Goal: Transaction & Acquisition: Purchase product/service

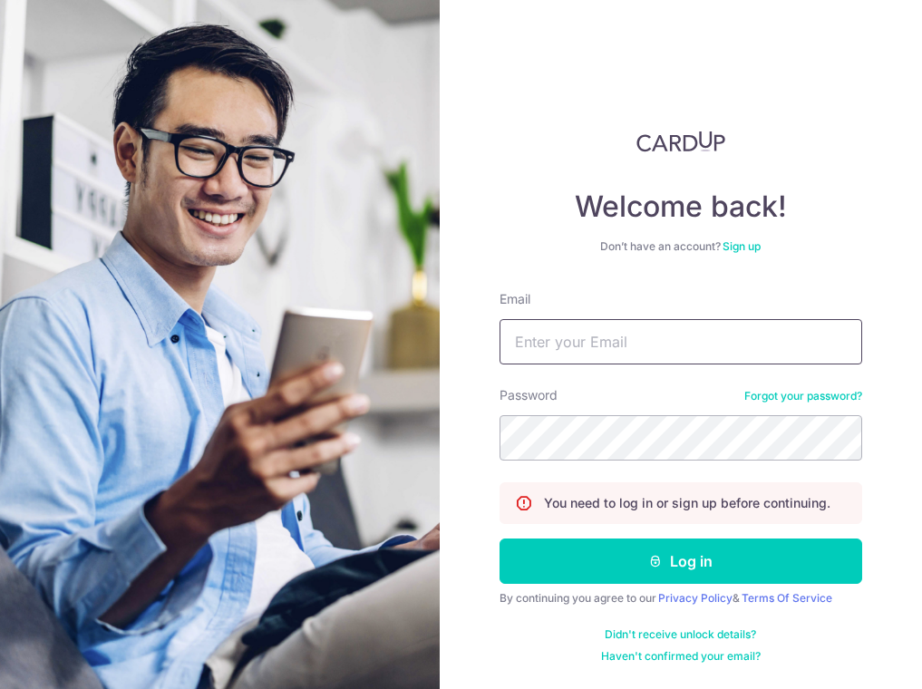
type input "[EMAIL_ADDRESS][DOMAIN_NAME]"
click at [703, 547] on button "Log in" at bounding box center [680, 560] width 363 height 45
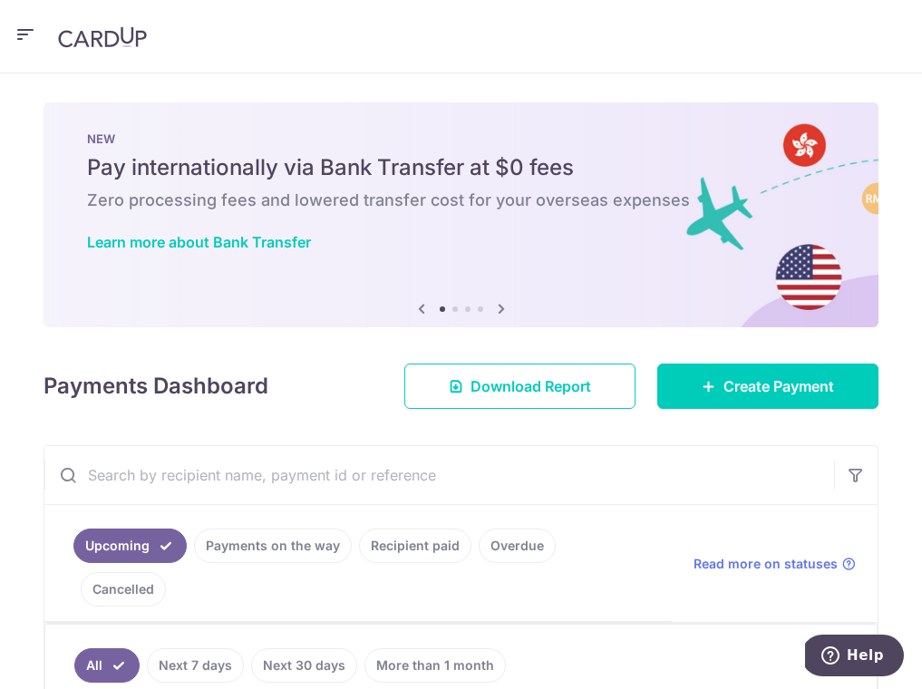
click at [352, 528] on link "Payments on the way" at bounding box center [273, 545] width 158 height 34
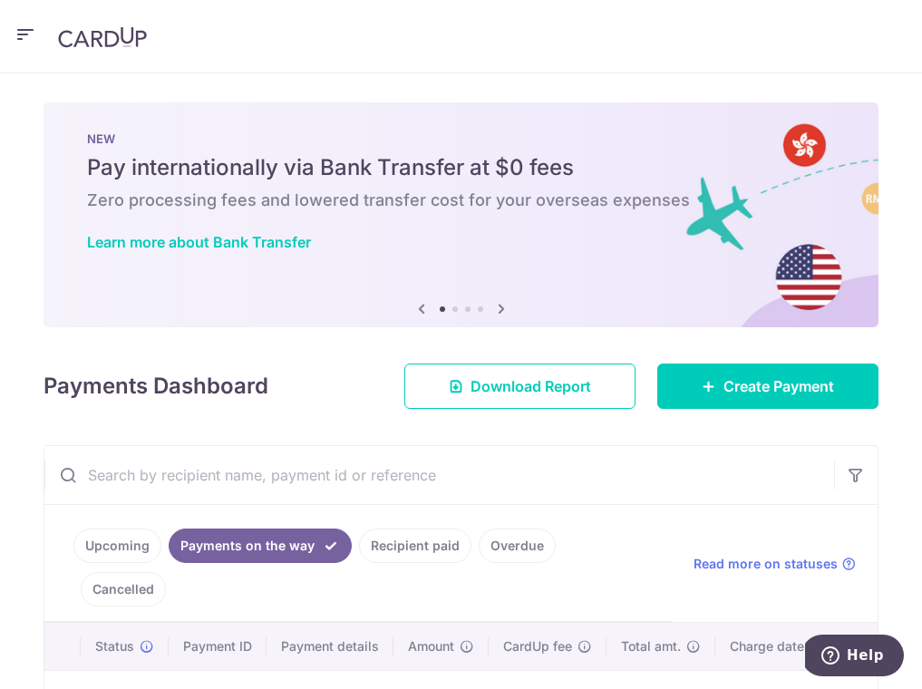
drag, startPoint x: 3, startPoint y: 355, endPoint x: -9, endPoint y: 352, distance: 12.3
click at [0, 352] on html "[EMAIL_ADDRESS][DOMAIN_NAME] Home Pay Payments Recipients Cards Refer & Save Su…" at bounding box center [461, 344] width 922 height 689
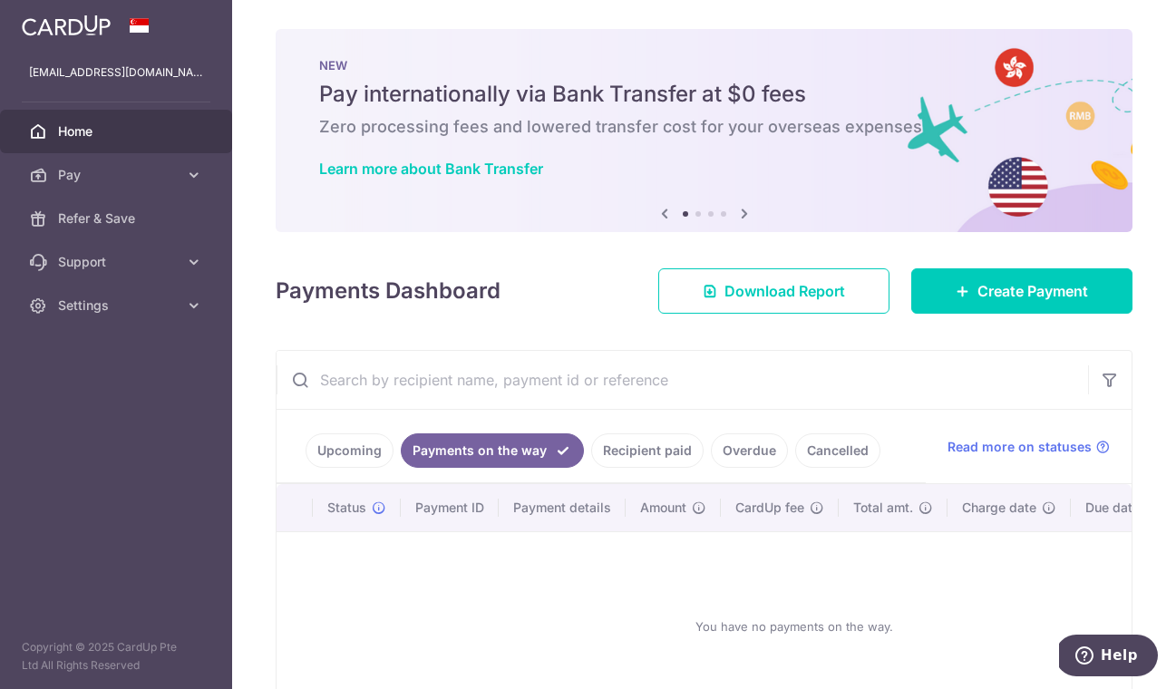
click at [374, 422] on ul "Upcoming Payments on the way Recipient paid Overdue Cancelled" at bounding box center [600, 446] width 649 height 73
click at [374, 438] on link "Upcoming" at bounding box center [349, 450] width 88 height 34
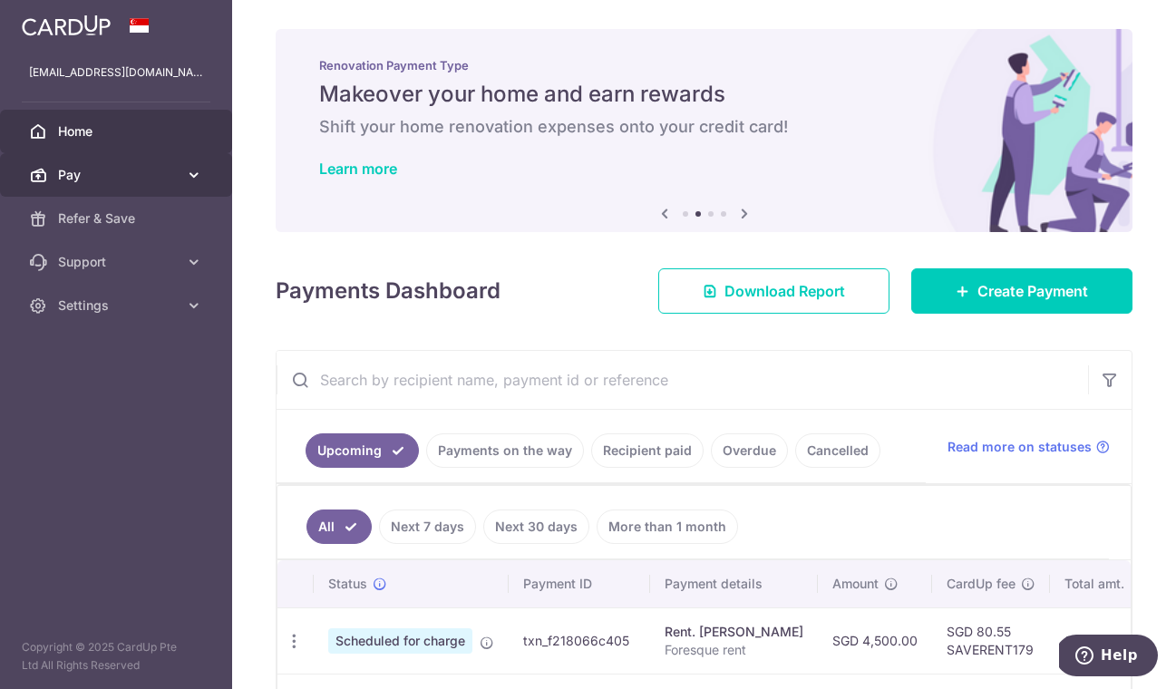
click at [112, 182] on span "Pay" at bounding box center [118, 175] width 120 height 18
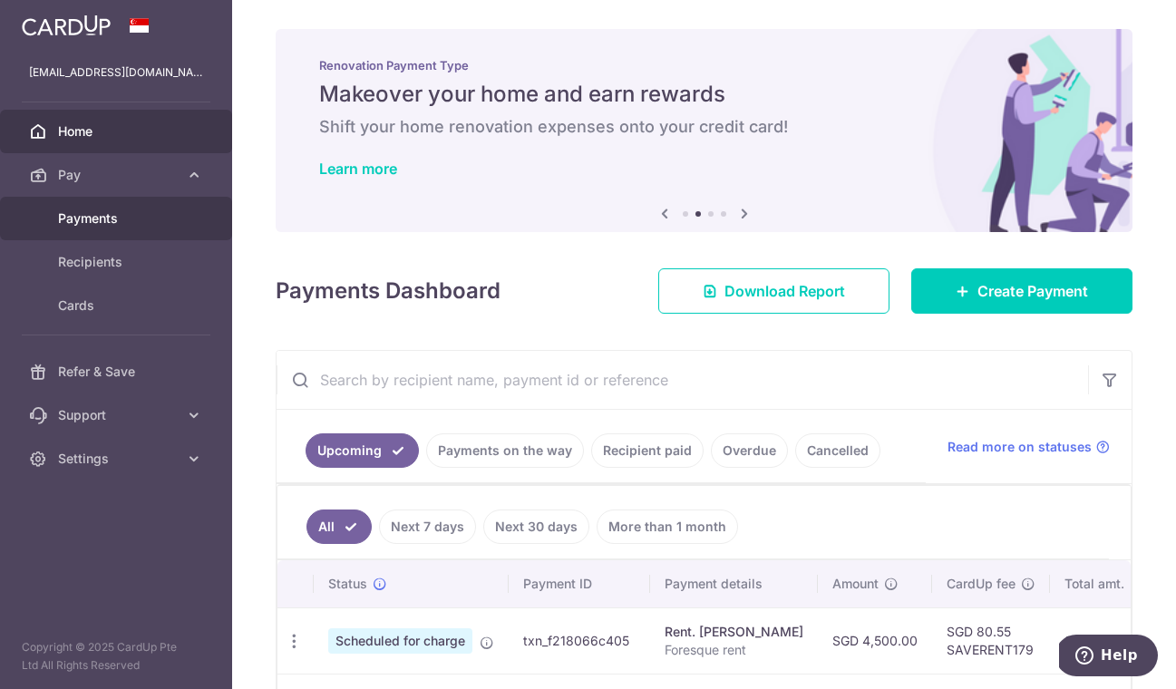
click at [98, 232] on link "Payments" at bounding box center [116, 219] width 232 height 44
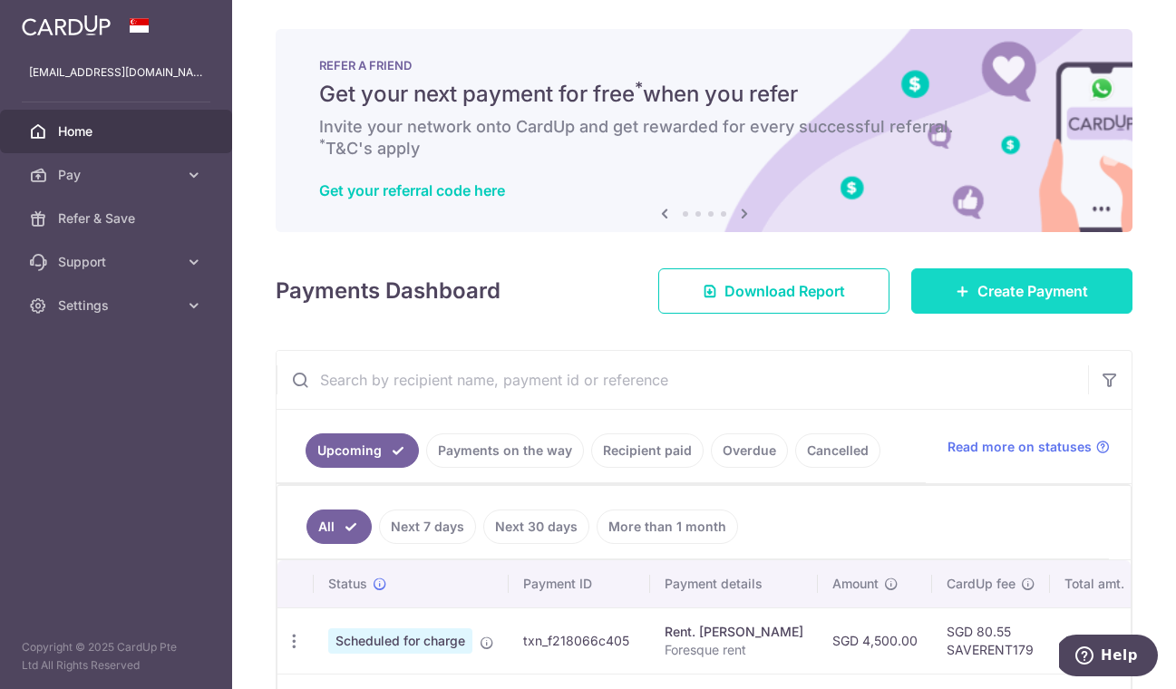
click at [995, 291] on span "Create Payment" at bounding box center [1032, 291] width 111 height 22
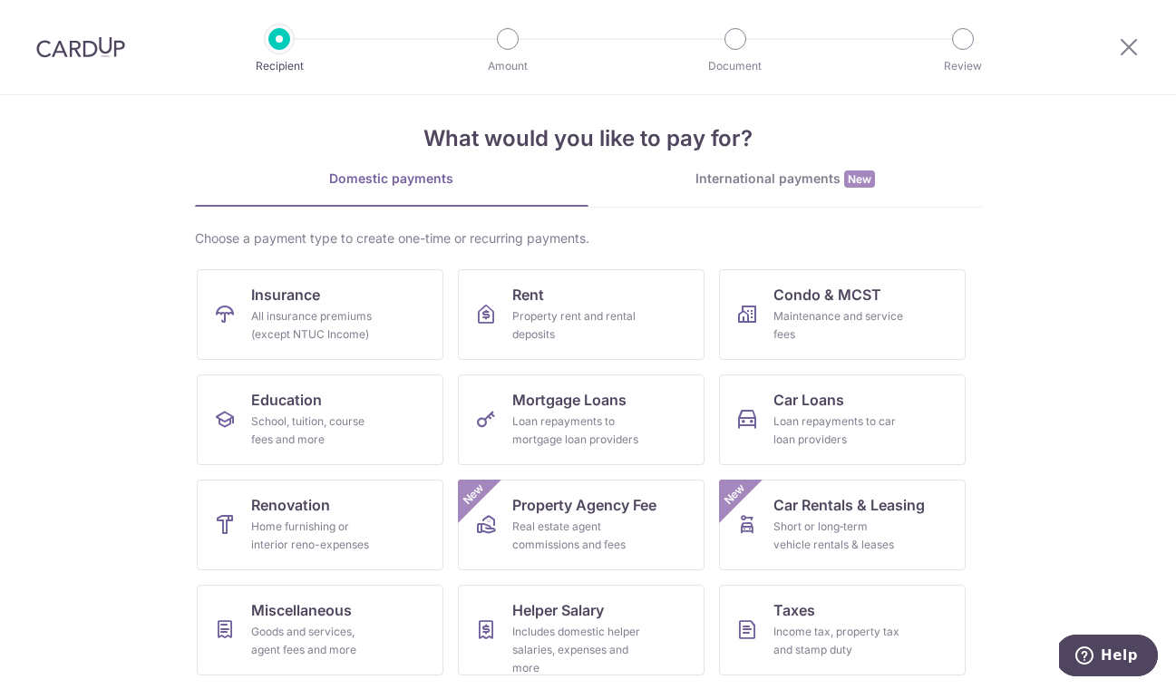
scroll to position [17, 0]
click at [799, 635] on div "Income tax, property tax and stamp duty" at bounding box center [838, 640] width 131 height 36
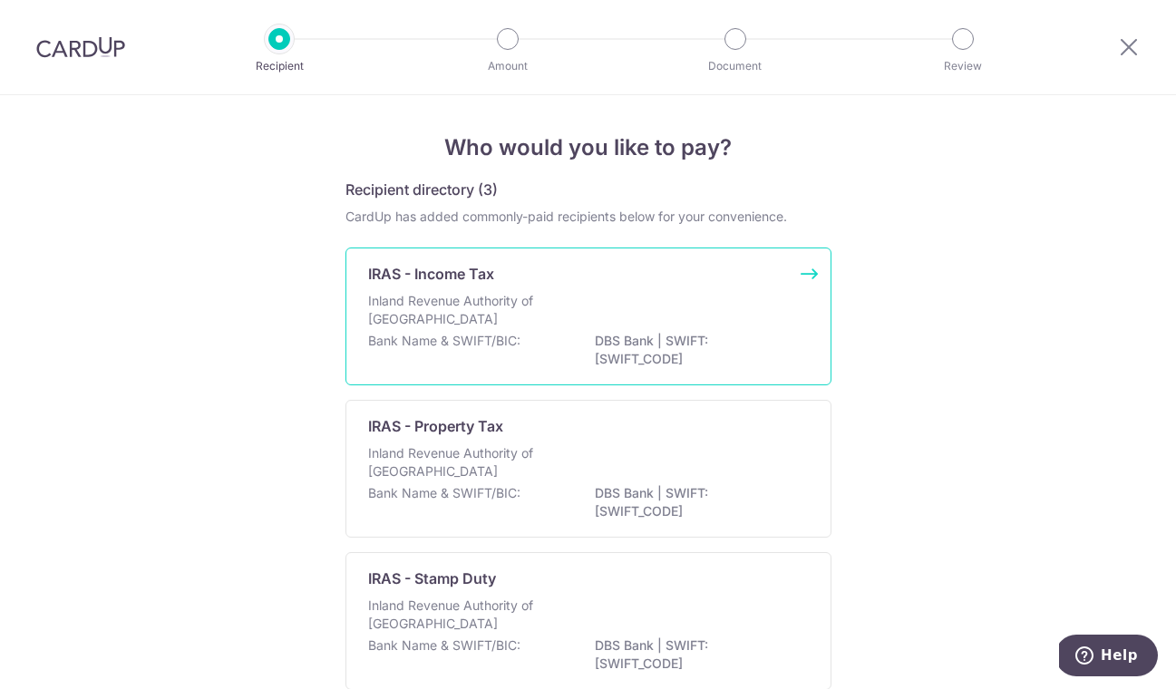
scroll to position [101, 0]
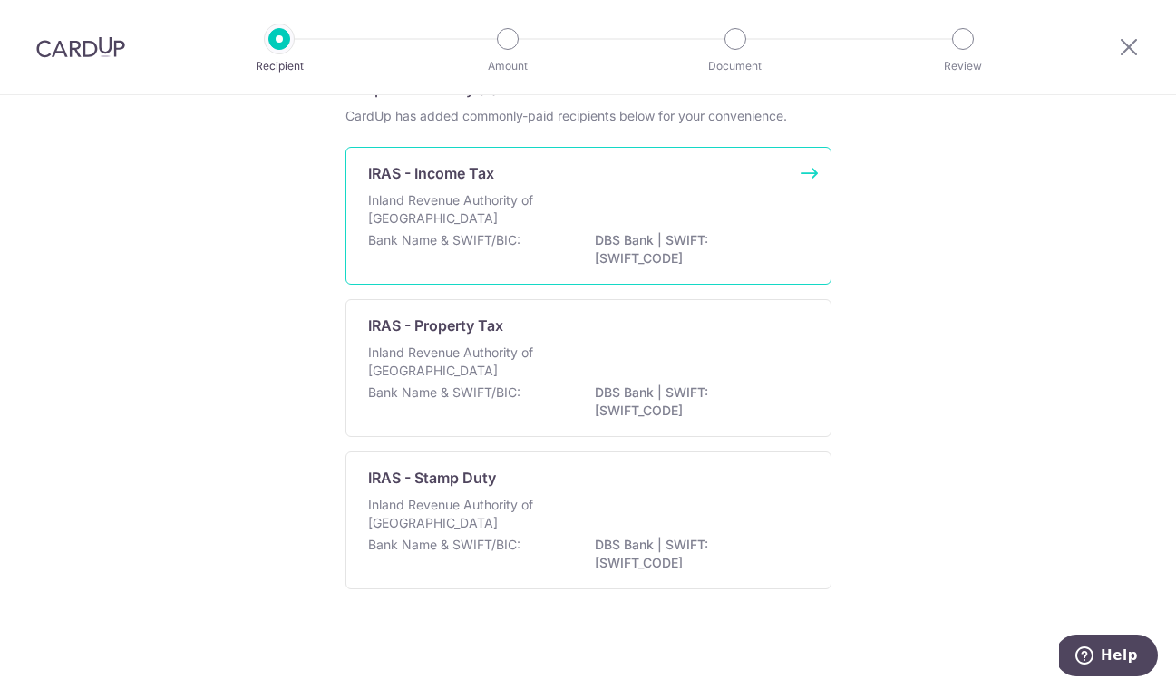
click at [578, 227] on div "Inland Revenue Authority of Singapore" at bounding box center [588, 211] width 440 height 40
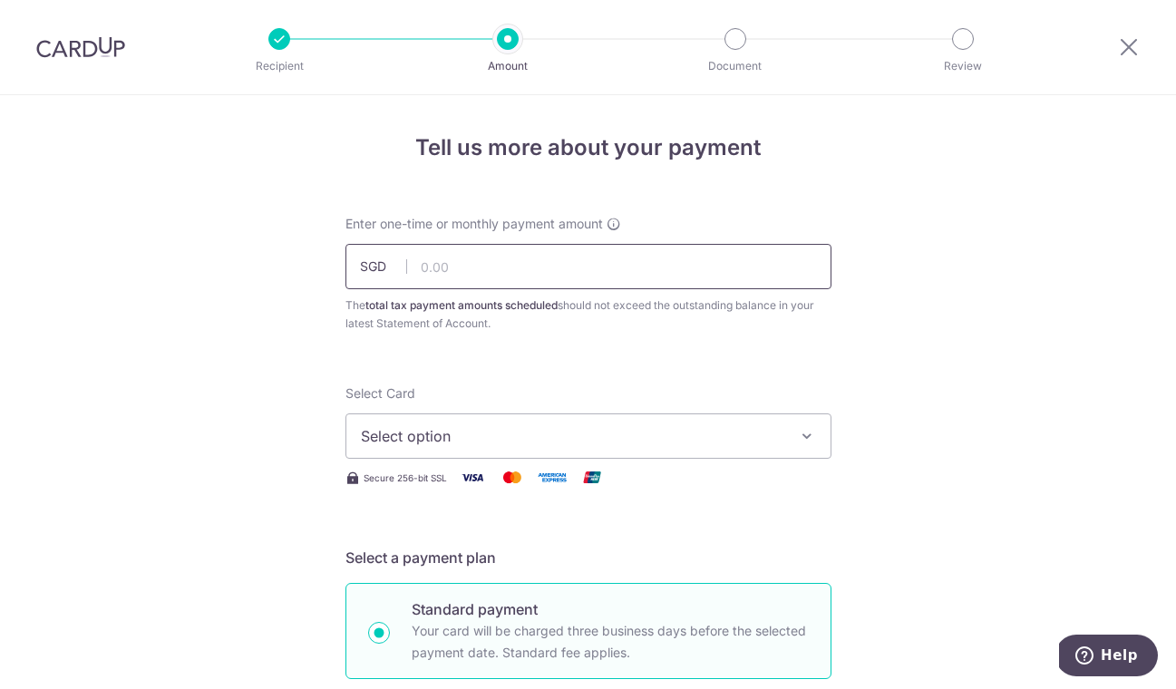
click at [618, 264] on input "text" at bounding box center [588, 266] width 486 height 45
paste input "S$13,728.2"
drag, startPoint x: 436, startPoint y: 264, endPoint x: 410, endPoint y: 264, distance: 26.3
click at [410, 264] on input "S$13,728.2" at bounding box center [588, 266] width 486 height 45
type input "13,728.20"
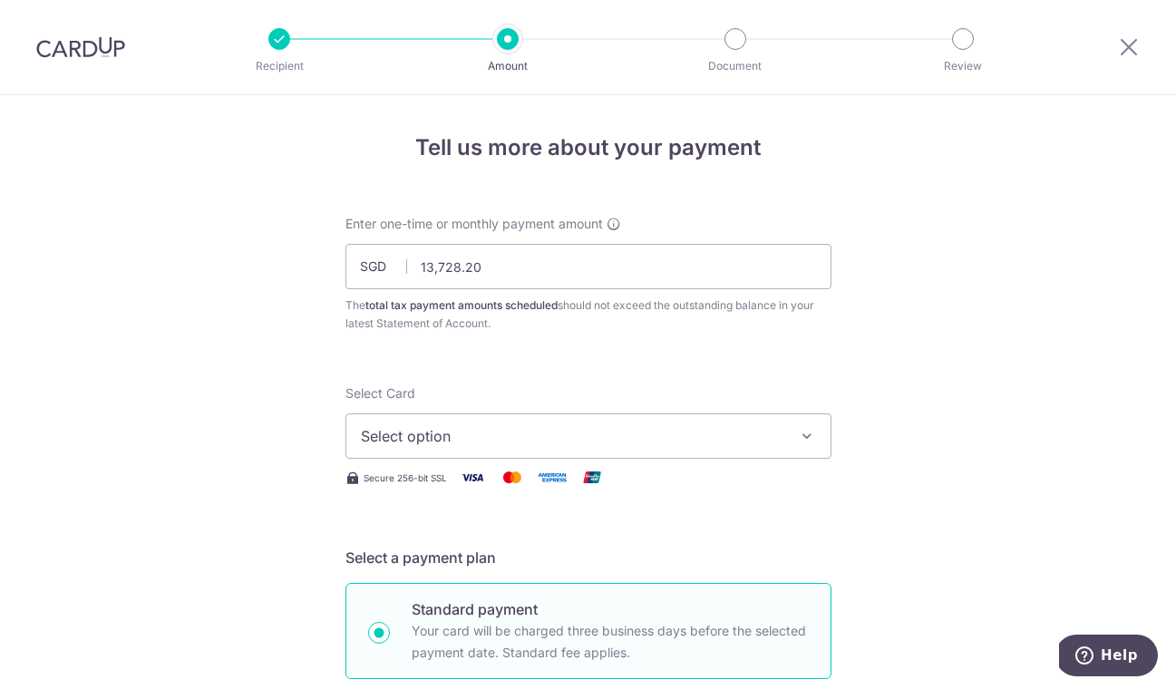
click at [498, 436] on span "Select option" at bounding box center [572, 436] width 422 height 22
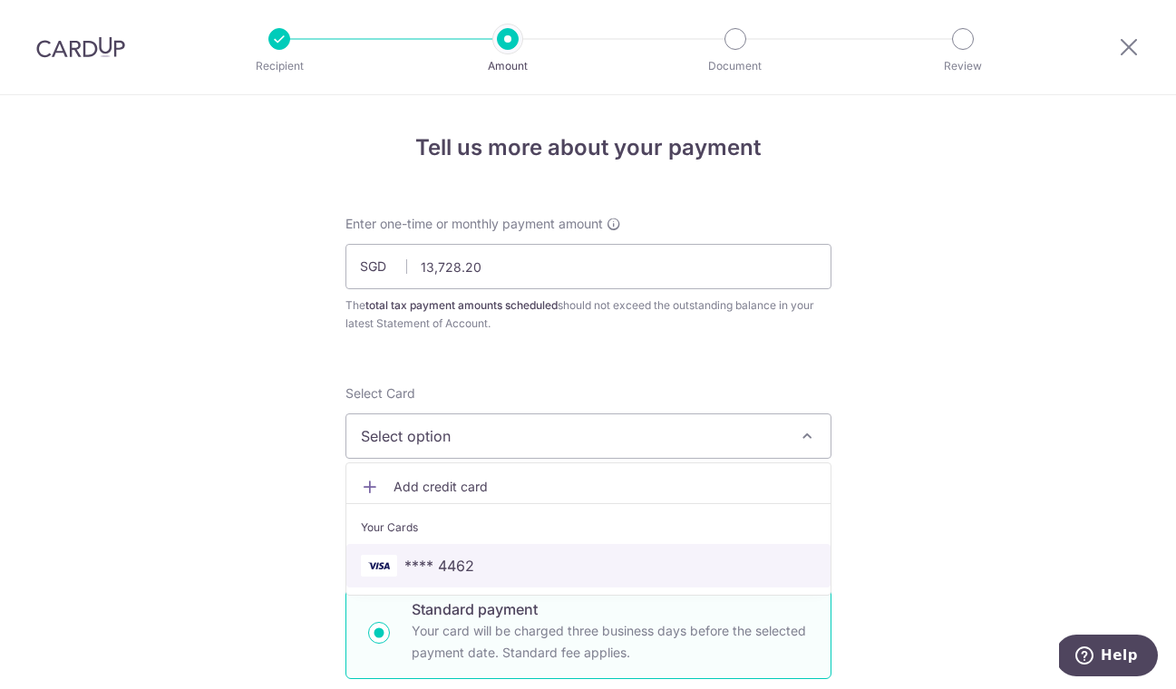
click at [514, 561] on span "**** 4462" at bounding box center [588, 566] width 455 height 22
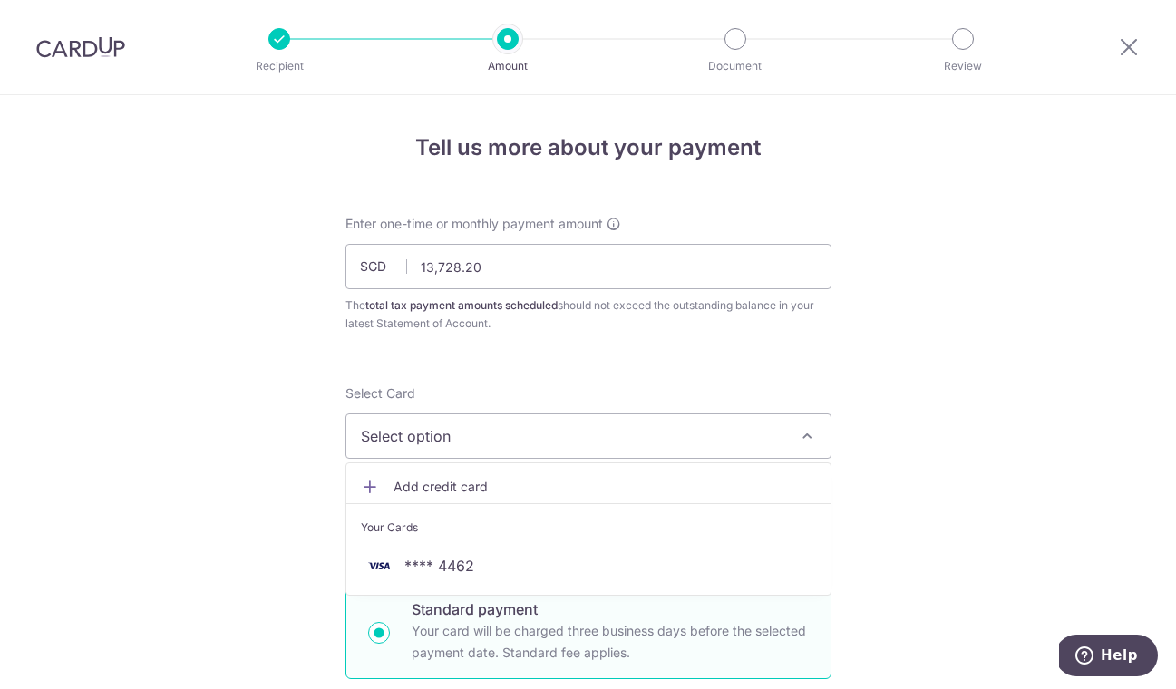
click at [739, 409] on div "Select Card Select option Add credit card Your Cards **** 4462" at bounding box center [588, 421] width 486 height 74
click at [739, 426] on span "Select option" at bounding box center [572, 436] width 422 height 22
click at [739, 444] on span "Select option" at bounding box center [572, 436] width 422 height 22
click at [741, 451] on button "Select option" at bounding box center [588, 435] width 486 height 45
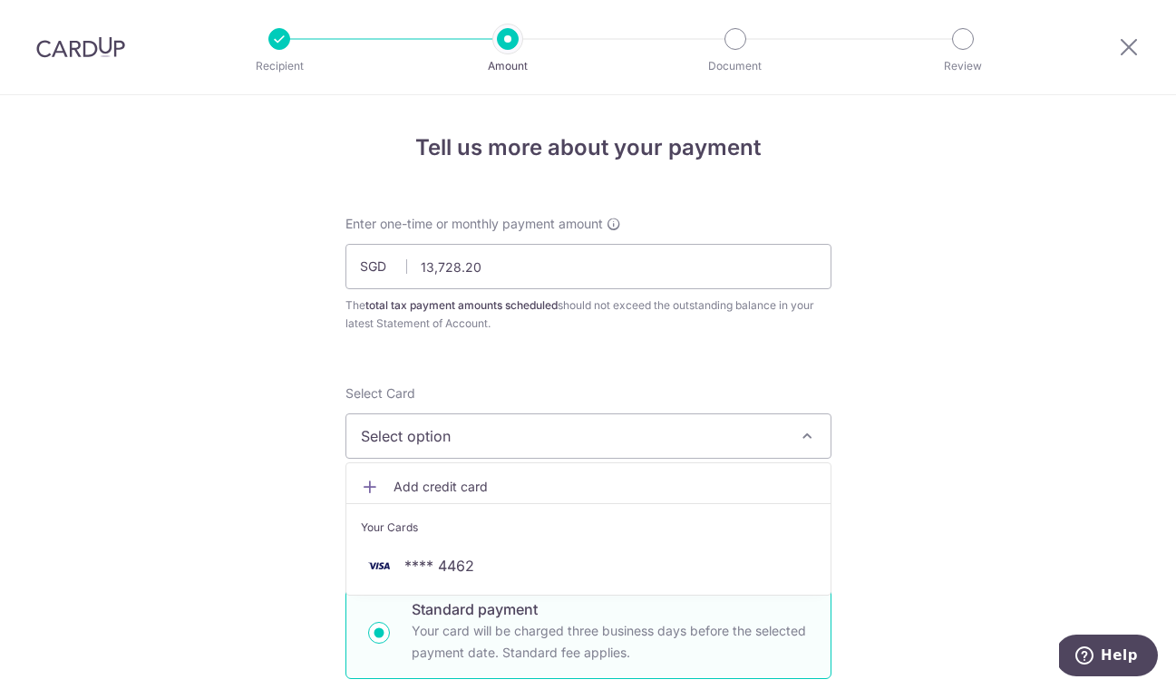
click at [523, 457] on button "Select option" at bounding box center [588, 435] width 486 height 45
click at [523, 444] on span "Select option" at bounding box center [572, 436] width 422 height 22
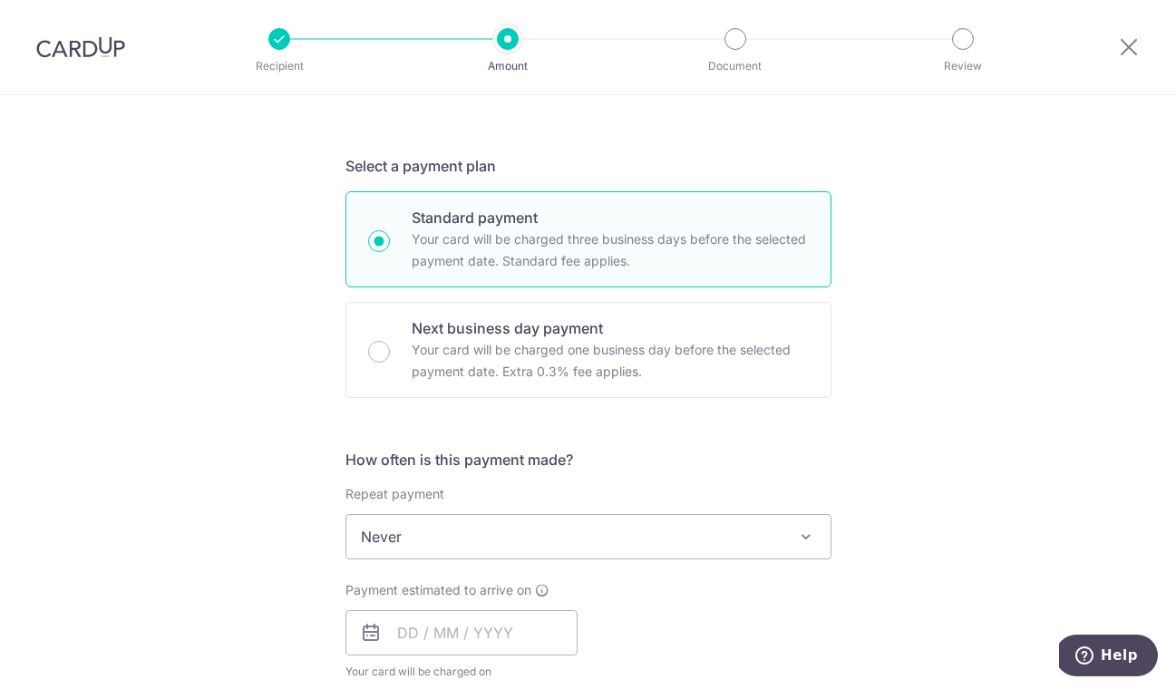
scroll to position [607, 0]
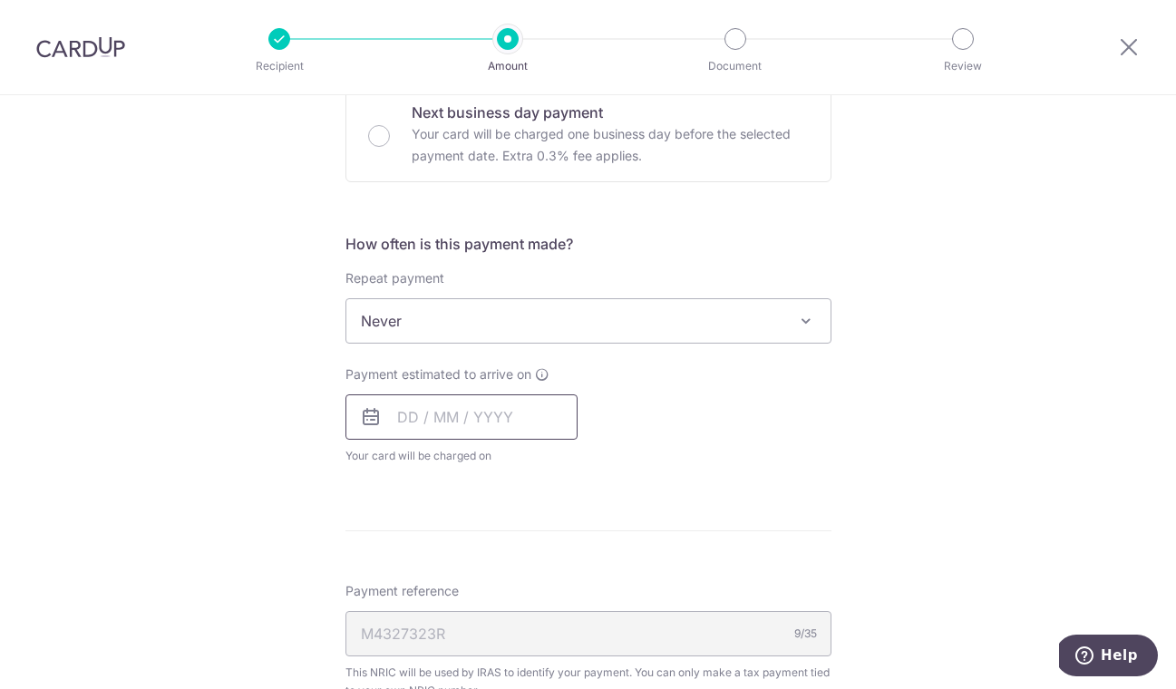
click at [419, 420] on input "text" at bounding box center [461, 416] width 232 height 45
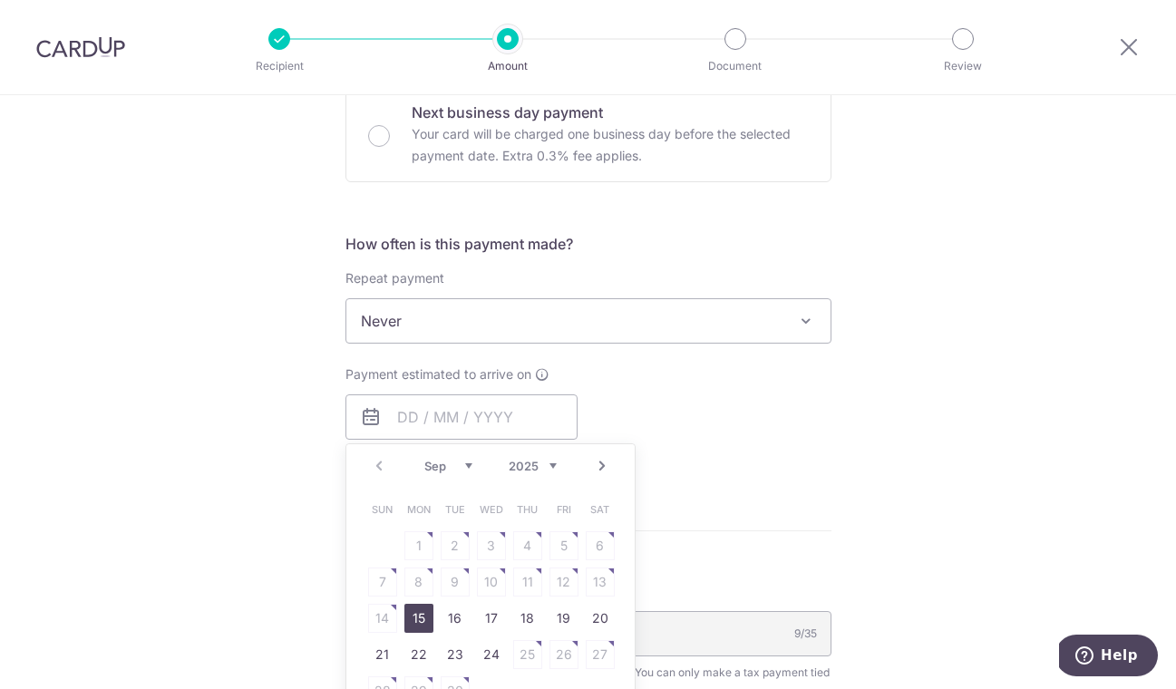
click at [424, 615] on link "15" at bounding box center [418, 618] width 29 height 29
click at [0, 0] on div "Payment due and charge dates may be adjusted if it falls on weekends or public …" at bounding box center [0, 0] width 0 height 0
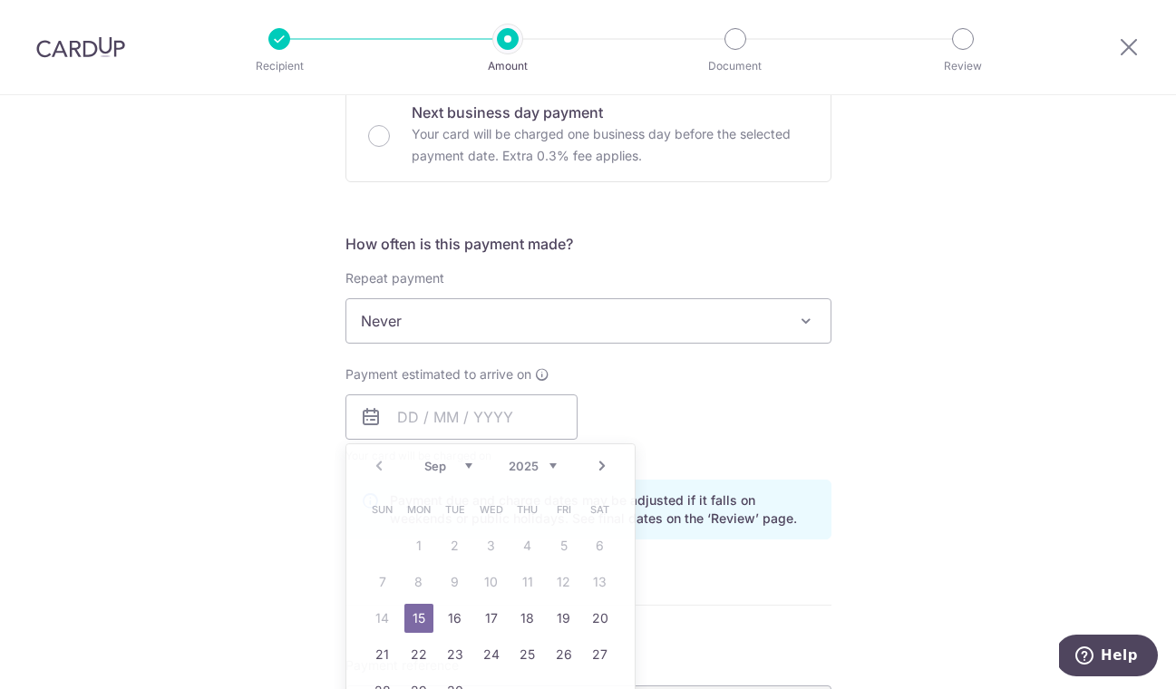
type input "[DATE]"
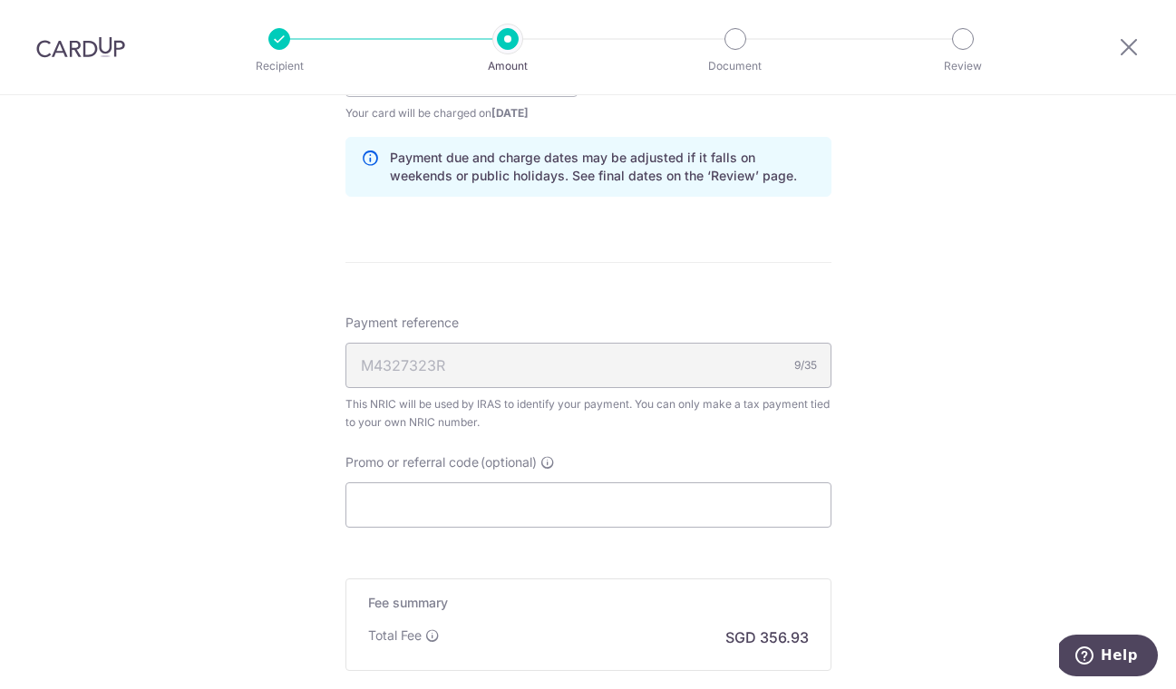
click at [897, 260] on div "Tell us more about your payment Enter one-time or monthly payment amount SGD 13…" at bounding box center [588, 23] width 1176 height 1757
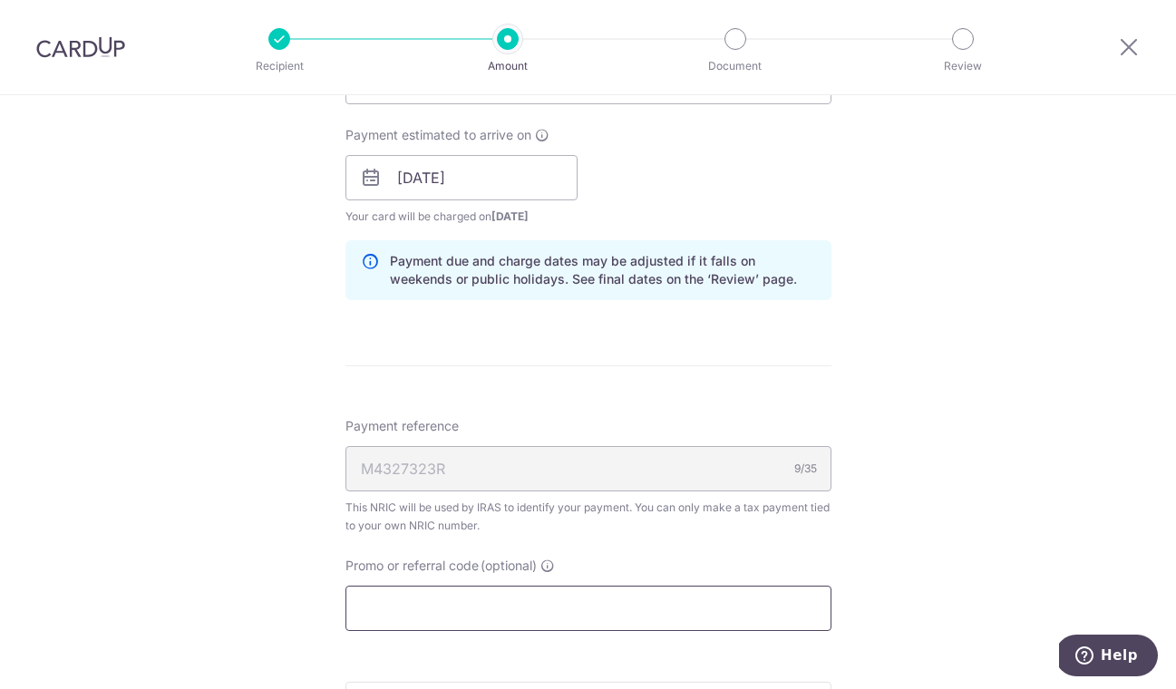
scroll to position [852, 0]
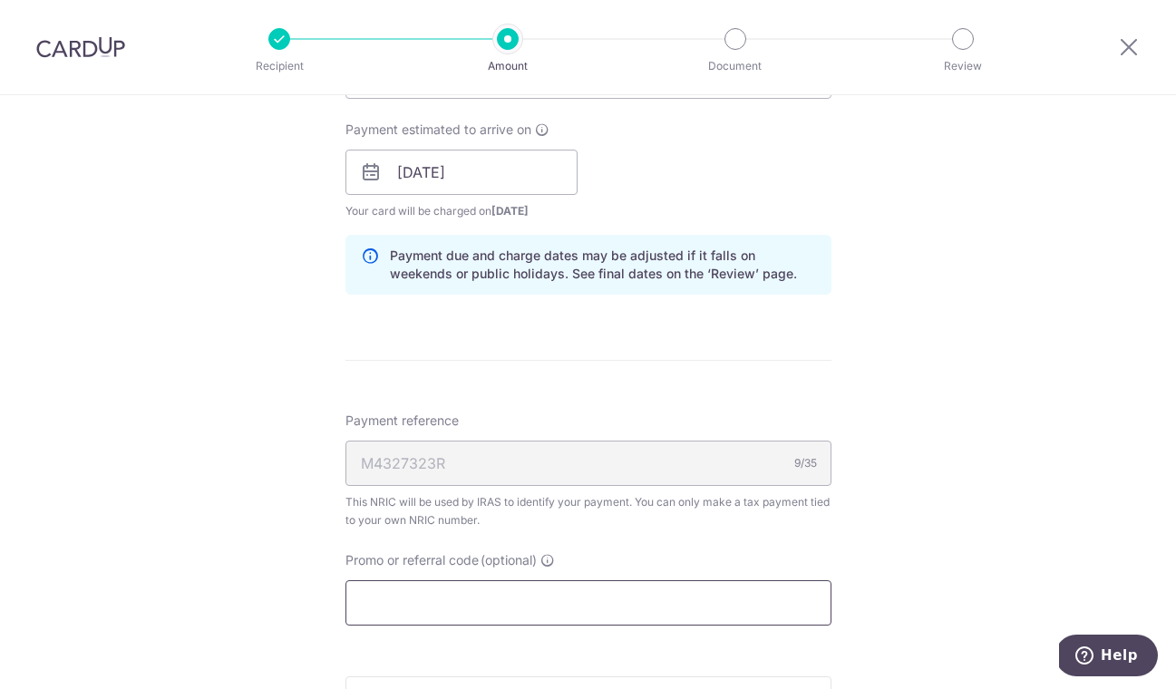
click at [487, 607] on input "Promo or referral code (optional)" at bounding box center [588, 602] width 486 height 45
paste input "VTAX25R"
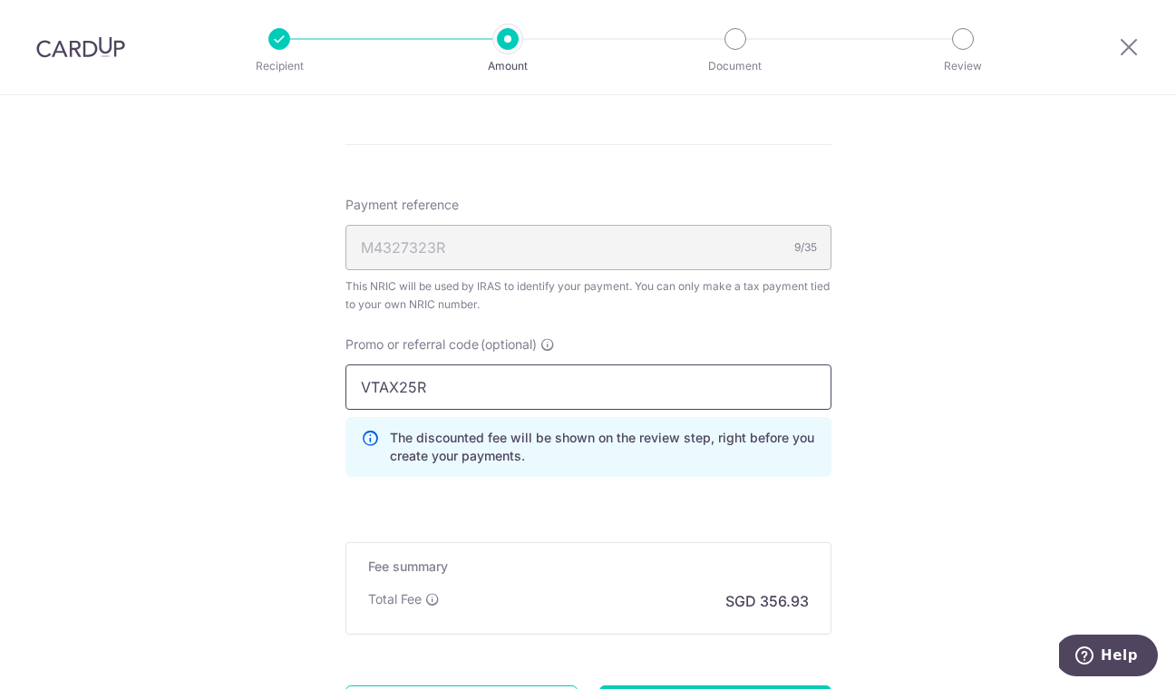
scroll to position [1176, 0]
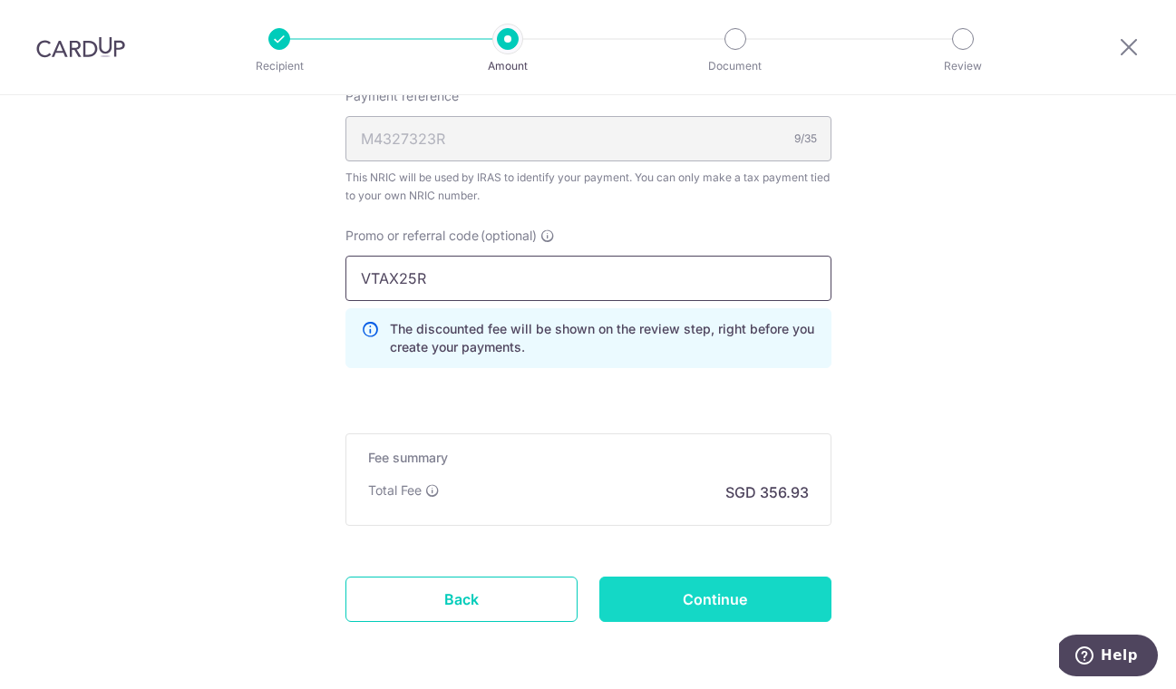
type input "VTAX25R"
click at [700, 599] on input "Continue" at bounding box center [715, 598] width 232 height 45
type input "Create Schedule"
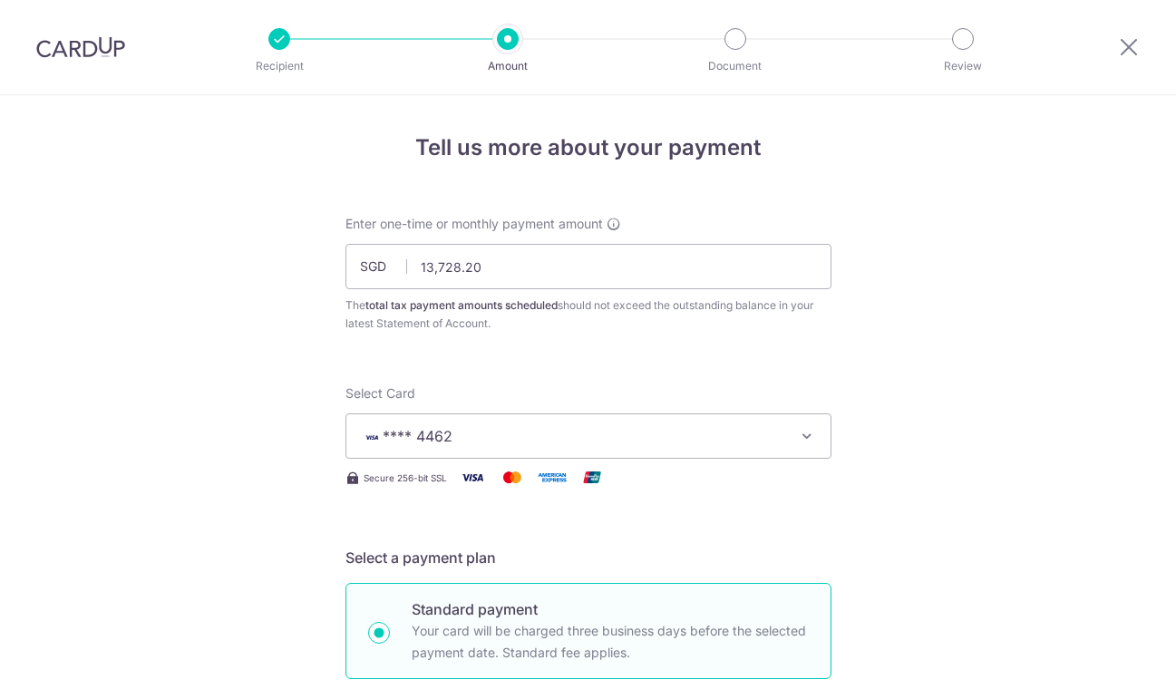
scroll to position [1271, 0]
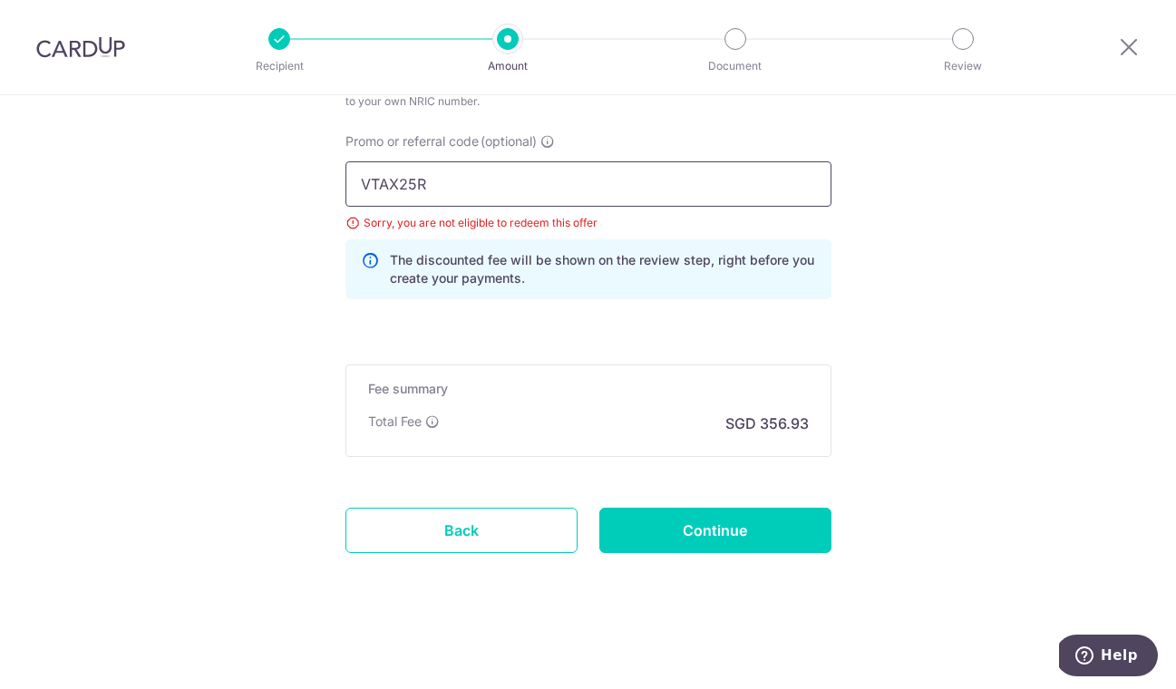
click at [496, 181] on input "VTAX25R" at bounding box center [588, 183] width 486 height 45
paste input "ML"
type input "MLTAX25R"
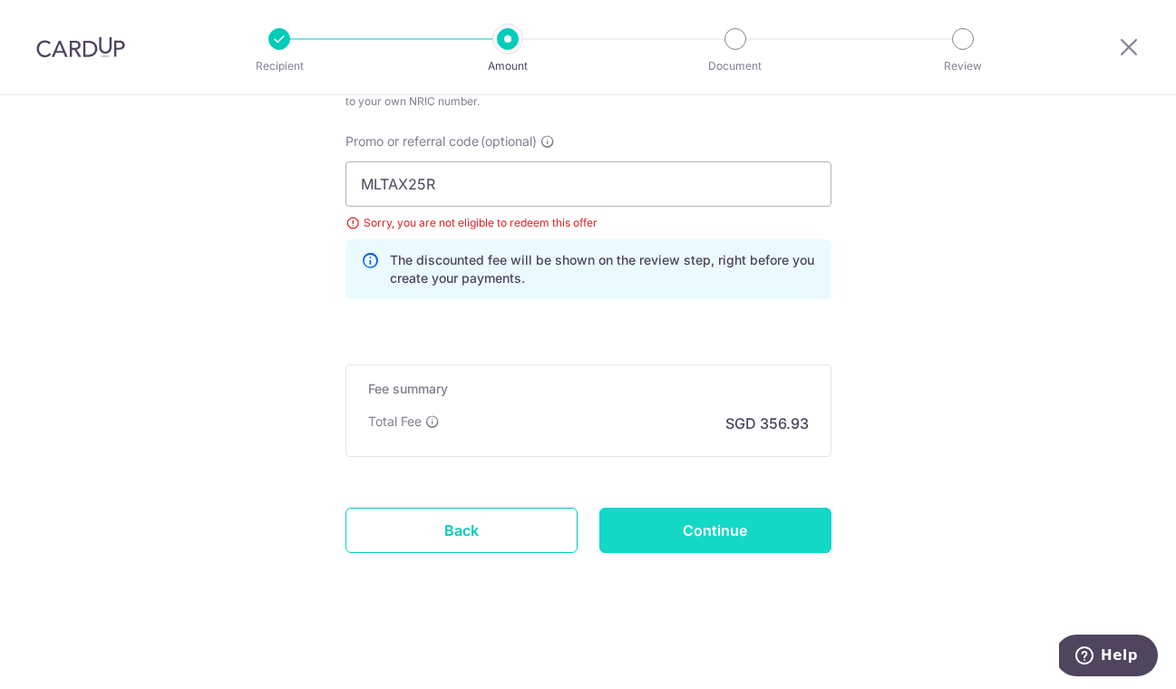
click at [663, 535] on input "Continue" at bounding box center [715, 530] width 232 height 45
type input "Update Schedule"
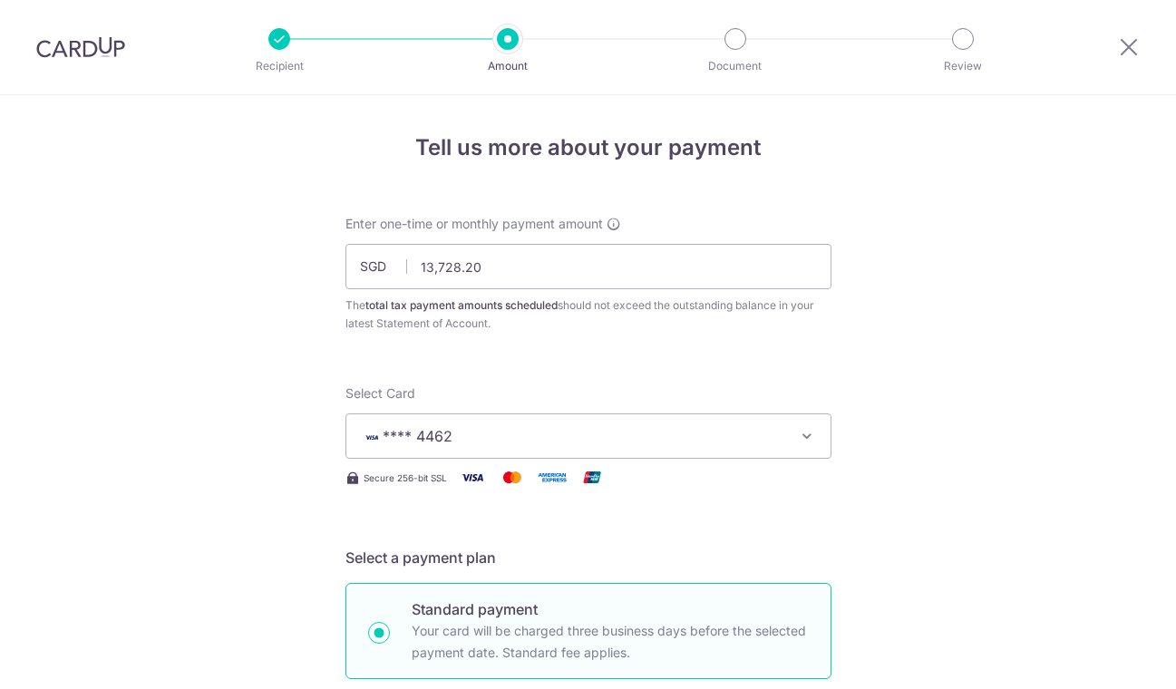
scroll to position [1271, 0]
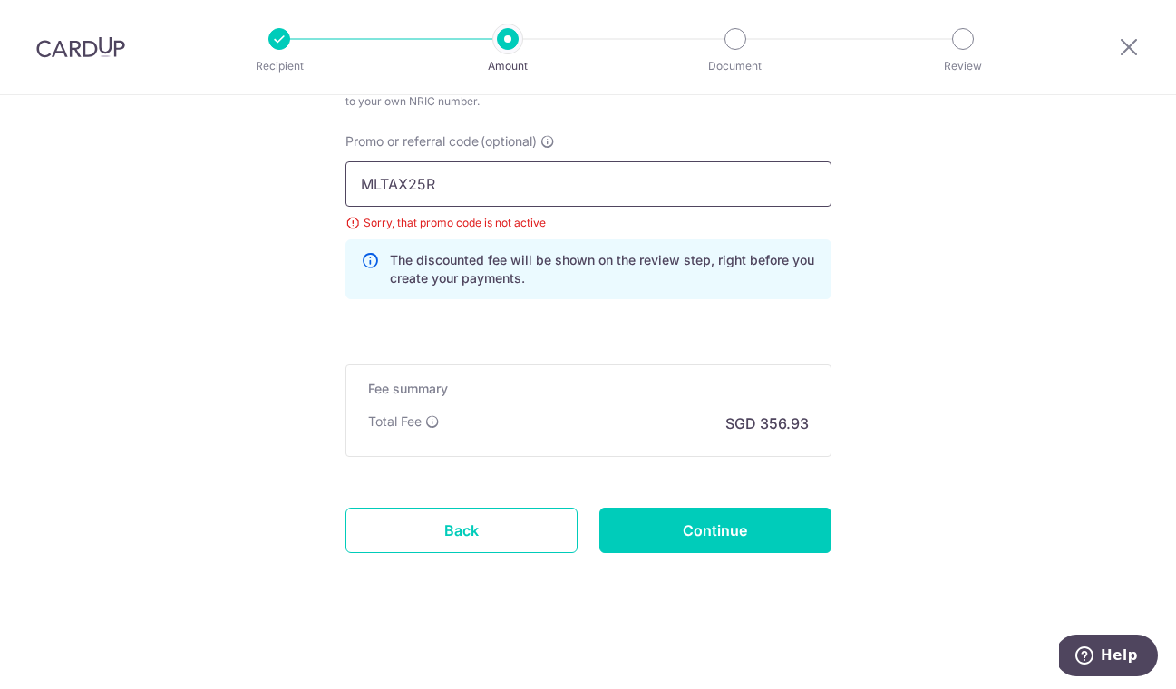
click at [577, 185] on input "MLTAX25R" at bounding box center [588, 183] width 486 height 45
paste input "CTAX25N"
type input "MCTAX25N"
click at [673, 526] on input "Continue" at bounding box center [715, 530] width 232 height 45
type input "Update Schedule"
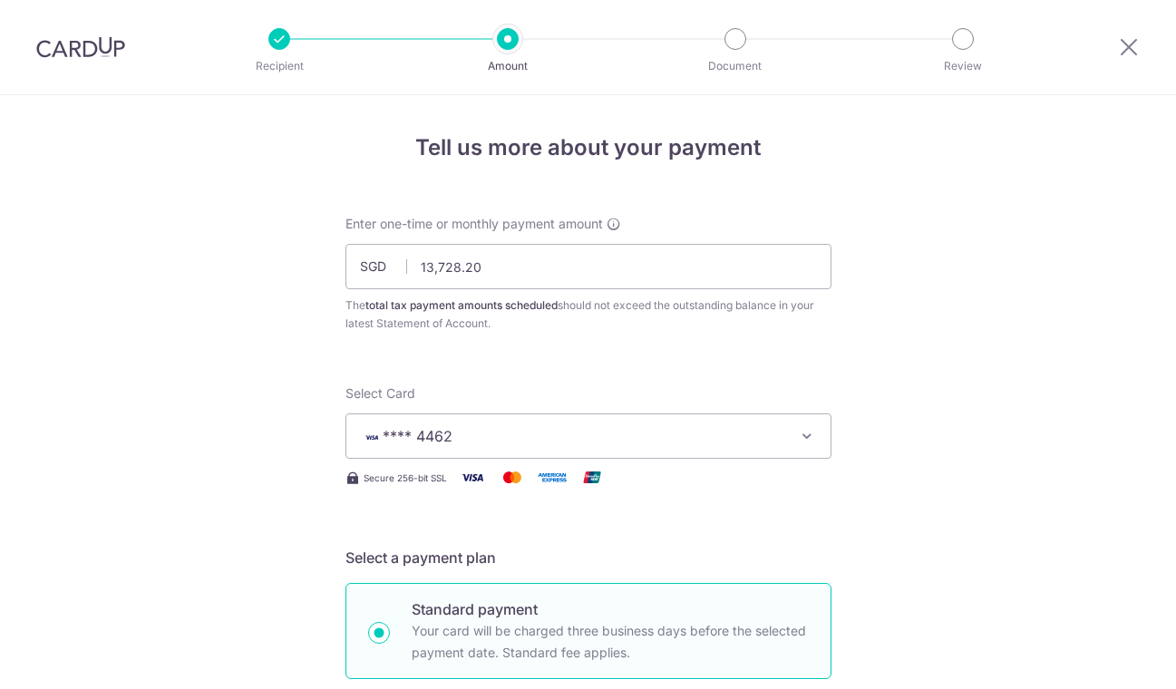
scroll to position [1271, 0]
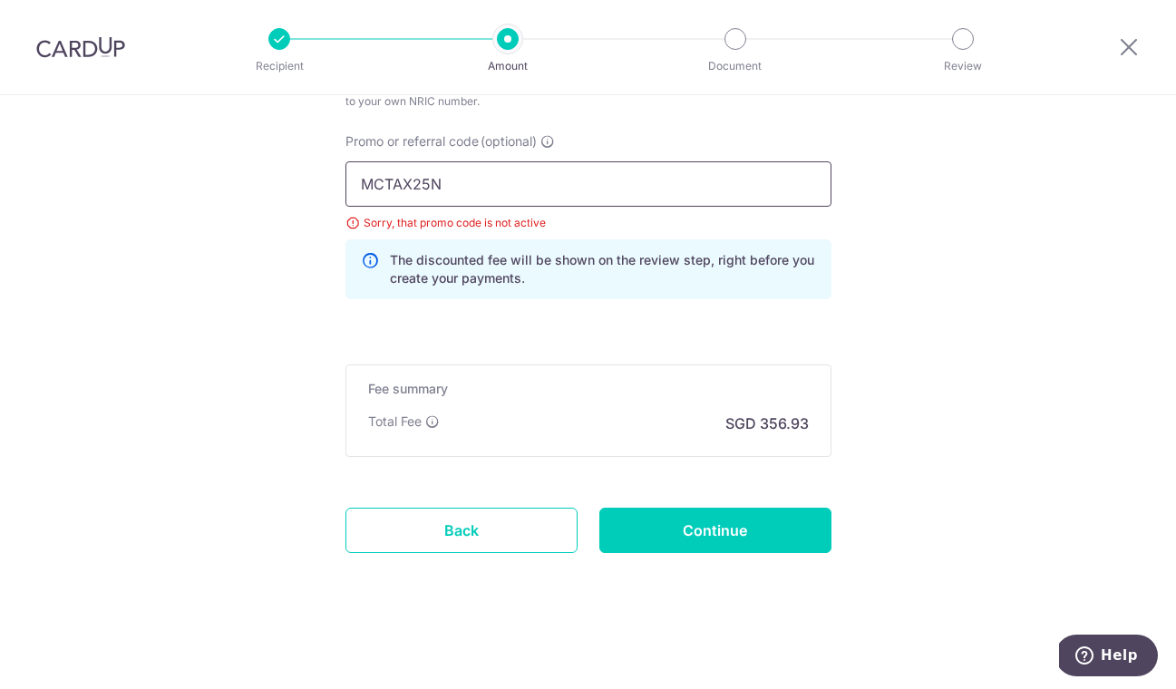
click at [571, 181] on input "MCTAX25N" at bounding box center [588, 183] width 486 height 45
paste input "BUDGETBABE"
type input "BUDGETBABE"
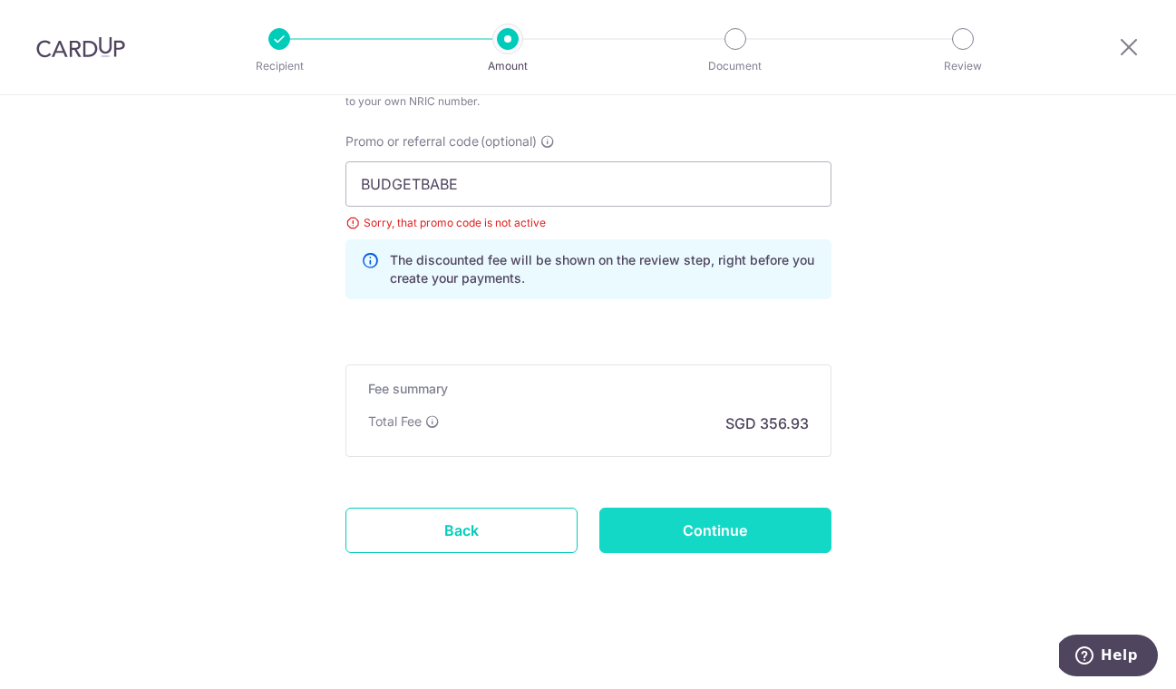
click at [668, 527] on input "Continue" at bounding box center [715, 530] width 232 height 45
type input "Update Schedule"
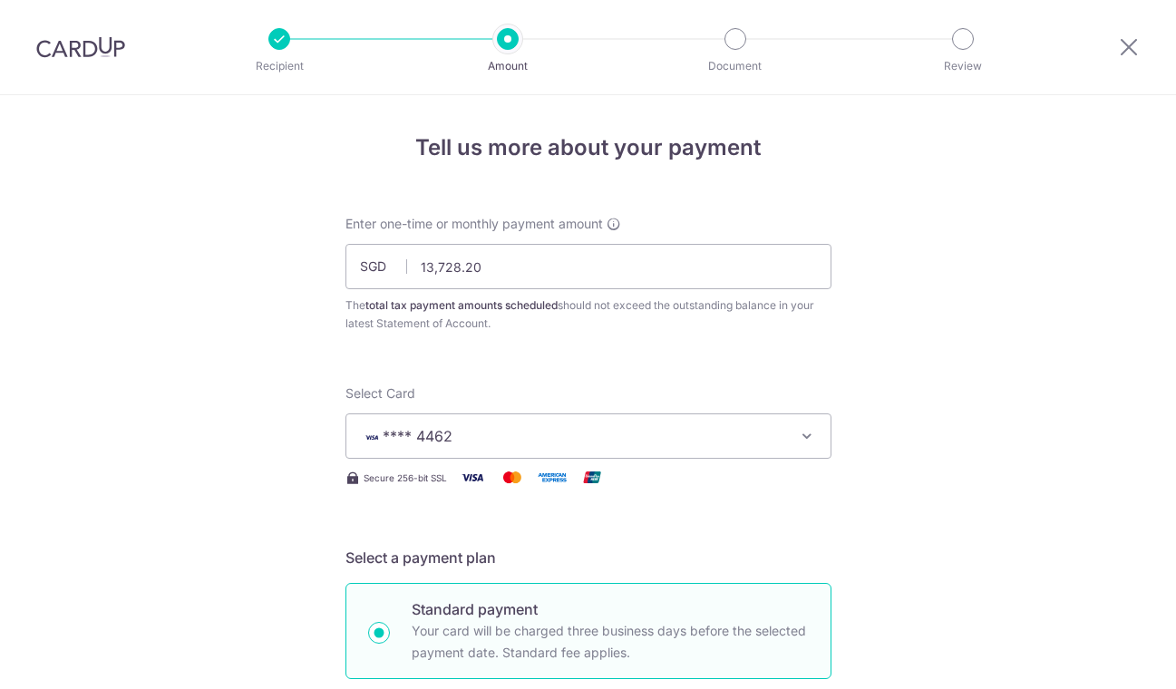
scroll to position [1271, 0]
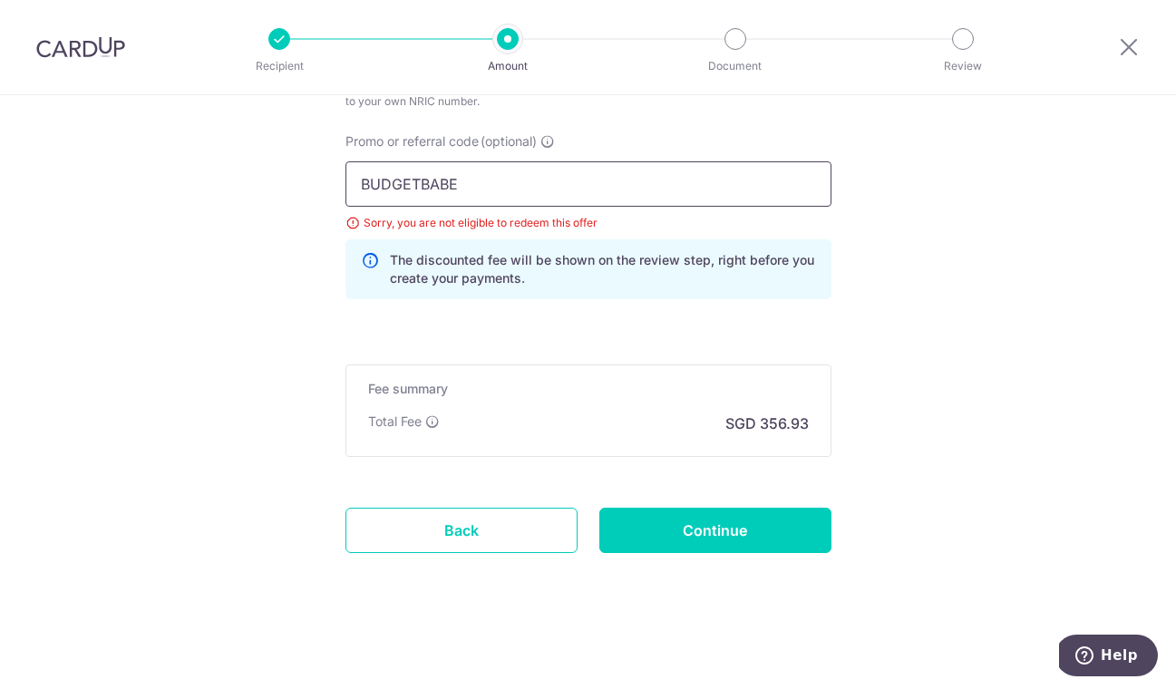
click at [537, 188] on input "BUDGETBABE" at bounding box center [588, 183] width 486 height 45
paste input "BTAX"
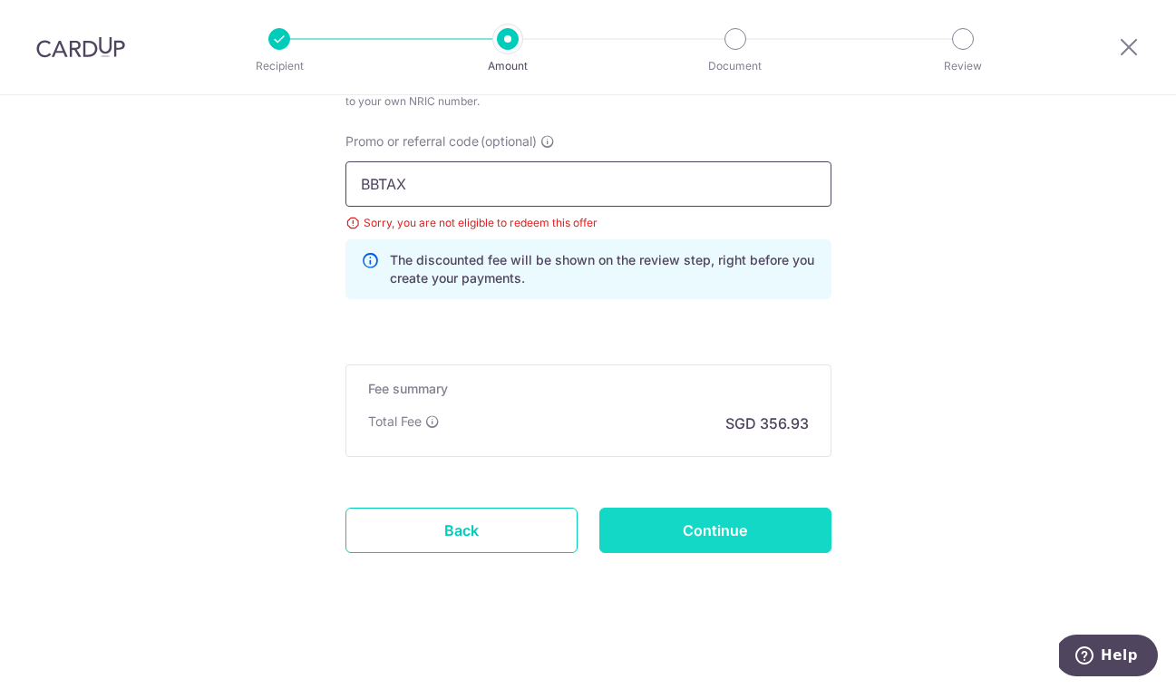
type input "BBTAX"
click at [644, 513] on input "Continue" at bounding box center [715, 530] width 232 height 45
type input "Update Schedule"
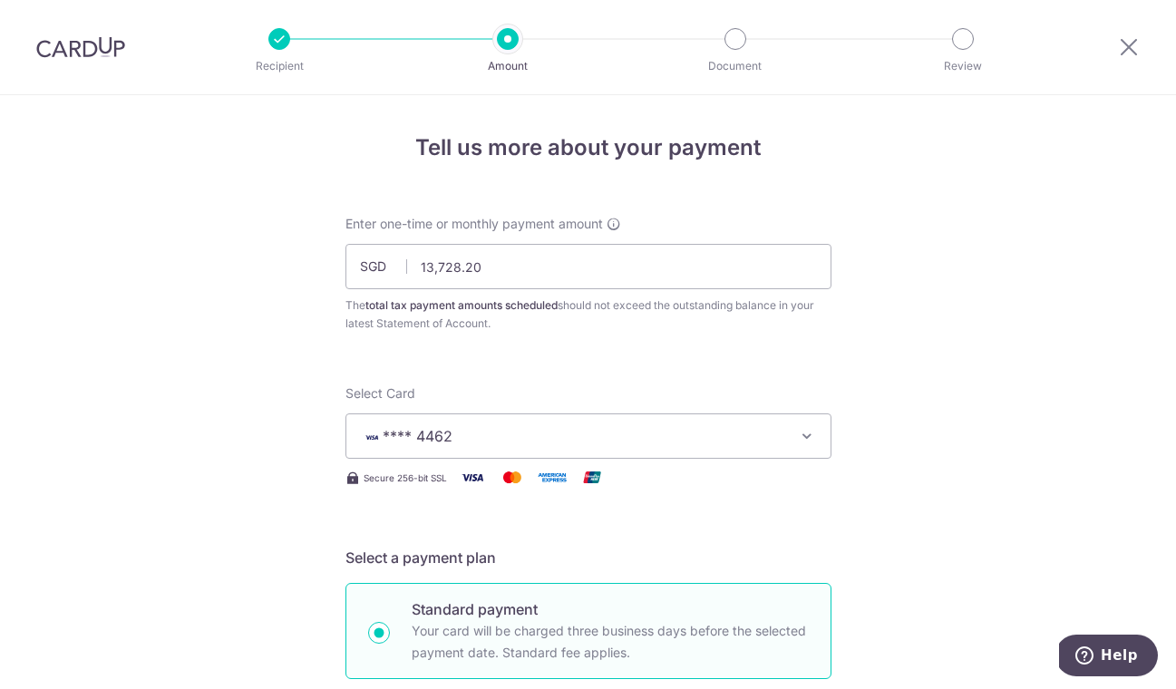
scroll to position [1271, 0]
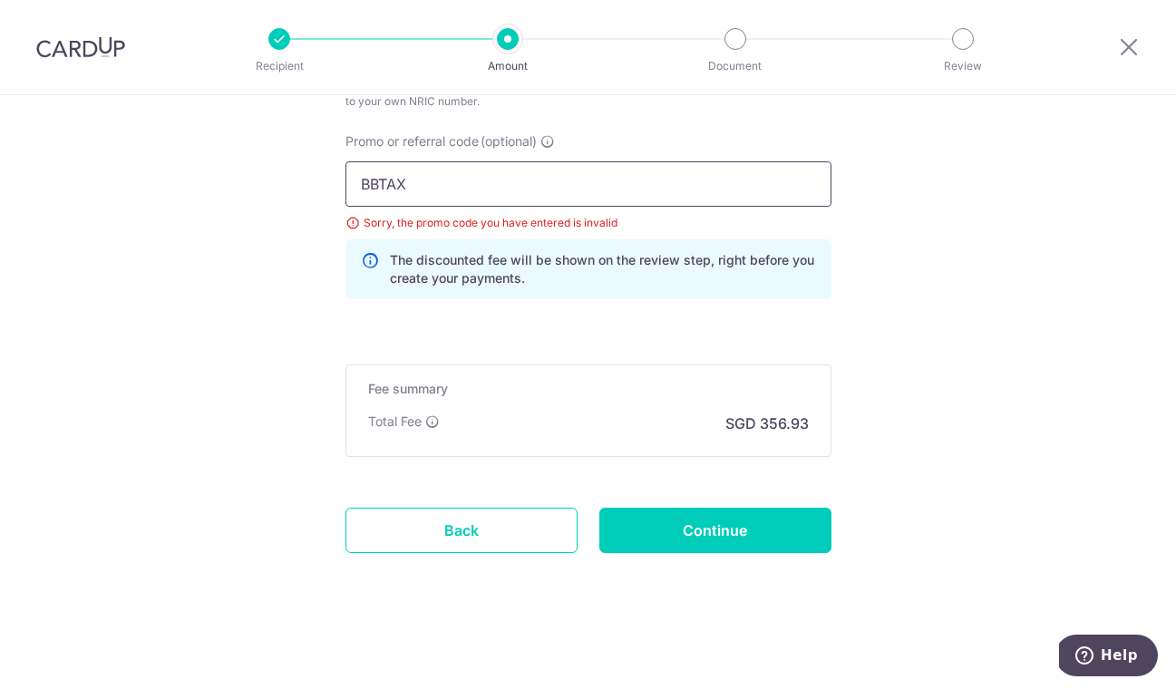
click at [675, 190] on input "BBTAX" at bounding box center [588, 183] width 486 height 45
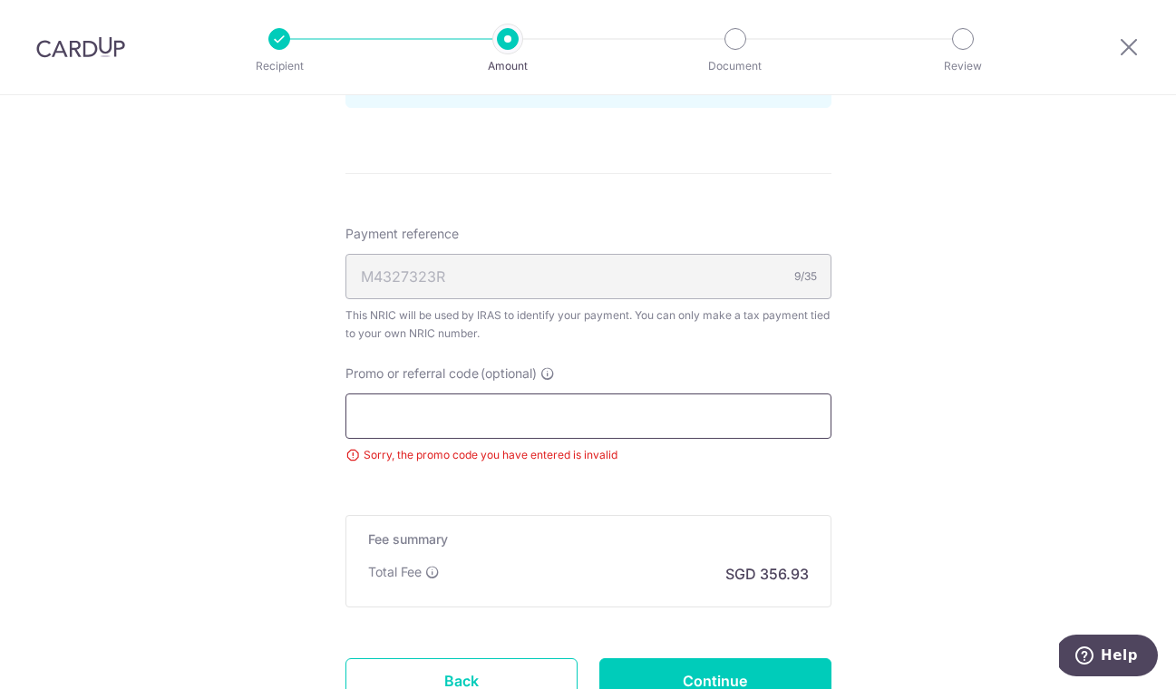
scroll to position [1089, 0]
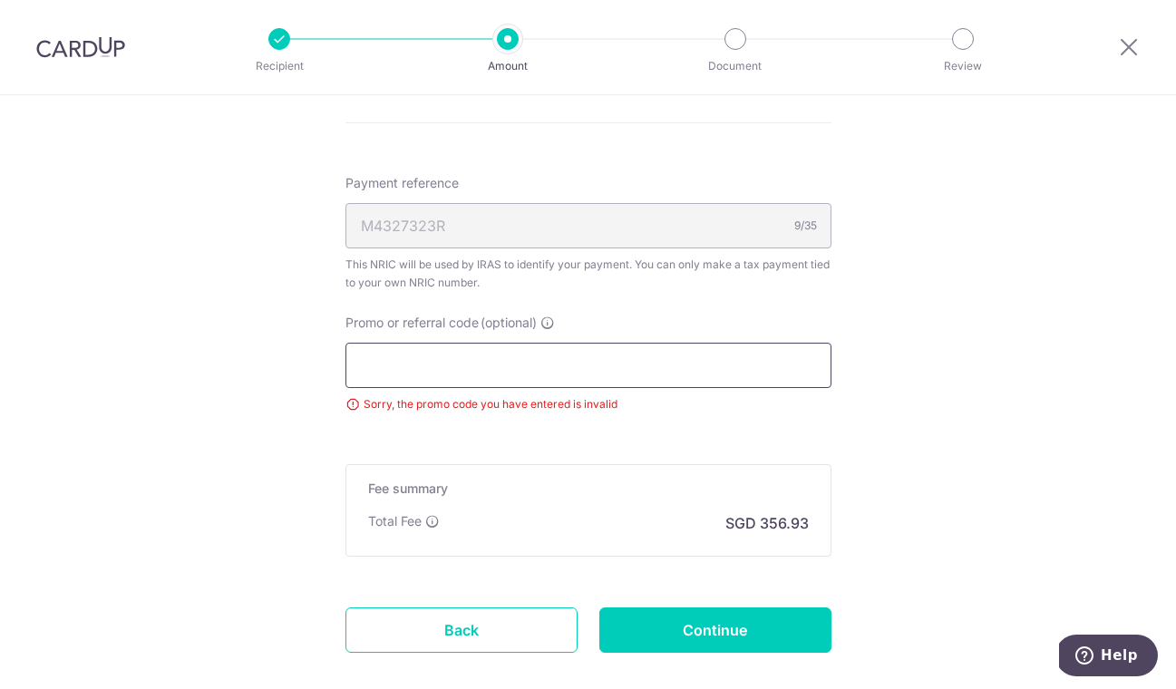
paste input "TAX18"
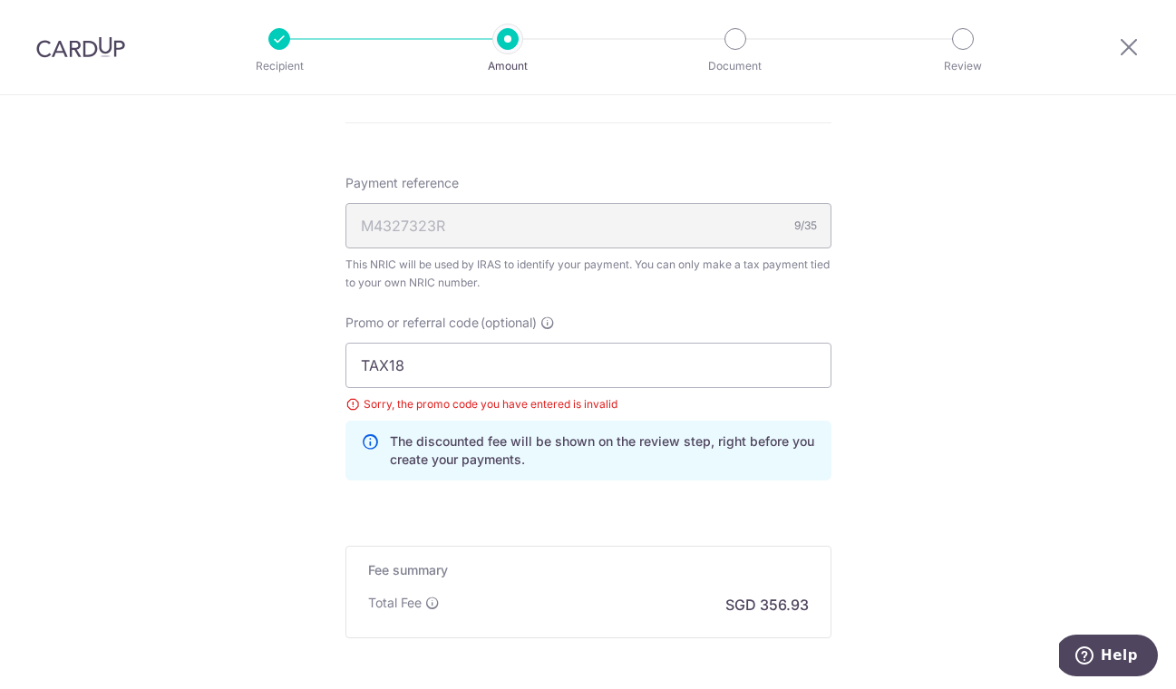
click at [604, 357] on input "TAX18" at bounding box center [588, 365] width 486 height 45
paste input "KELINVEST"
click button "Add Card" at bounding box center [0, 0] width 0 height 0
paste input "YEAPFREE"
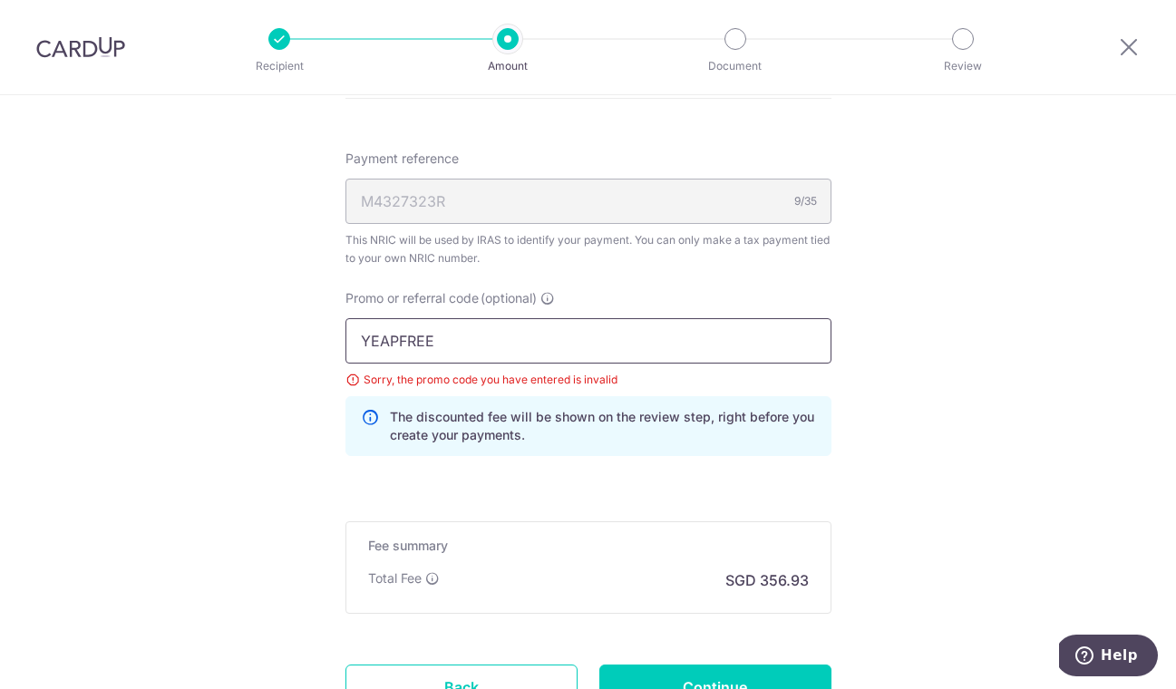
scroll to position [1118, 0]
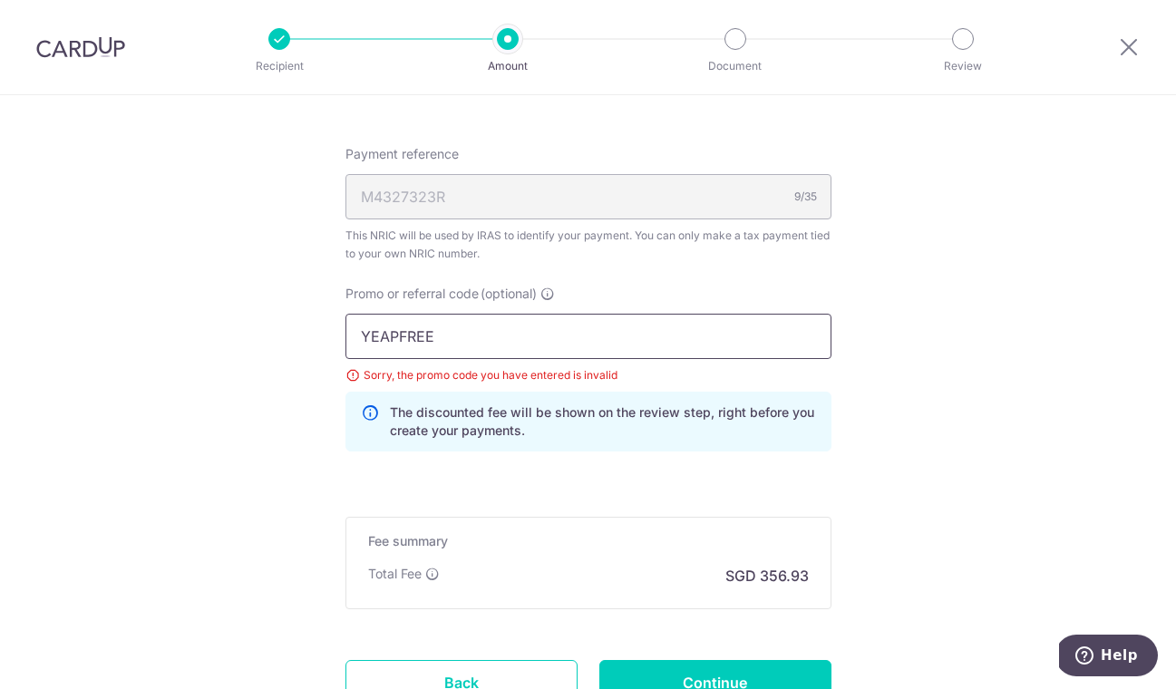
type input "YEAPFREE"
click at [801, 518] on div "Fee summary Base fee $ 356.93 Extend fee Next-day fee Total Fee SGD 356.93" at bounding box center [588, 563] width 486 height 92
click at [775, 663] on input "Continue" at bounding box center [715, 682] width 232 height 45
type input "Update Schedule"
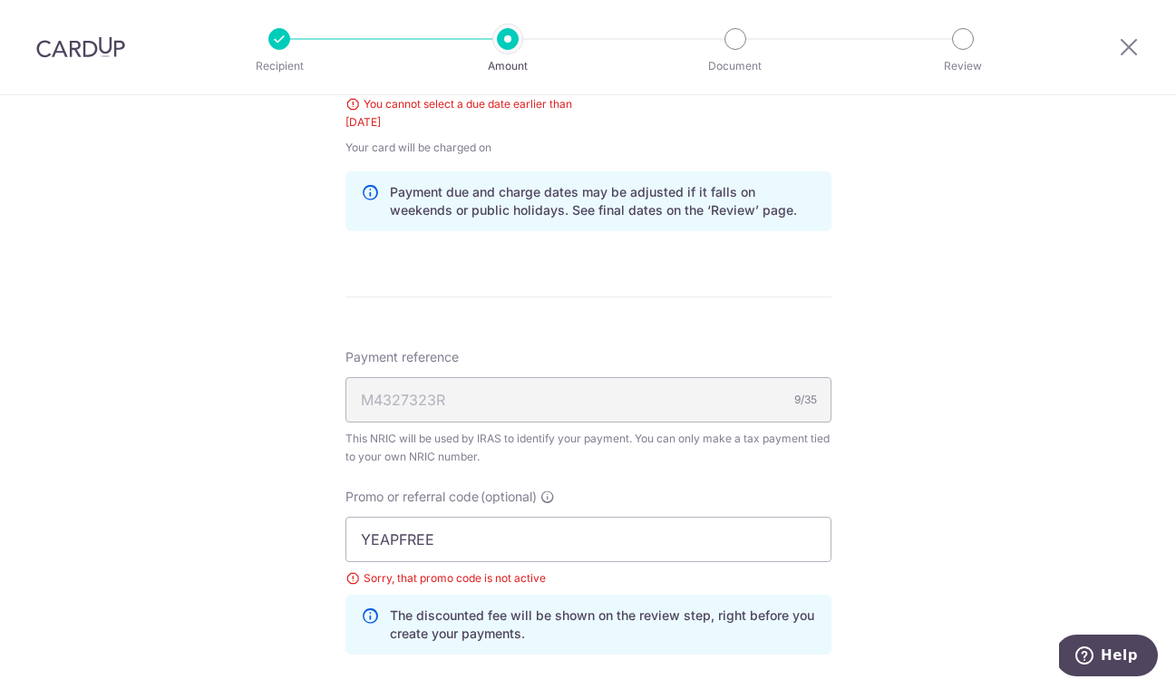
scroll to position [972, 0]
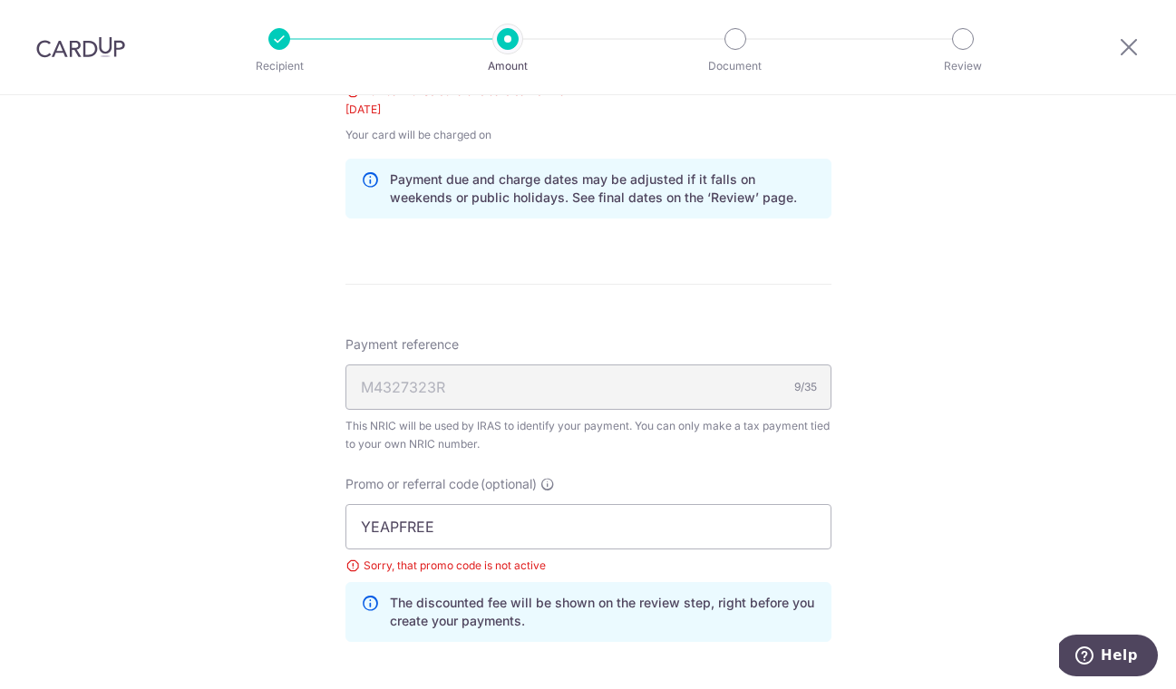
click at [489, 376] on div "M4327323R 9/35" at bounding box center [588, 386] width 486 height 45
click at [496, 525] on input "YEAPFREE" at bounding box center [588, 526] width 486 height 45
paste input "WEITZEL509"
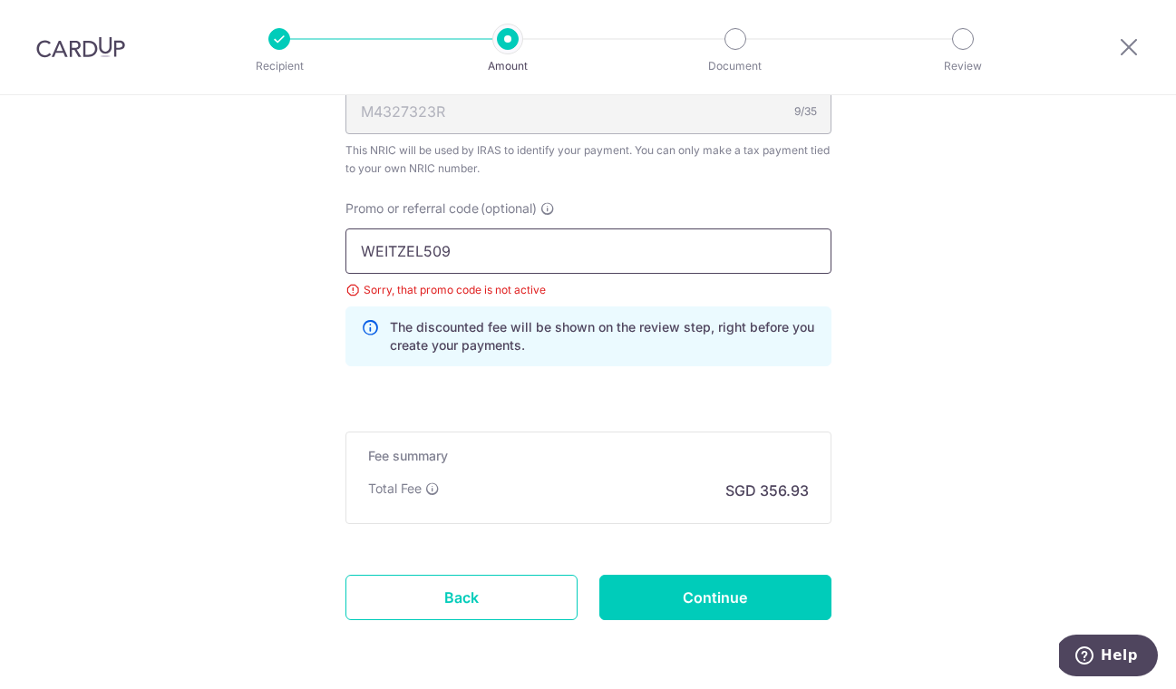
scroll to position [1314, 0]
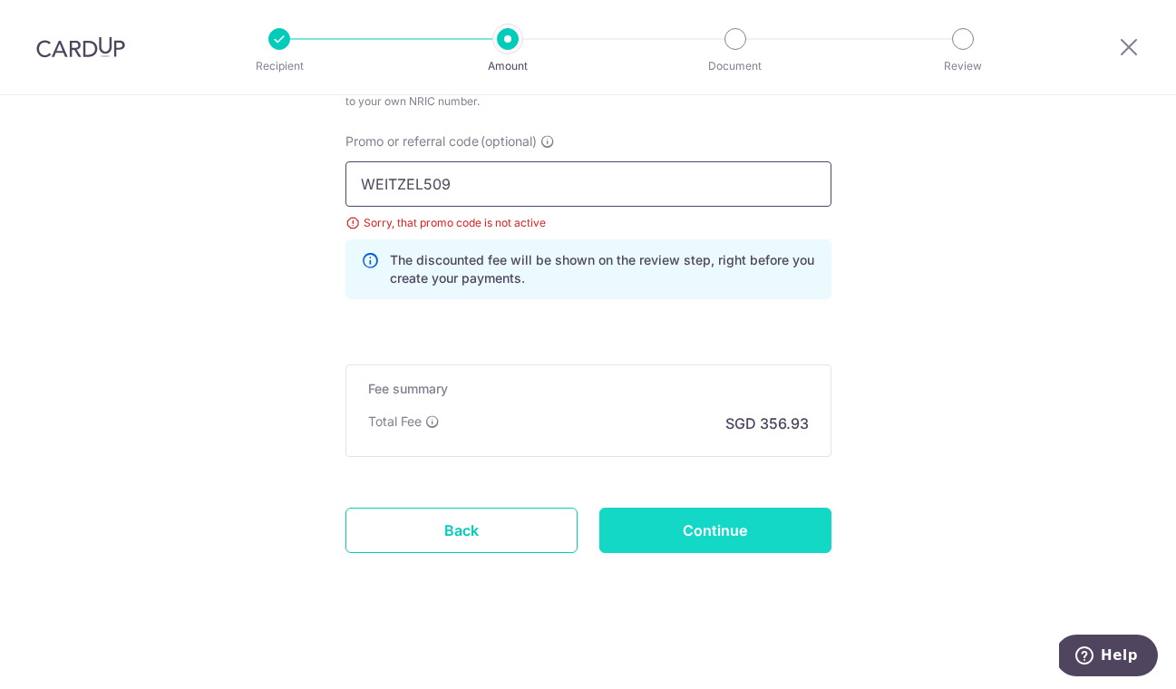
type input "WEITZEL509"
click at [779, 547] on input "Continue" at bounding box center [715, 530] width 232 height 45
type input "Update Schedule"
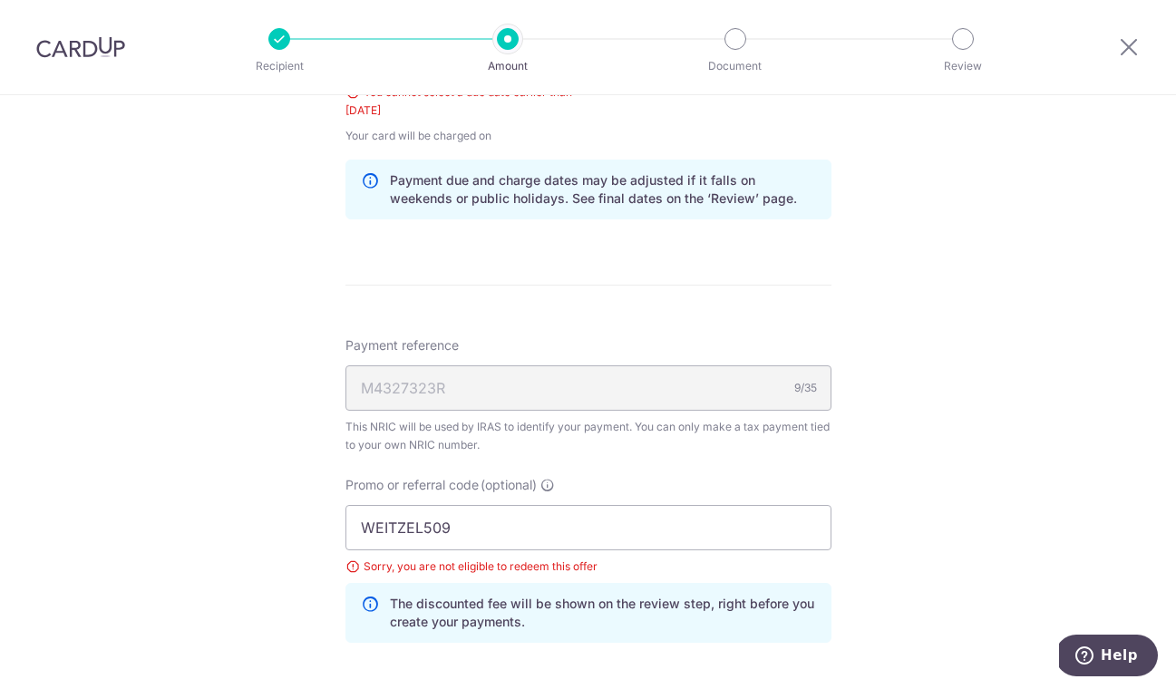
scroll to position [972, 0]
click at [515, 513] on input "WEITZEL509" at bounding box center [588, 526] width 486 height 45
paste input "GET225"
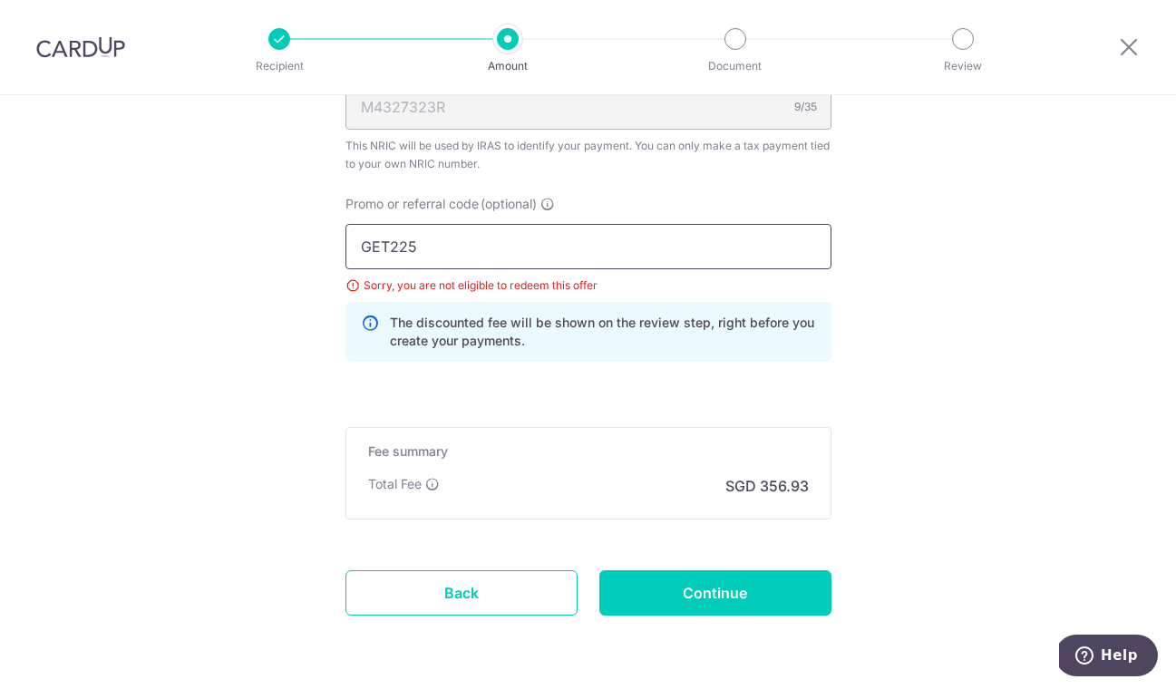
scroll to position [1309, 0]
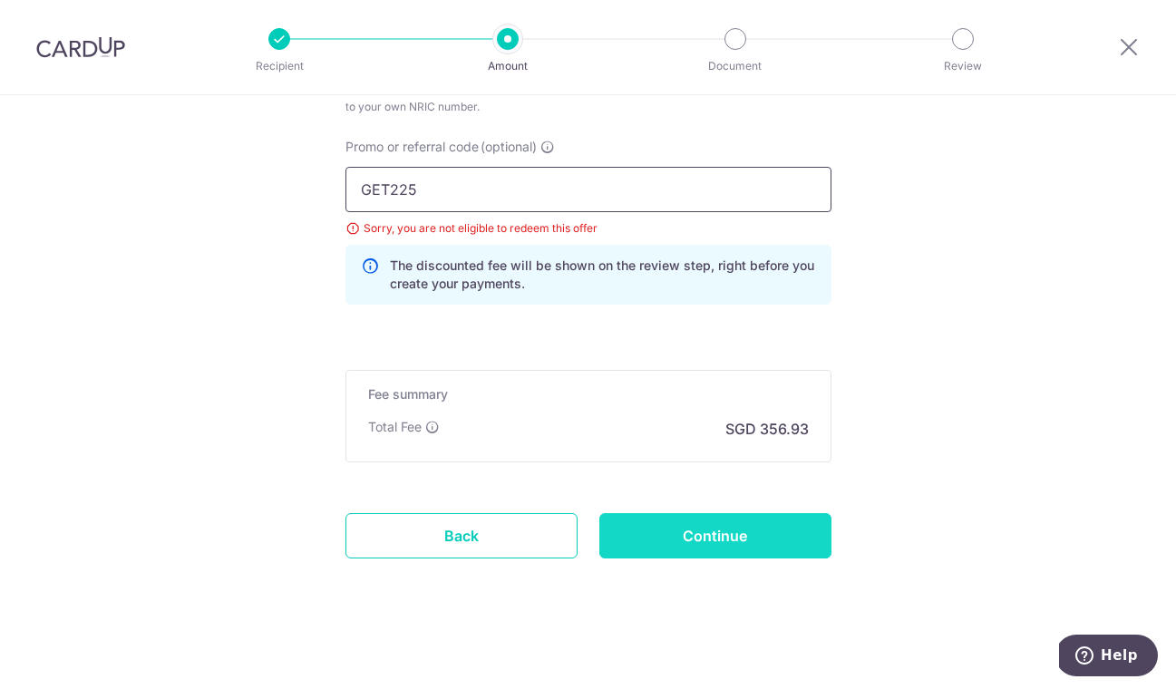
type input "GET225"
click at [775, 550] on input "Continue" at bounding box center [715, 535] width 232 height 45
type input "Update Schedule"
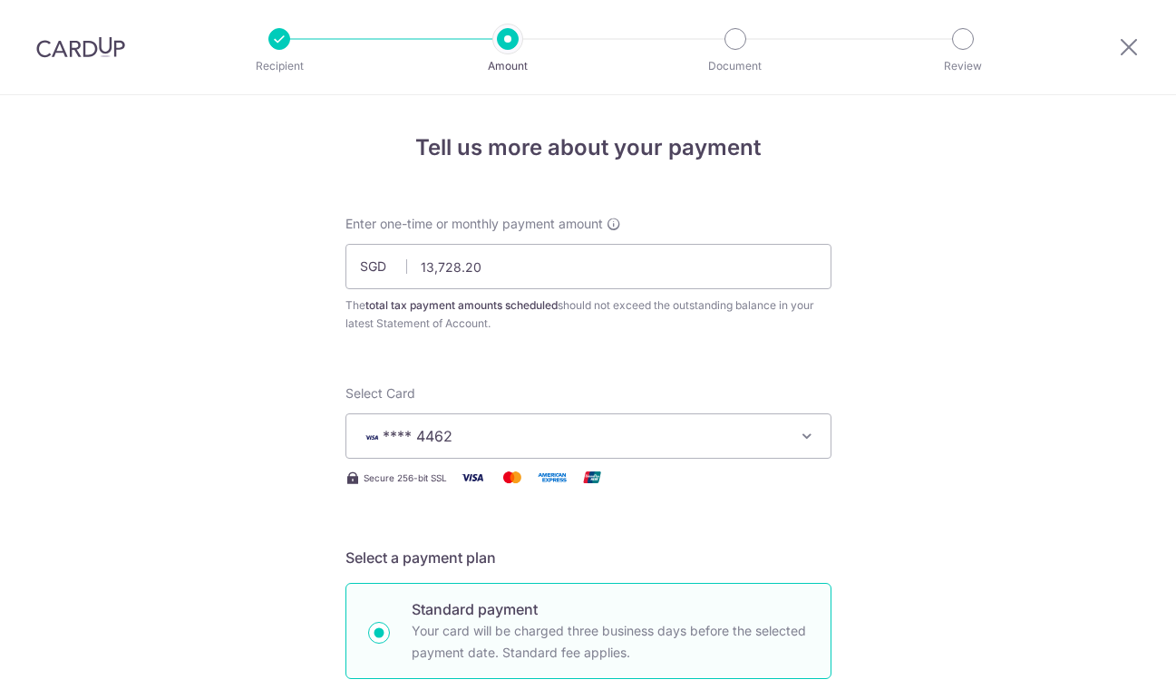
scroll to position [959, 0]
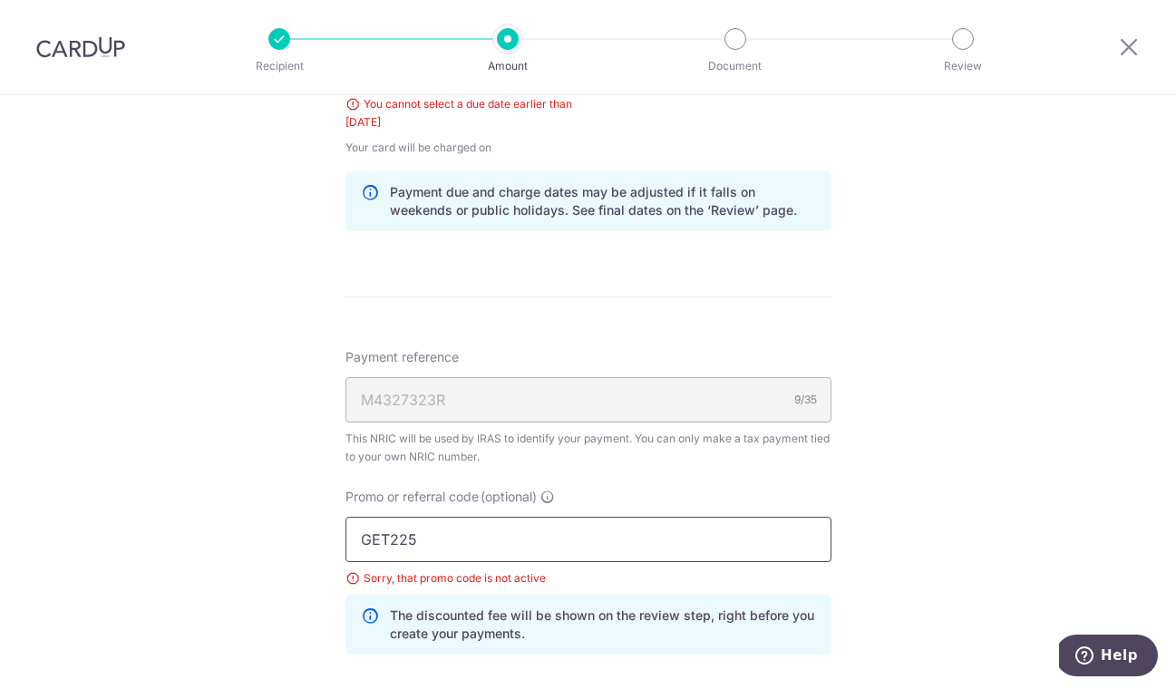
click at [469, 554] on input "GET225" at bounding box center [588, 539] width 486 height 45
paste input "OCBC15"
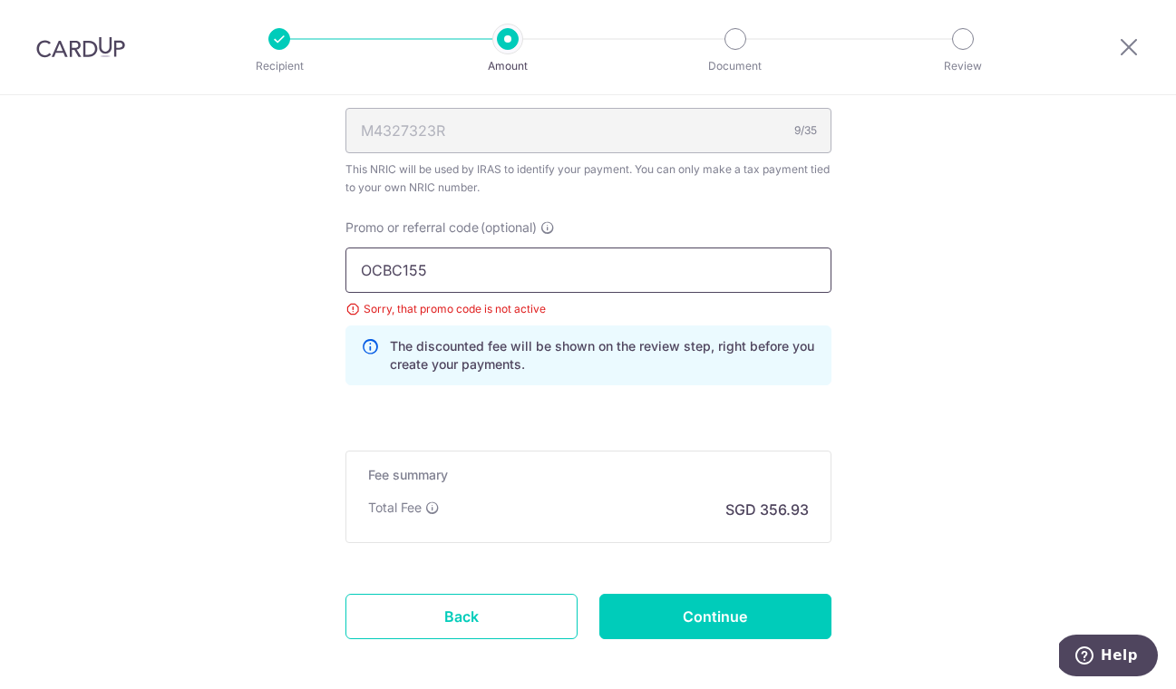
scroll to position [1314, 0]
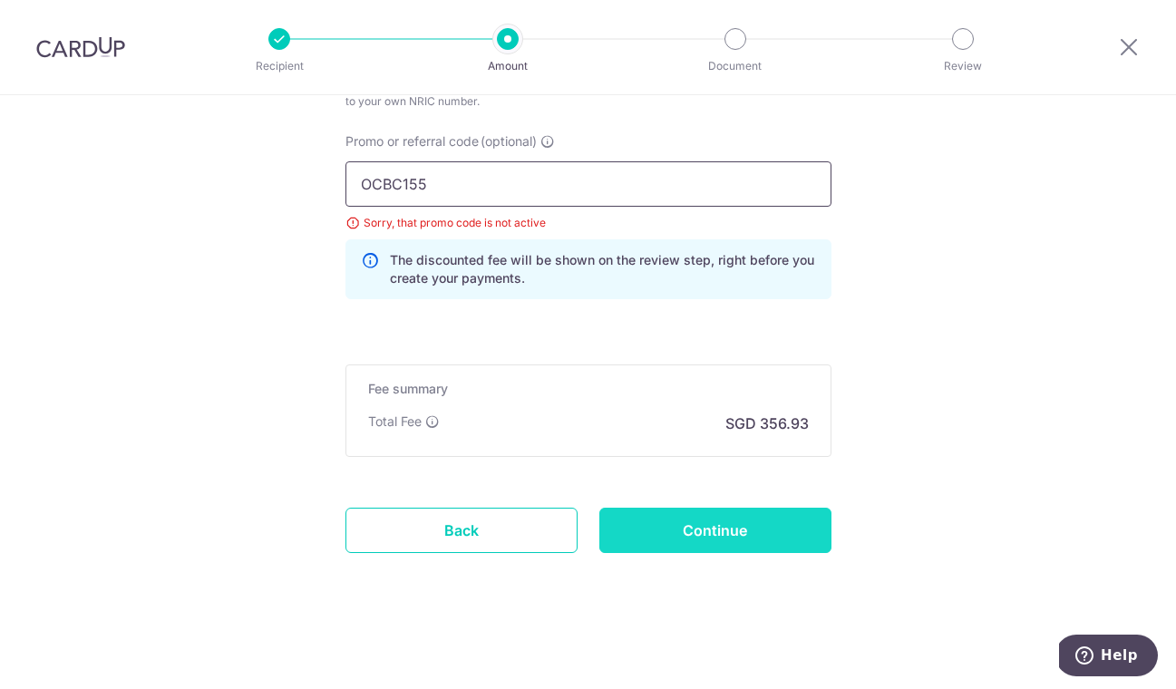
type input "OCBC155"
click at [746, 523] on input "Continue" at bounding box center [715, 530] width 232 height 45
type input "Update Schedule"
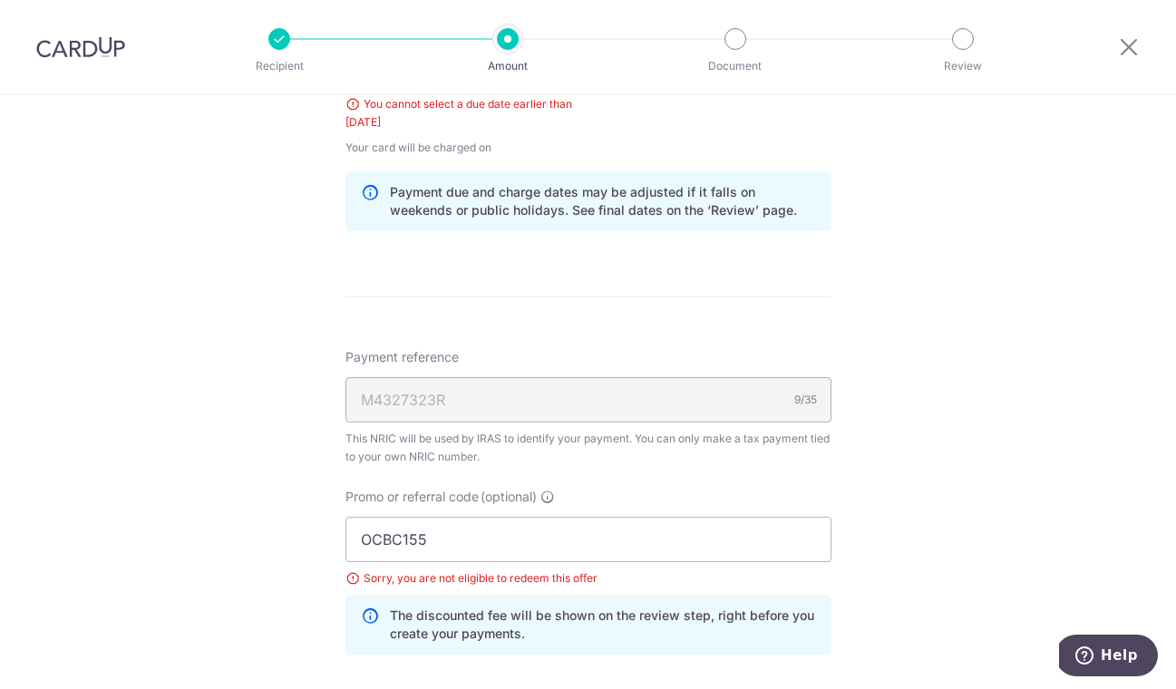
scroll to position [740, 0]
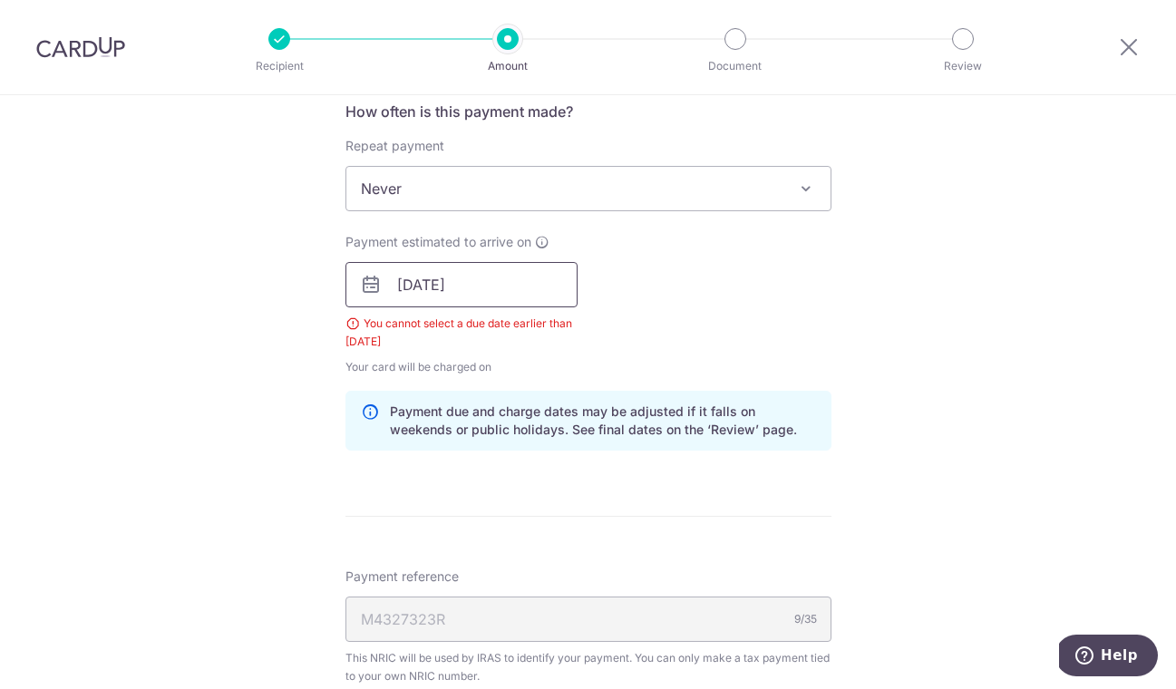
click at [525, 286] on input "[DATE]" at bounding box center [461, 284] width 232 height 45
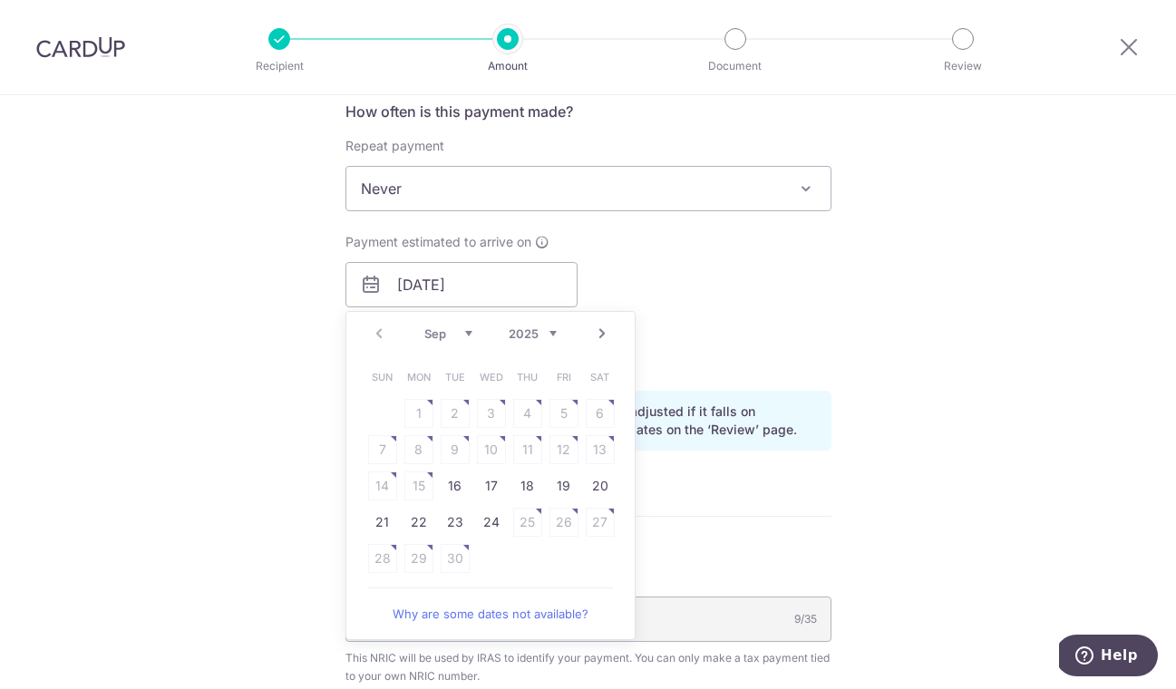
click at [465, 489] on link "16" at bounding box center [454, 485] width 29 height 29
type input "[DATE]"
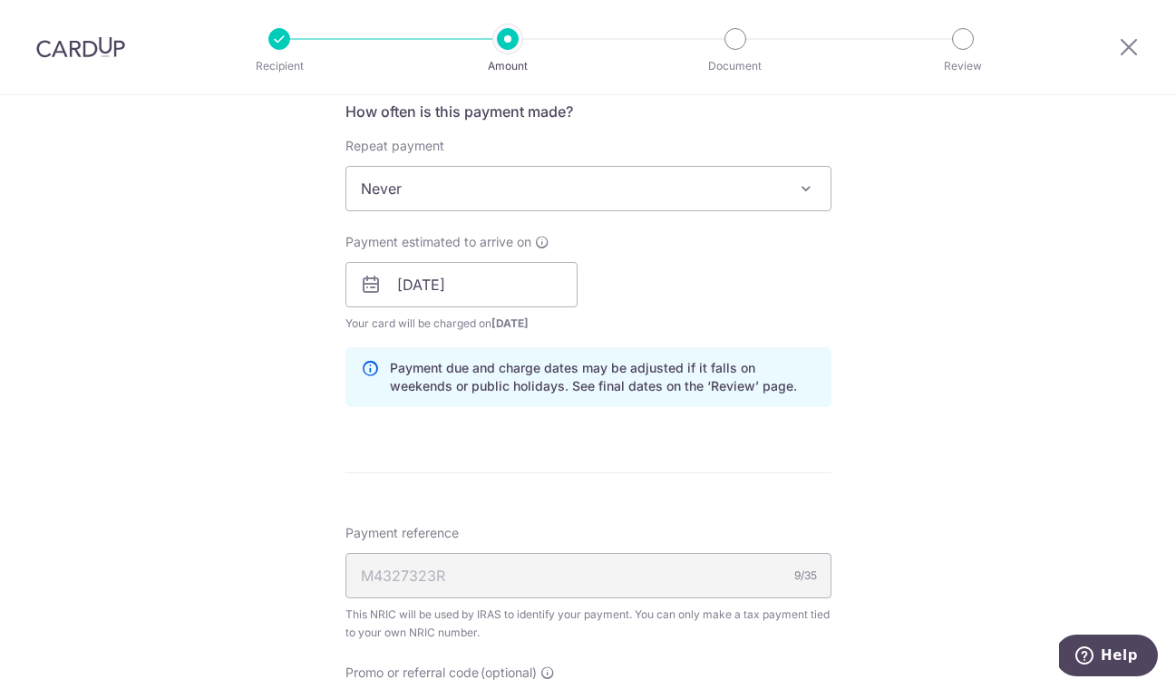
click at [720, 329] on div "Payment estimated to arrive on [DATE] Prev Next Sep Oct Nov [DATE] 2026 2027 20…" at bounding box center [588, 283] width 508 height 100
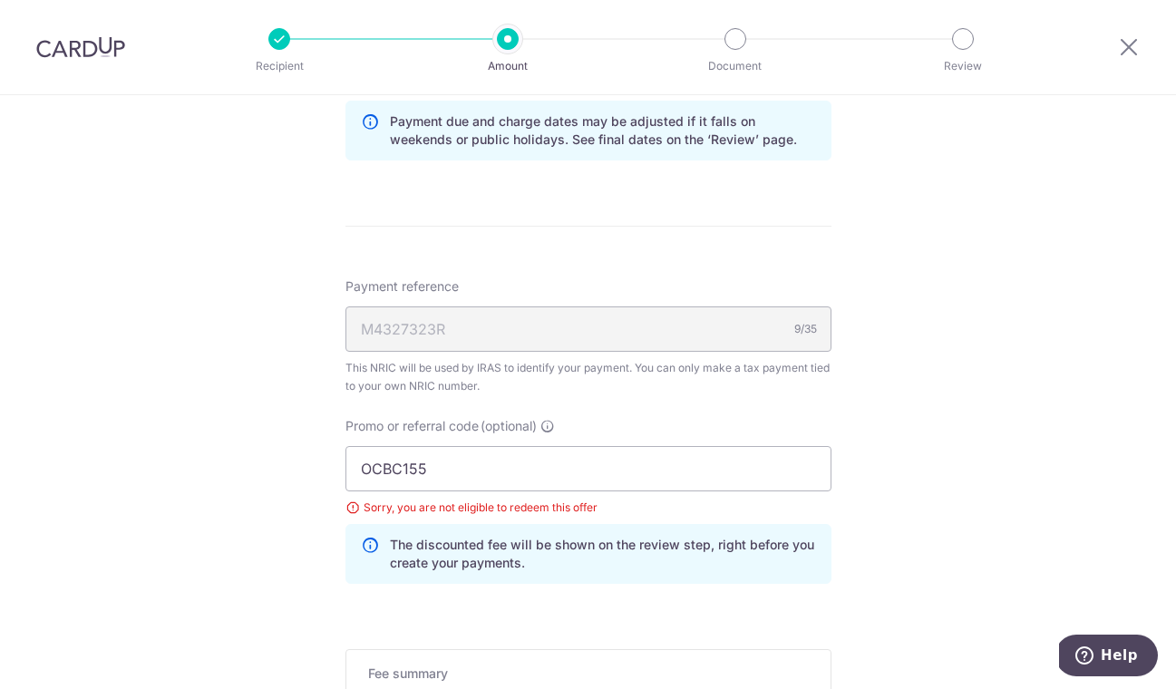
scroll to position [1139, 0]
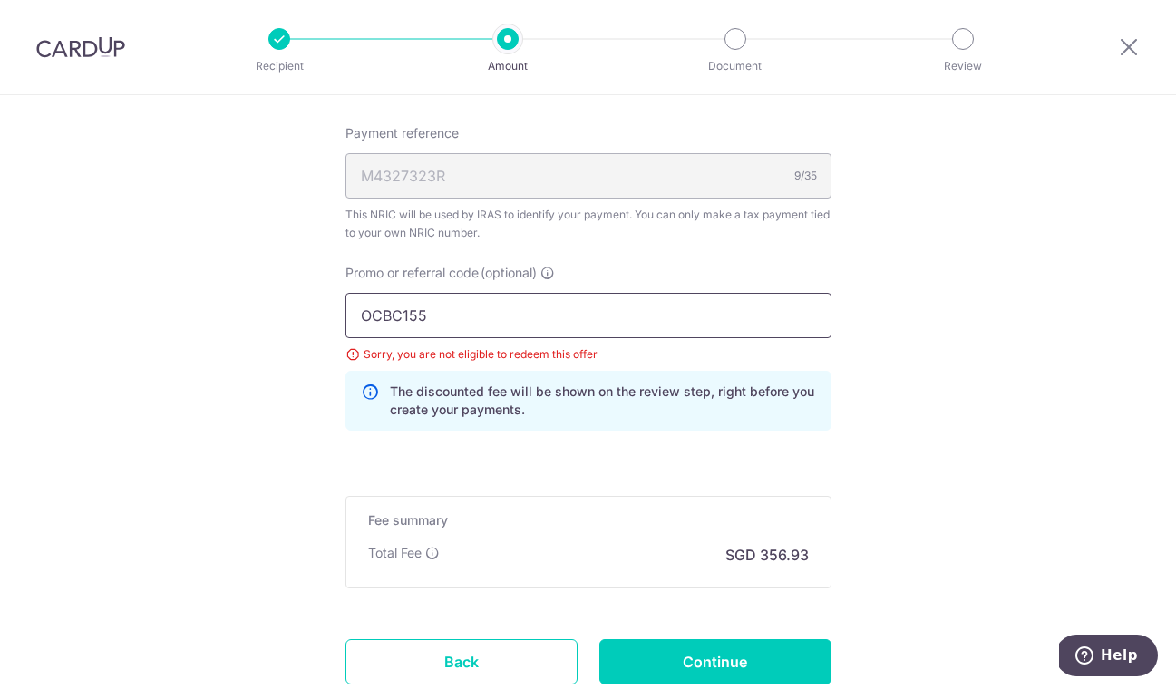
click at [709, 329] on input "OCBC155" at bounding box center [588, 315] width 486 height 45
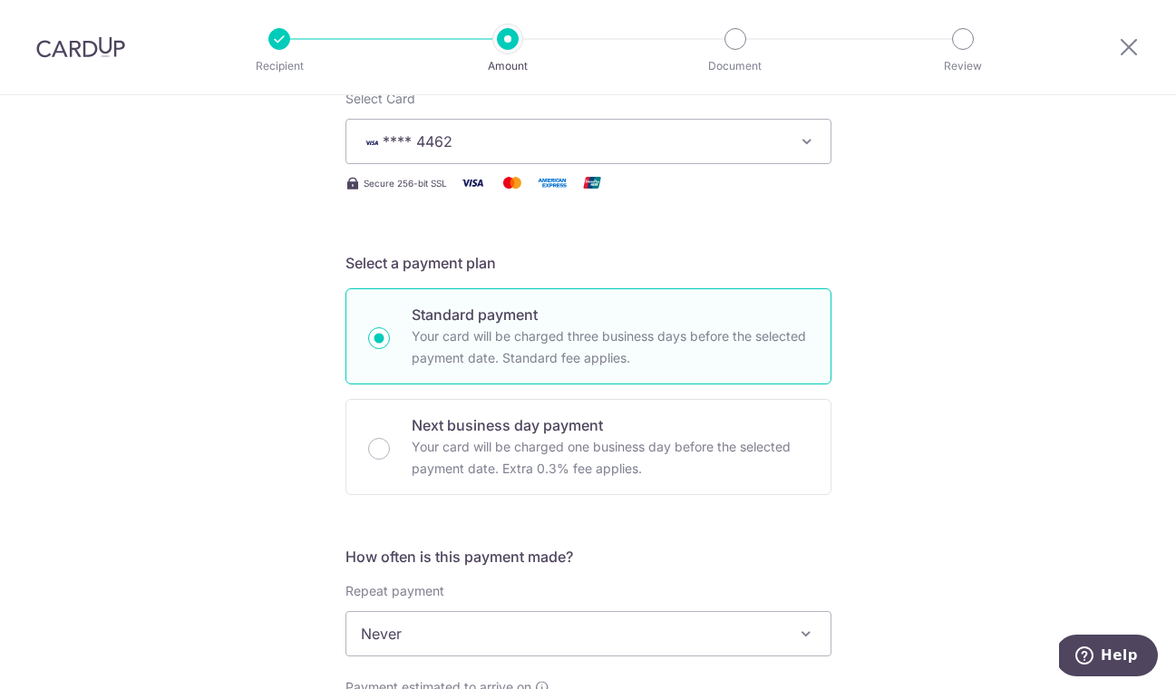
scroll to position [0, 0]
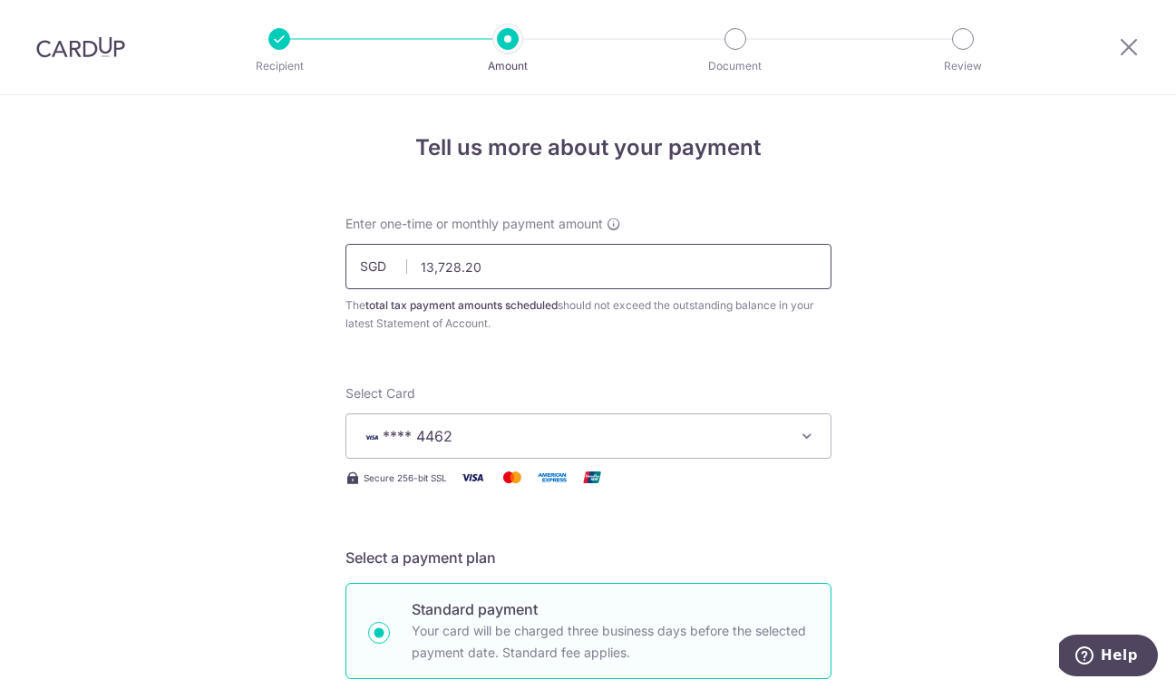
click at [431, 266] on input "13,728.20" at bounding box center [588, 266] width 486 height 45
click at [591, 282] on input "12728.20" at bounding box center [588, 266] width 486 height 45
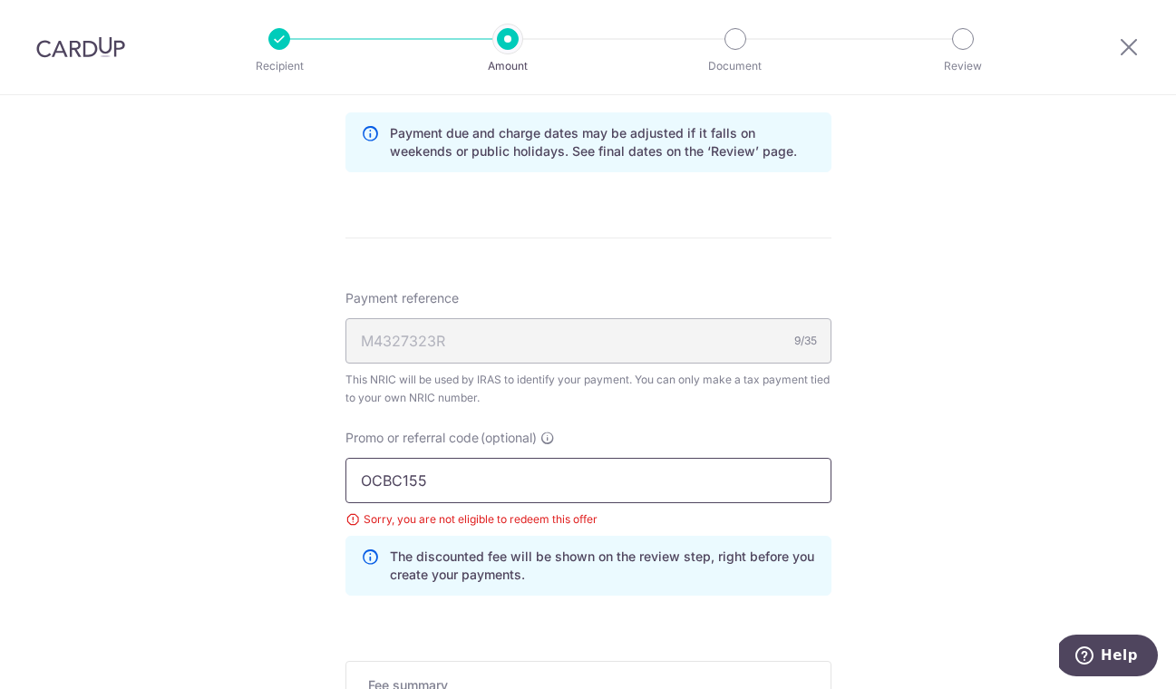
scroll to position [977, 0]
type input "12,728.20"
click at [673, 479] on input "OCBC155" at bounding box center [588, 477] width 486 height 45
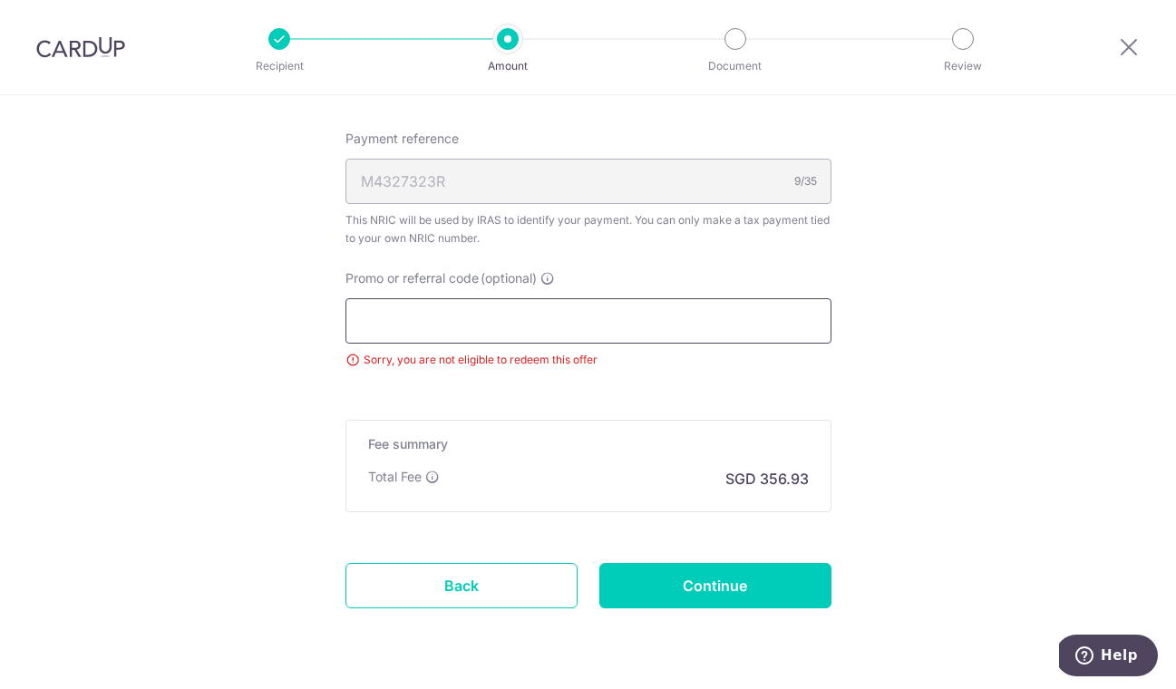
scroll to position [1189, 0]
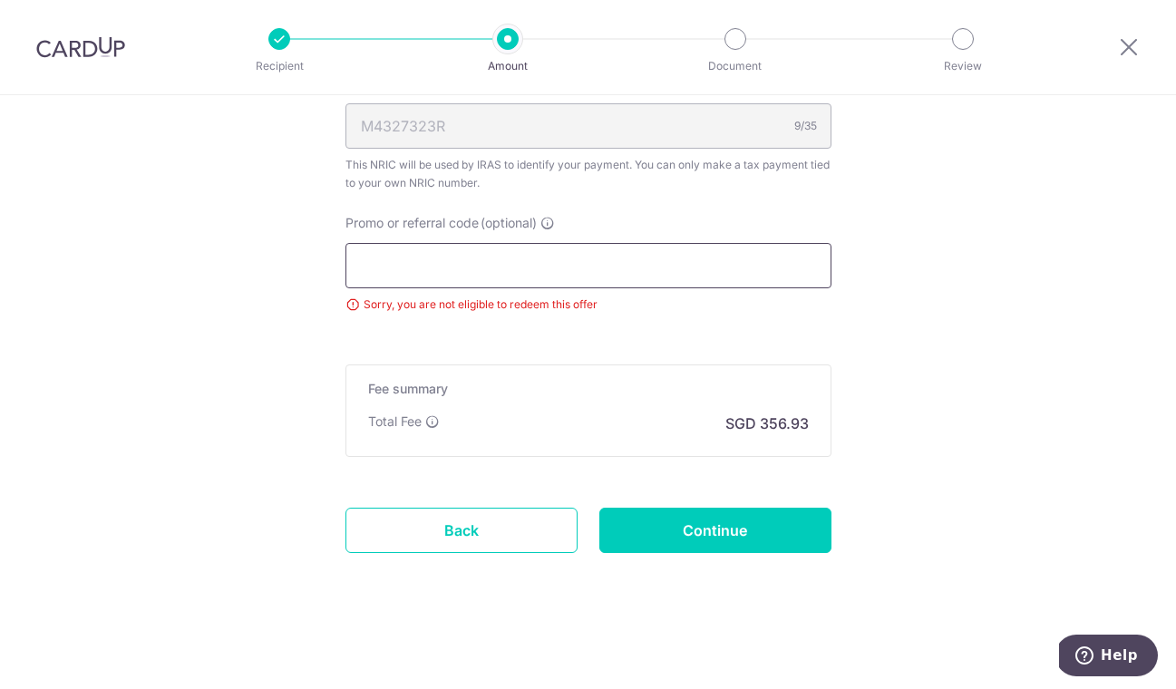
paste input "OFF225"
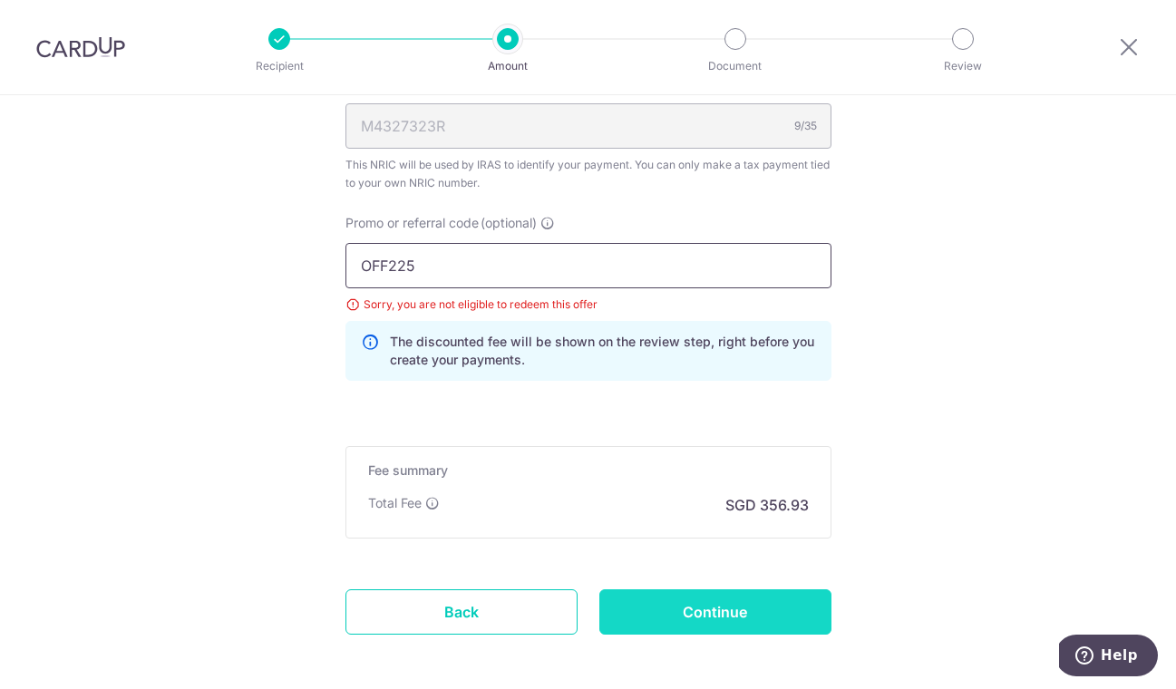
type input "OFF225"
click at [698, 598] on input "Continue" at bounding box center [715, 611] width 232 height 45
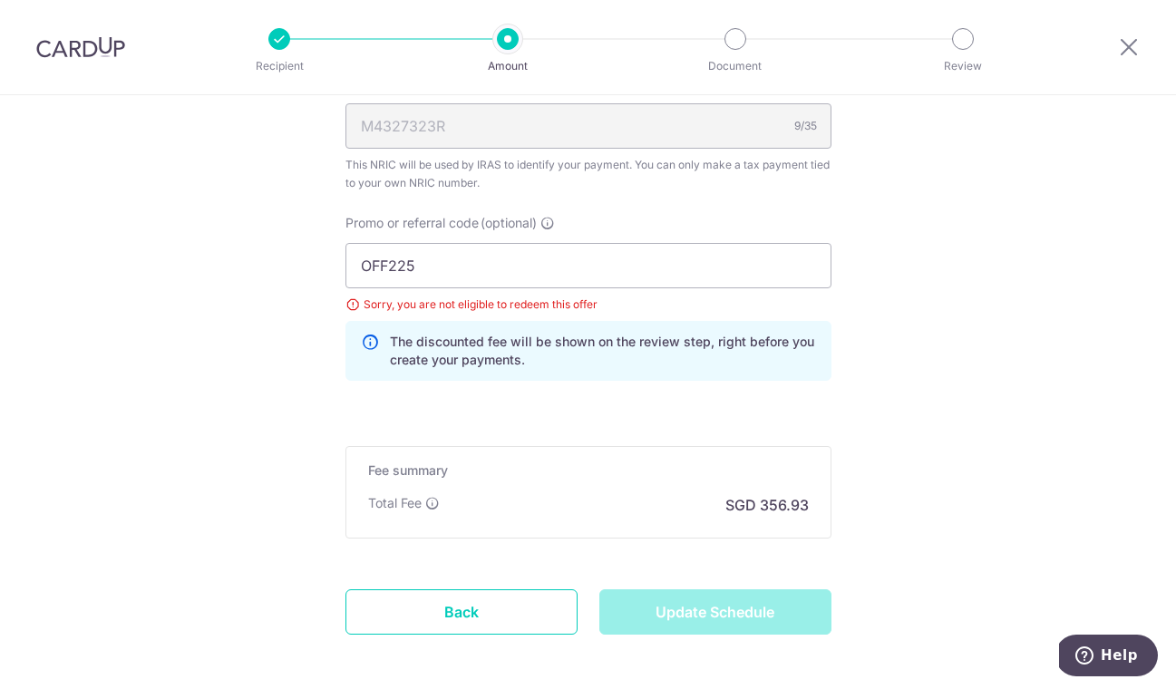
type input "Update Schedule"
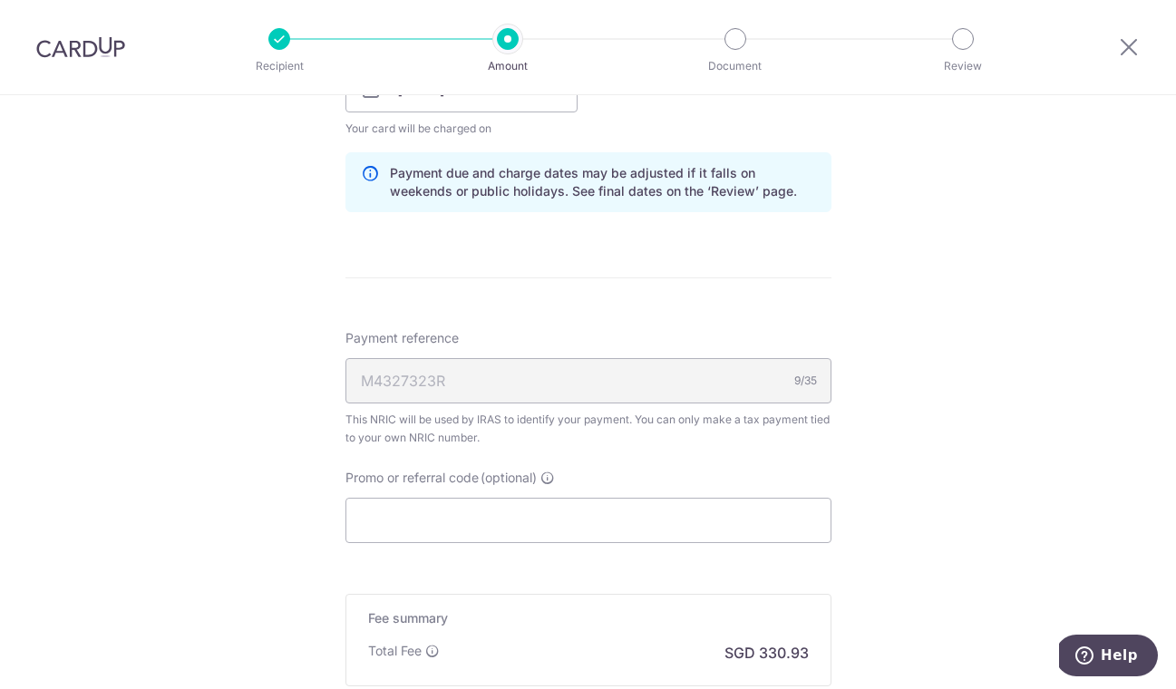
scroll to position [938, 0]
click at [580, 532] on input "Promo or referral code (optional)" at bounding box center [588, 516] width 486 height 45
paste input "JINGXIONGT203"
type input "JINGXIONGT203"
paste input "KELVINC23"
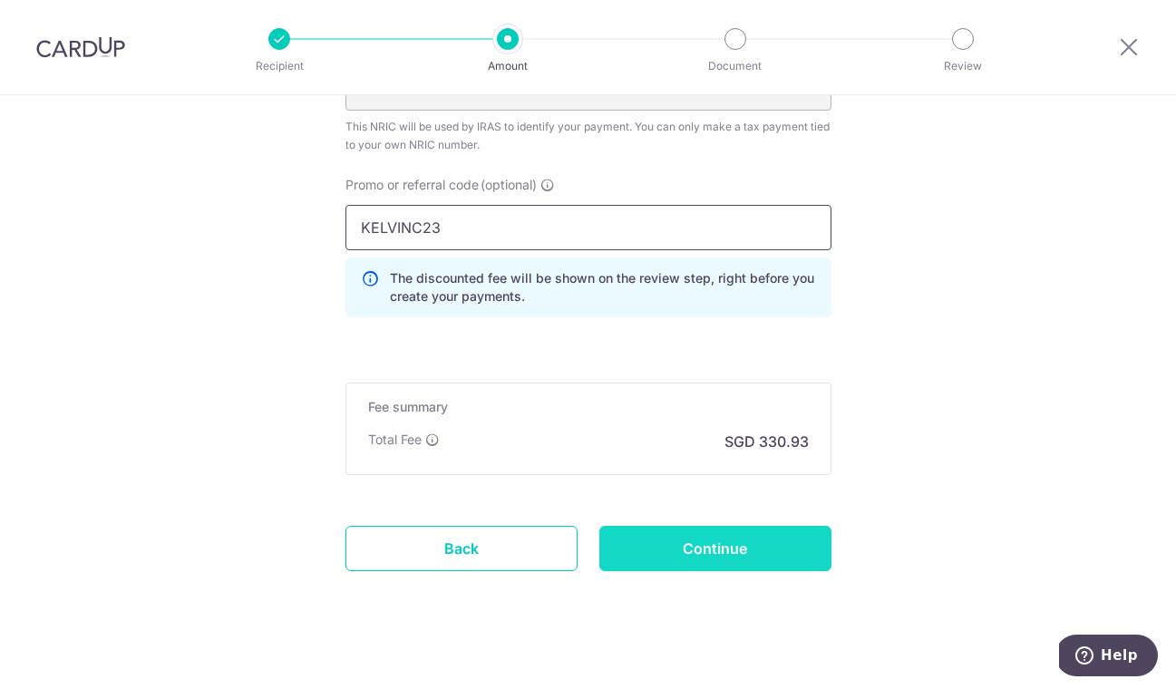
scroll to position [1228, 0]
type input "KELVINC23"
click at [744, 537] on input "Continue" at bounding box center [715, 547] width 232 height 45
type input "Update Schedule"
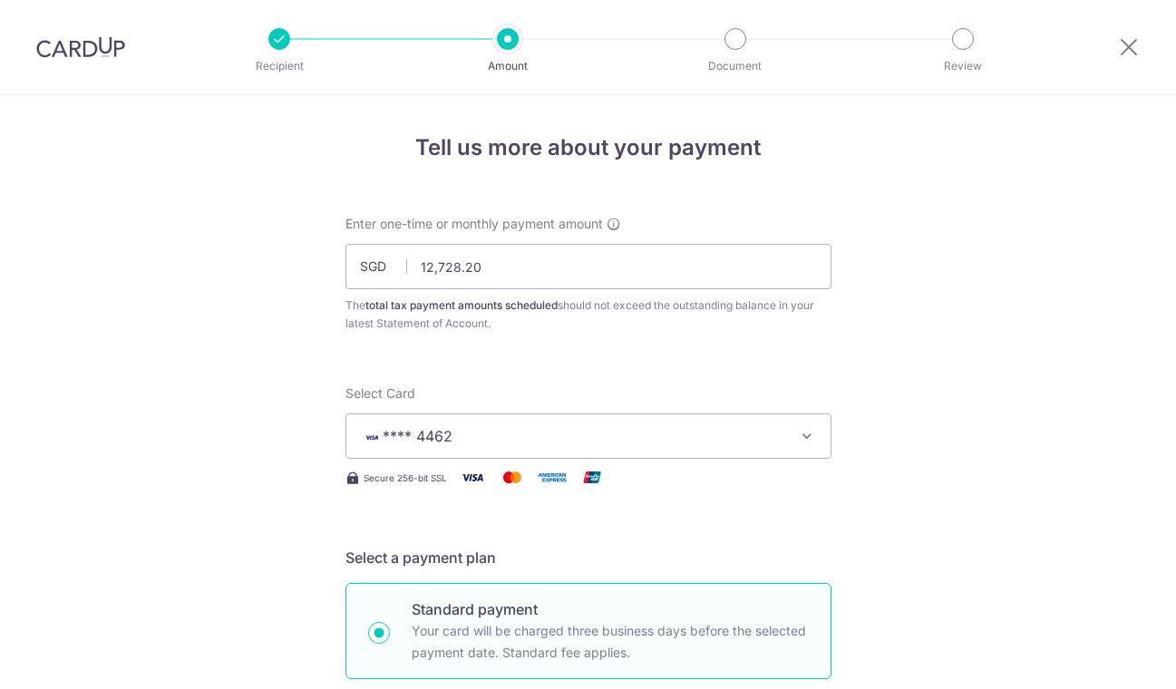
scroll to position [1271, 0]
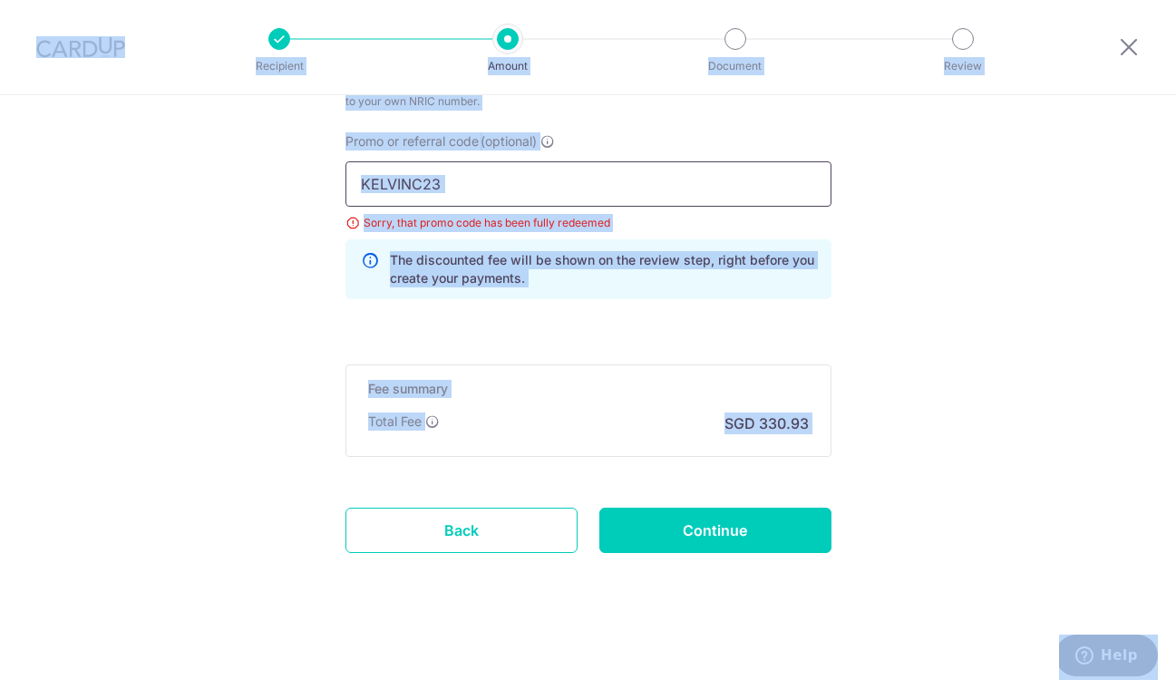
click at [576, 182] on input "KELVINC23" at bounding box center [588, 183] width 486 height 45
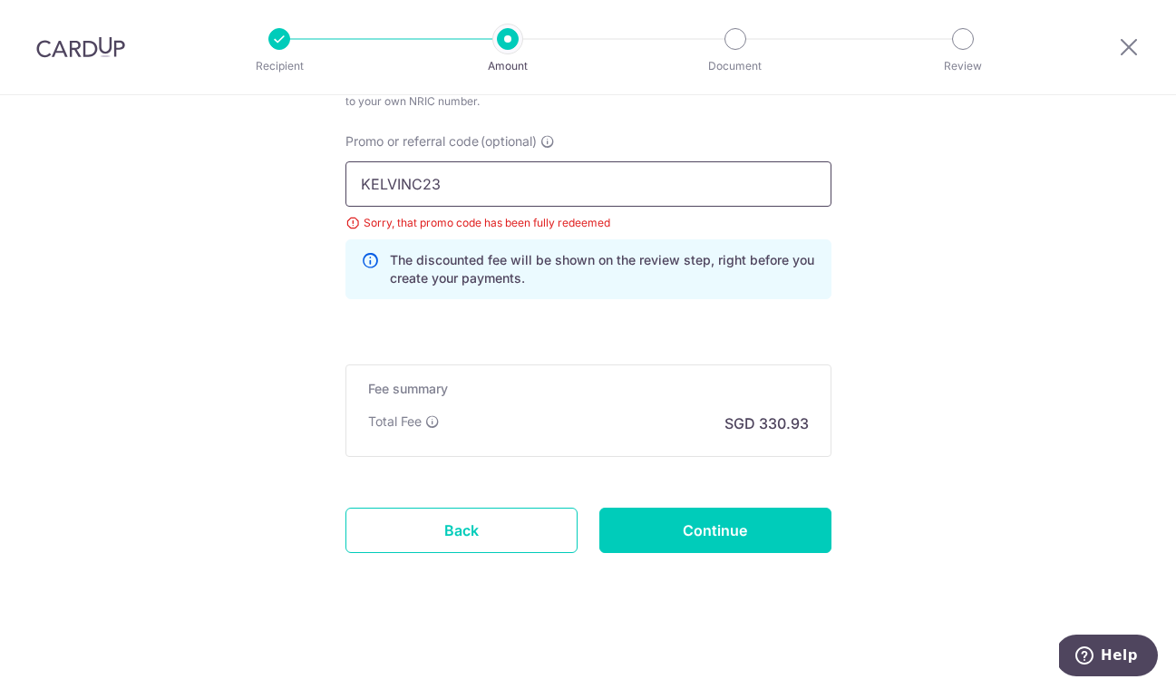
click at [576, 182] on input "KELVINC23" at bounding box center [588, 183] width 486 height 45
paste input "OCBCTAX17"
type input "OCBCTAX173"
click at [672, 551] on input "Continue" at bounding box center [715, 530] width 232 height 45
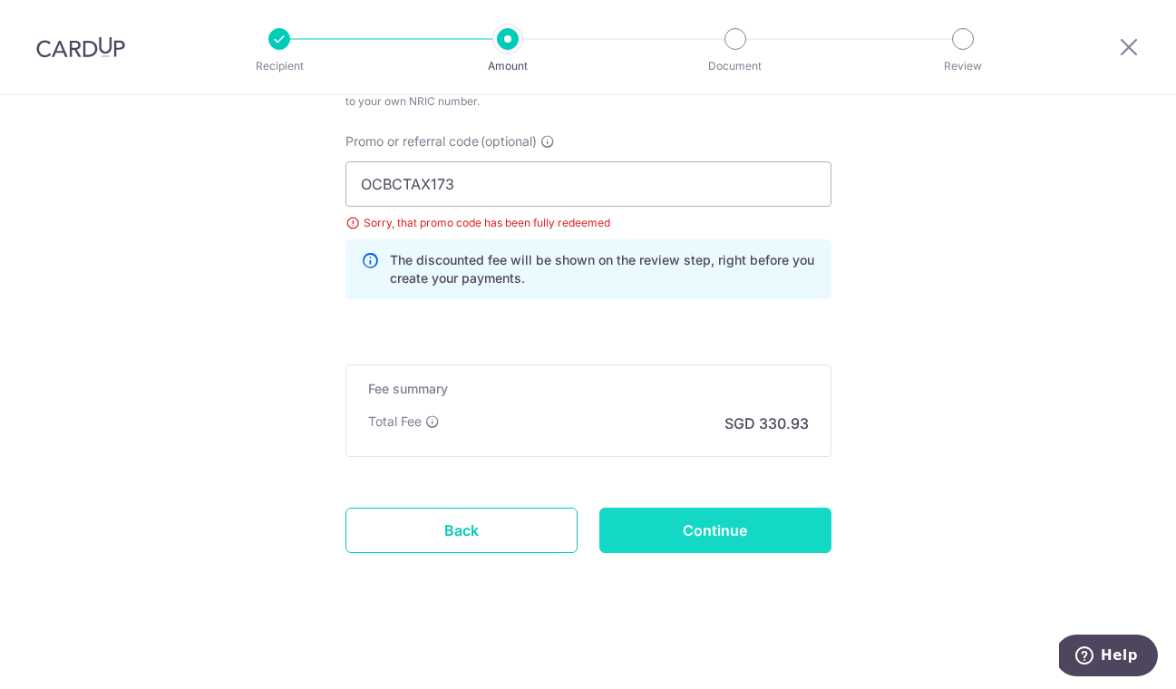
type input "Update Schedule"
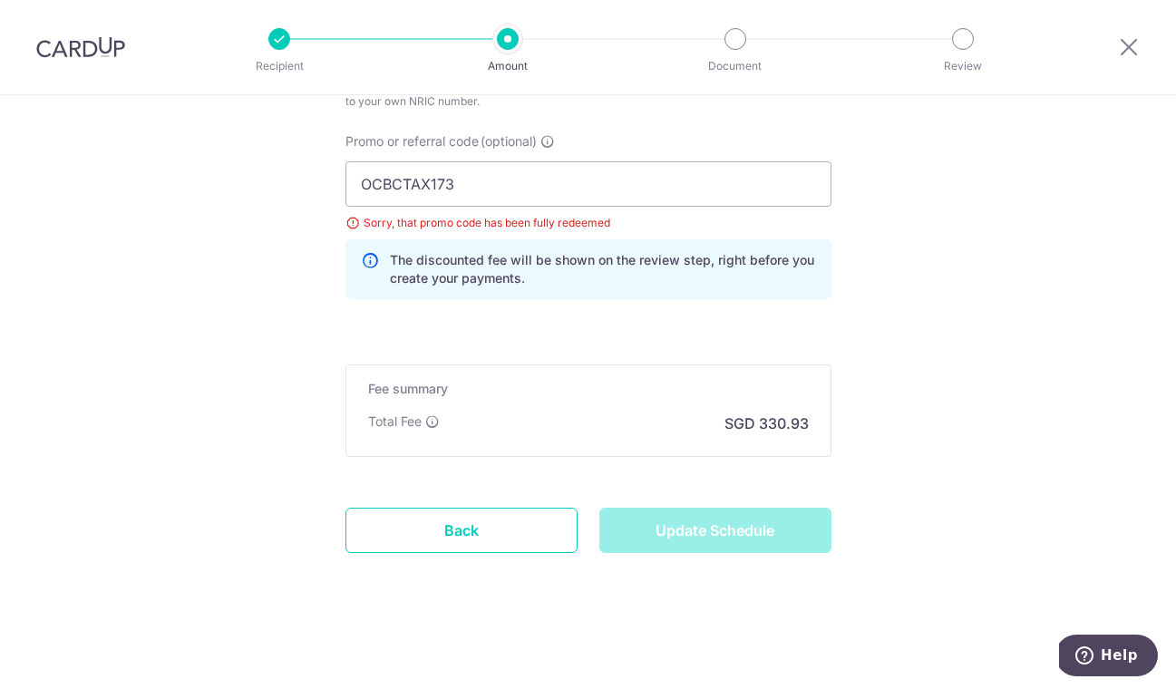
click at [672, 537] on div "Update Schedule" at bounding box center [715, 530] width 254 height 45
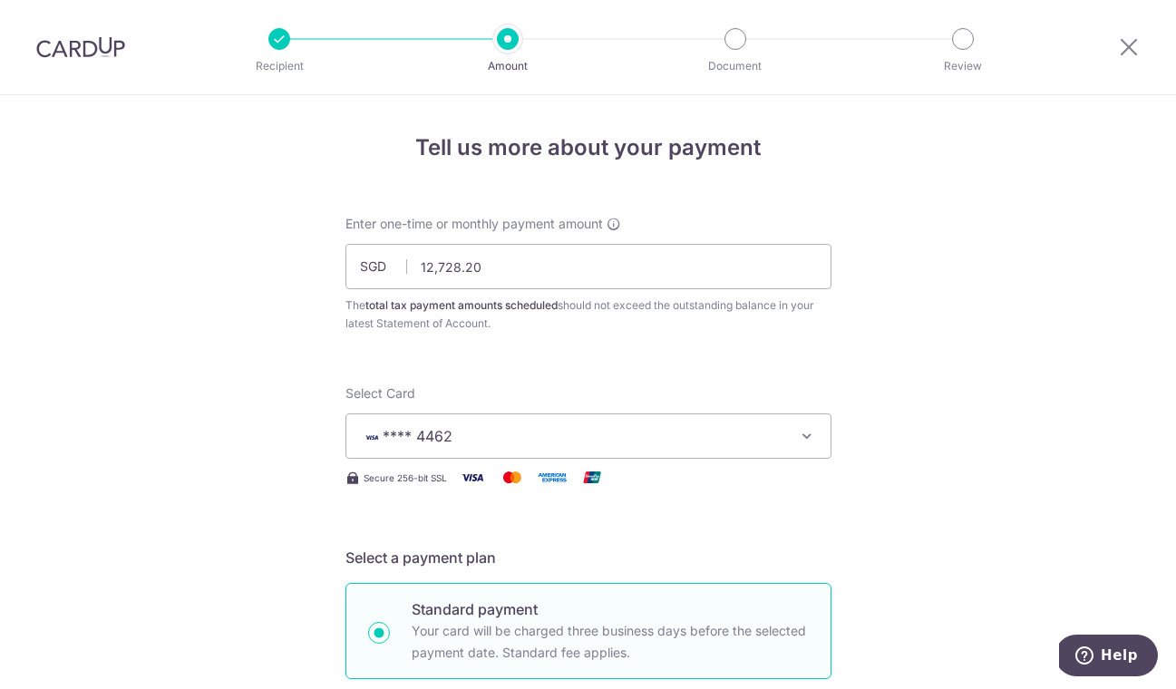
scroll to position [1271, 0]
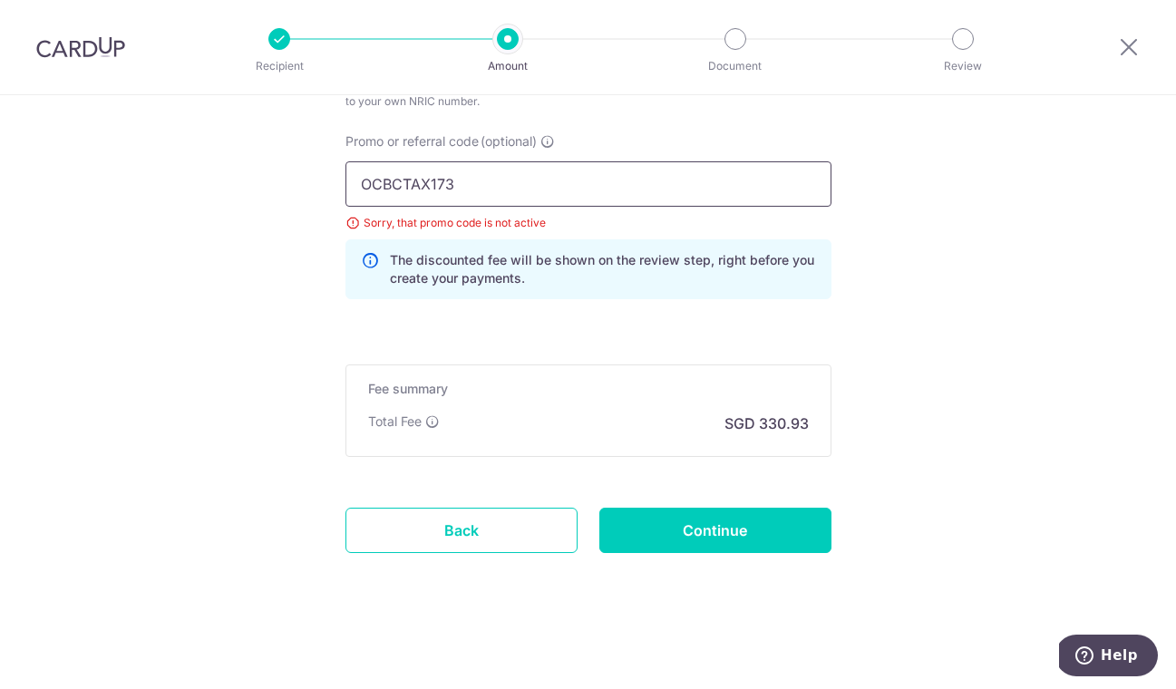
click at [448, 198] on input "OCBCTAX173" at bounding box center [588, 183] width 486 height 45
paste input "GET225"
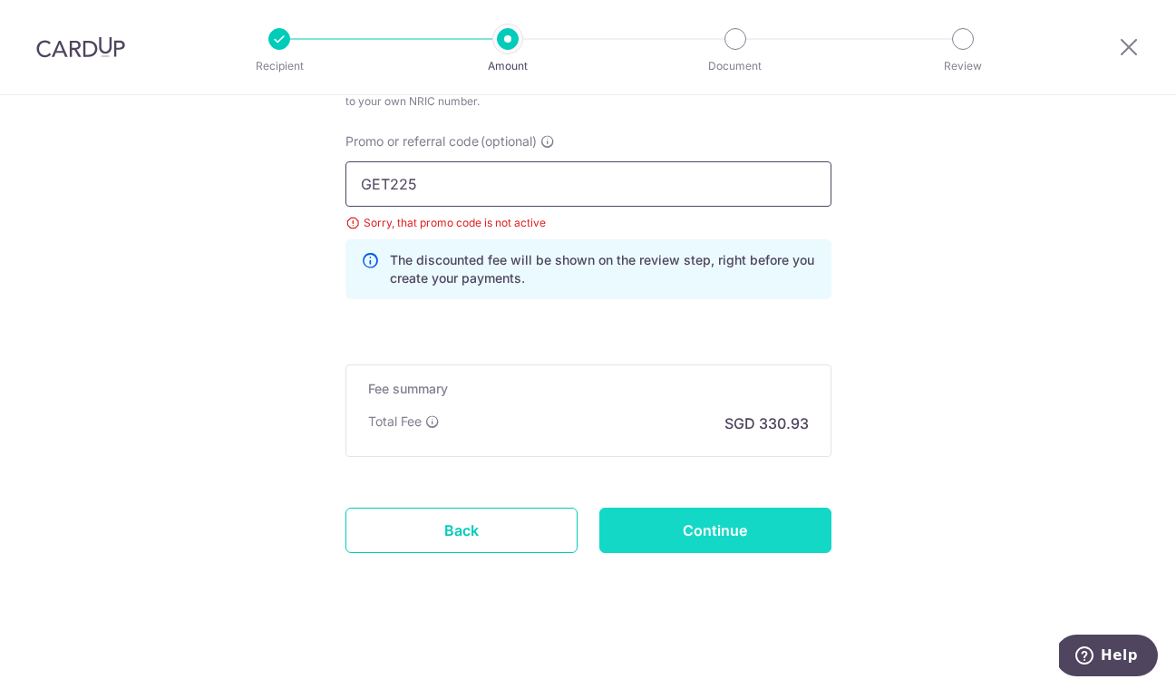
type input "GET225"
click at [680, 517] on input "Continue" at bounding box center [715, 530] width 232 height 45
type input "Update Schedule"
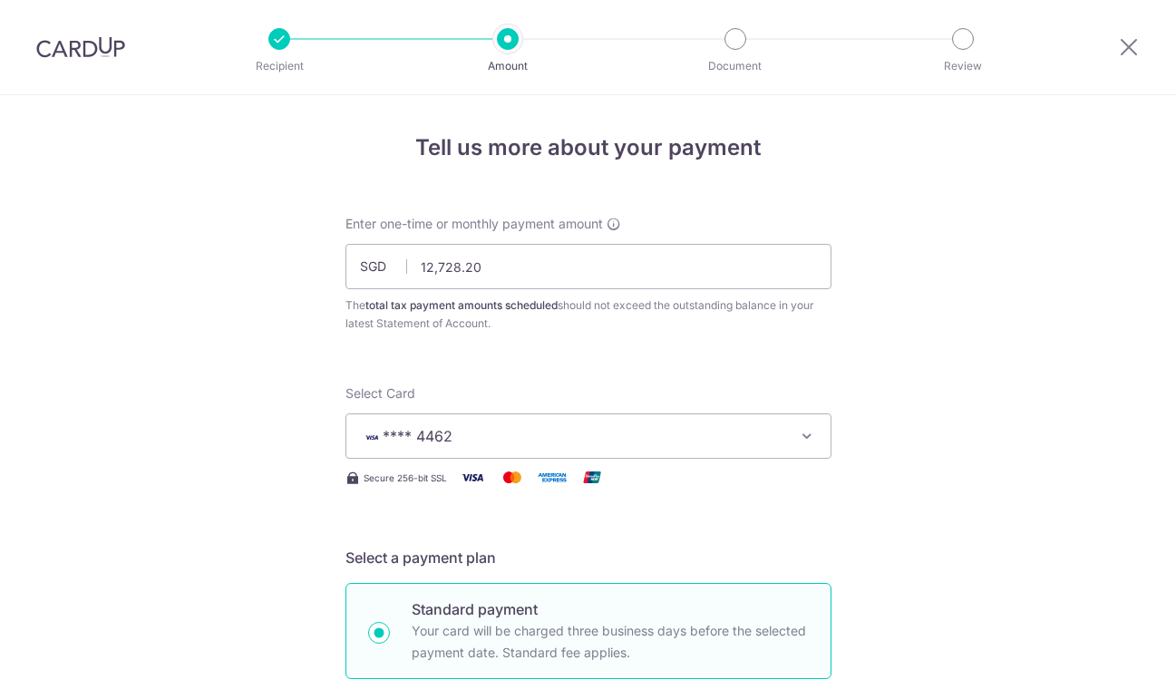
scroll to position [1271, 0]
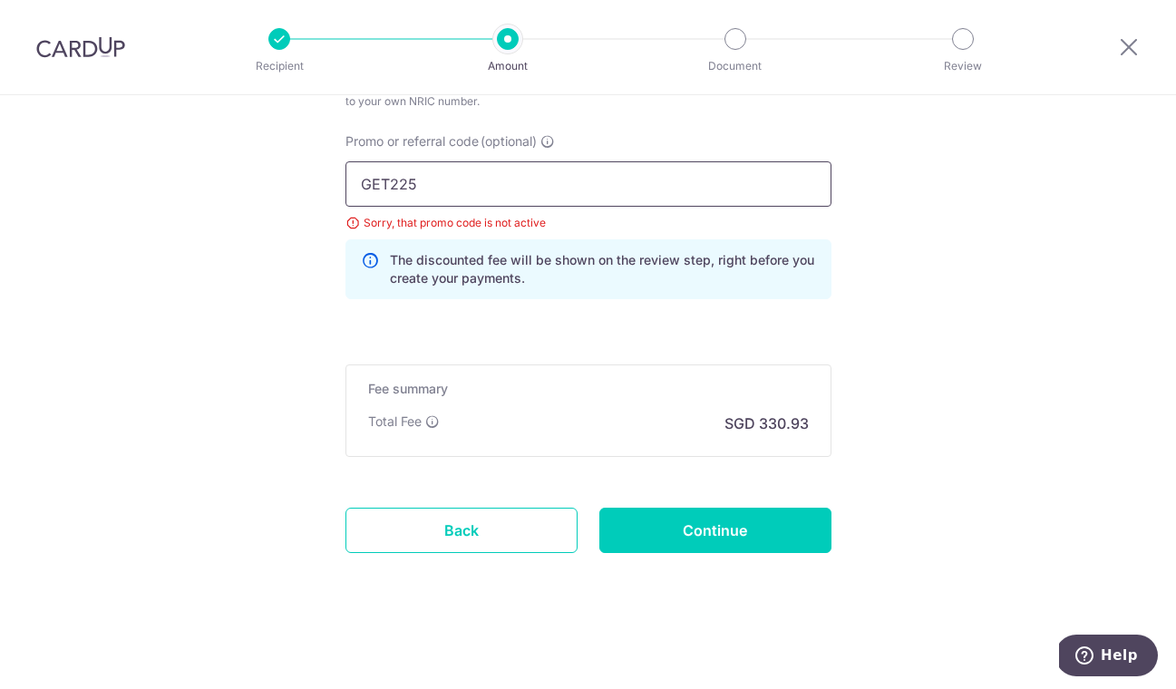
click at [531, 169] on input "GET225" at bounding box center [588, 183] width 486 height 45
paste input "DBSCARDUPNEW"
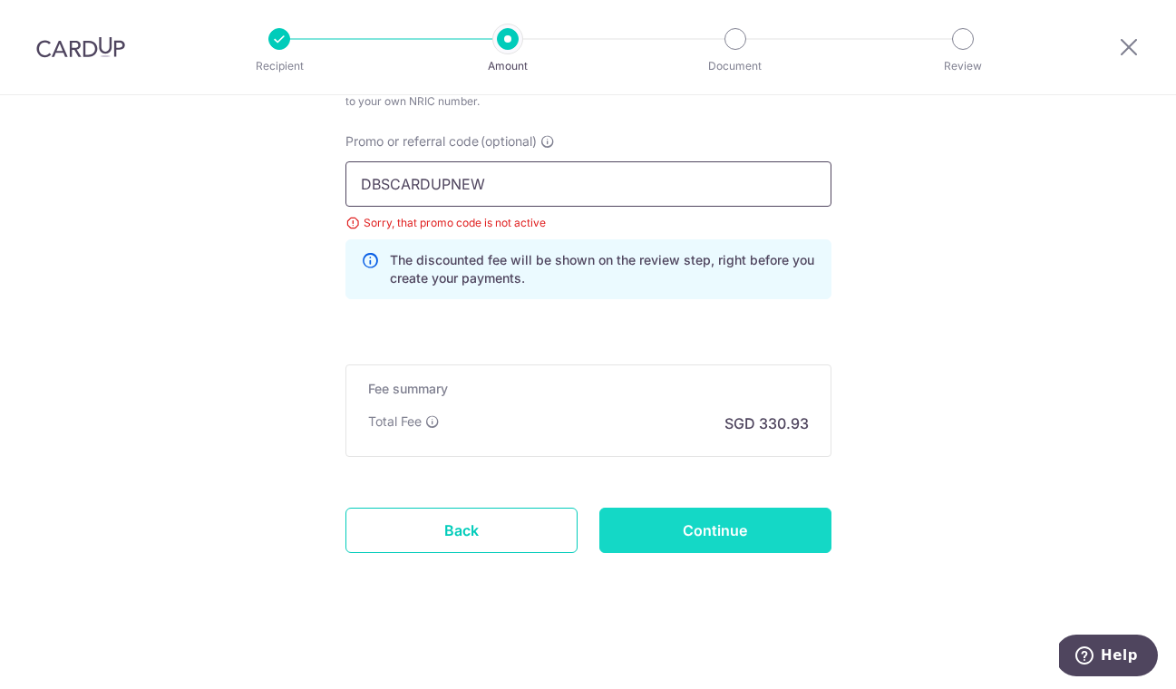
type input "DBSCARDUPNEW"
click at [620, 520] on input "Continue" at bounding box center [715, 530] width 232 height 45
type input "Update Schedule"
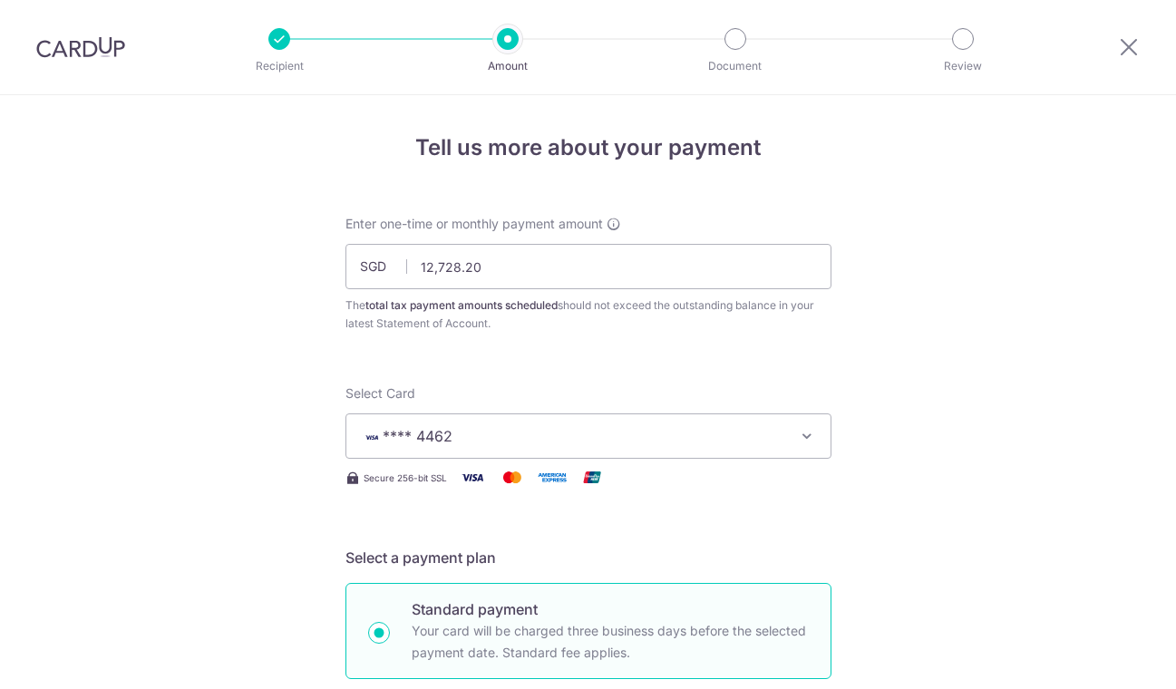
scroll to position [1271, 0]
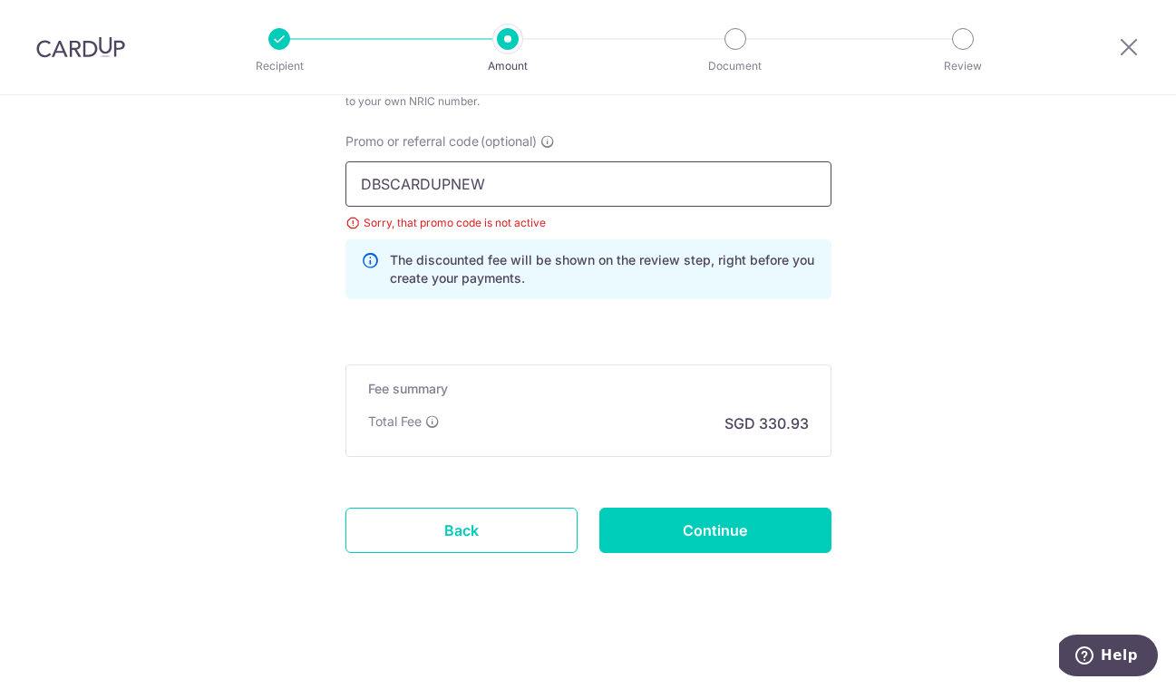
click at [487, 188] on input "DBSCARDUPNEW" at bounding box center [588, 183] width 486 height 45
paste input "HONEYMONEY"
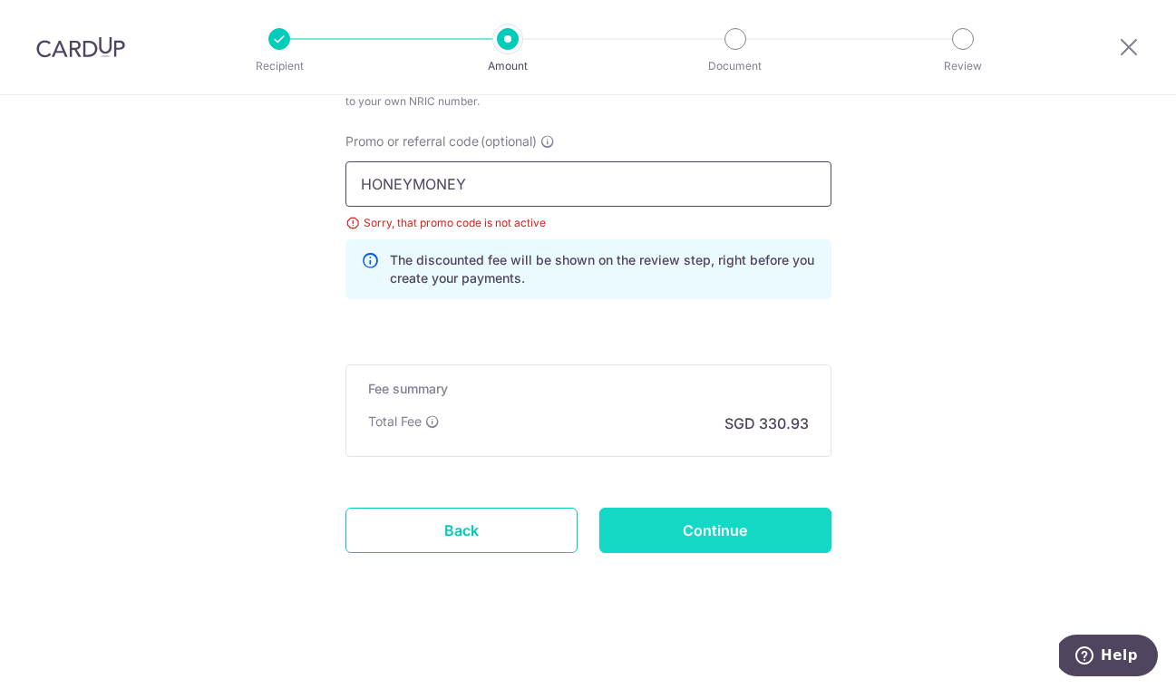
type input "HONEYMONEY"
click at [702, 543] on input "Continue" at bounding box center [715, 530] width 232 height 45
type input "Update Schedule"
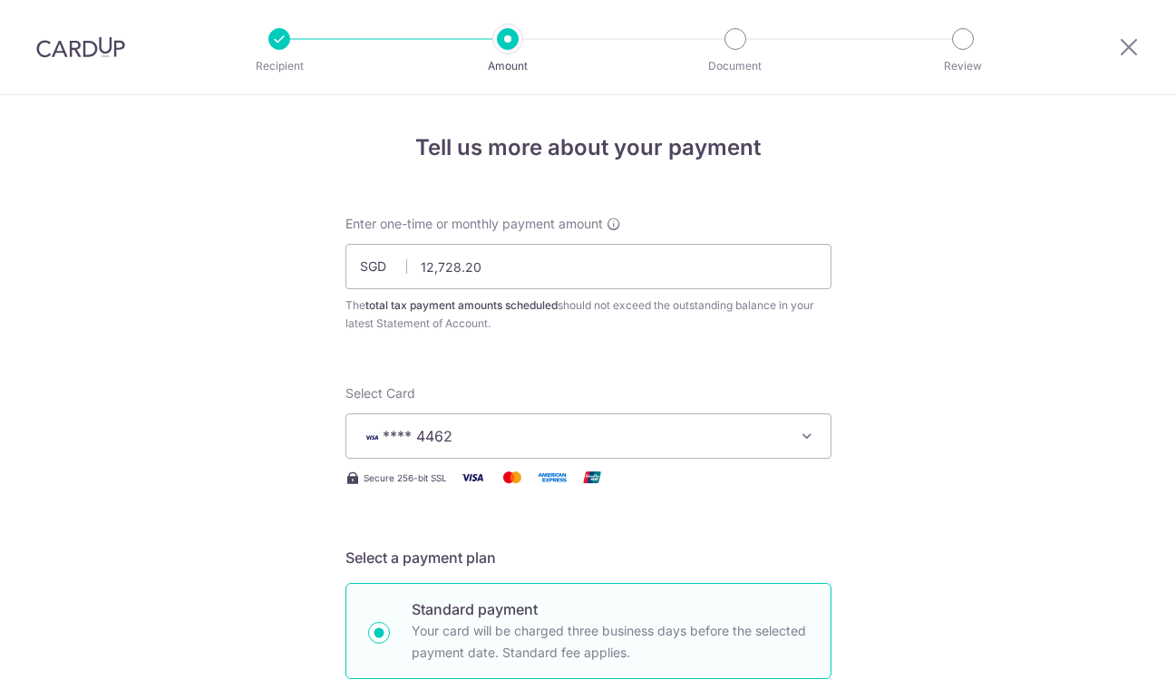
scroll to position [1271, 0]
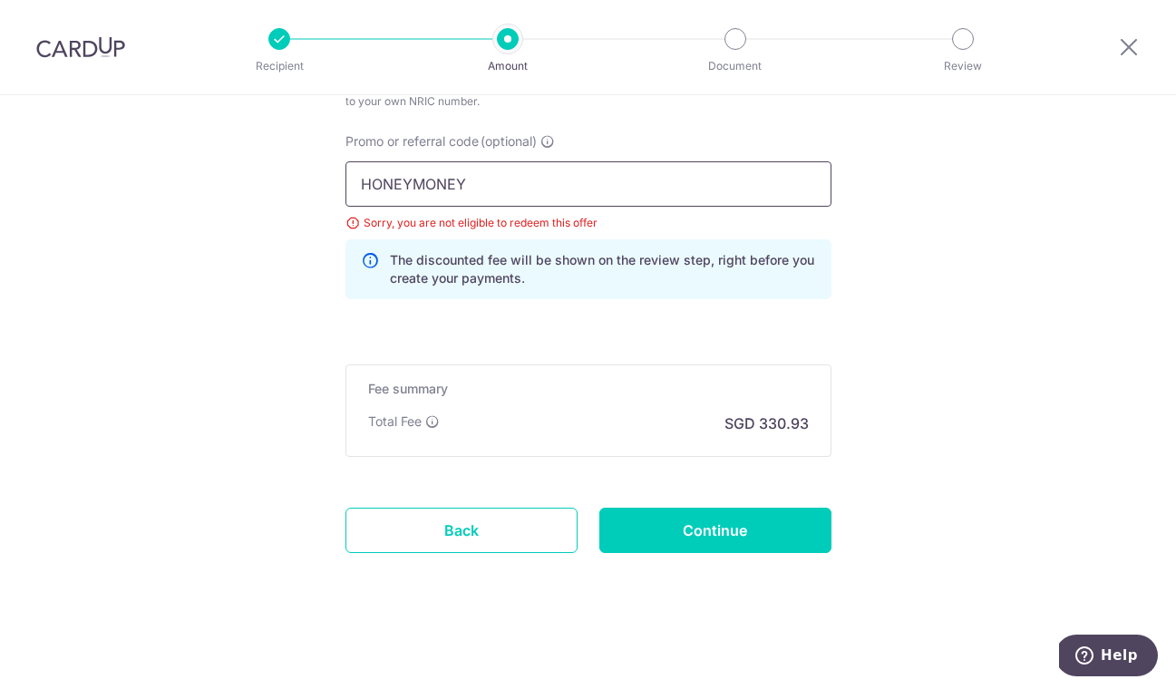
click at [517, 170] on input "HONEYMONEY" at bounding box center [588, 183] width 486 height 45
paste input "WAIKITC879"
type input "WAIKITC879"
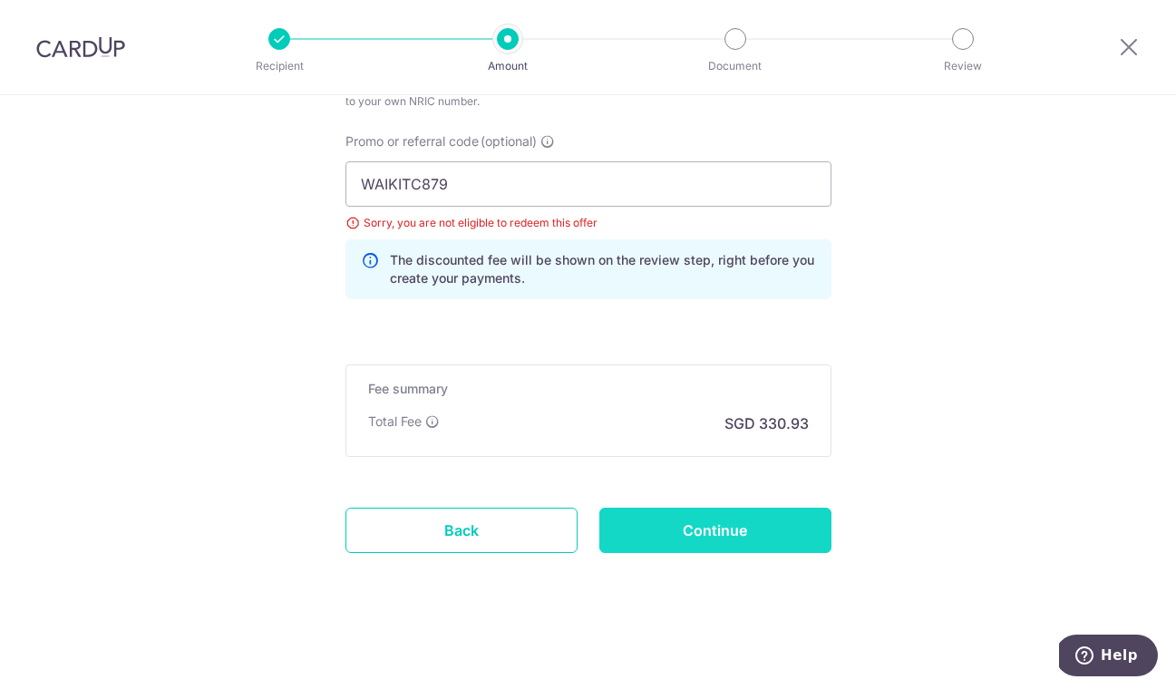
click at [696, 536] on input "Continue" at bounding box center [715, 530] width 232 height 45
type input "Update Schedule"
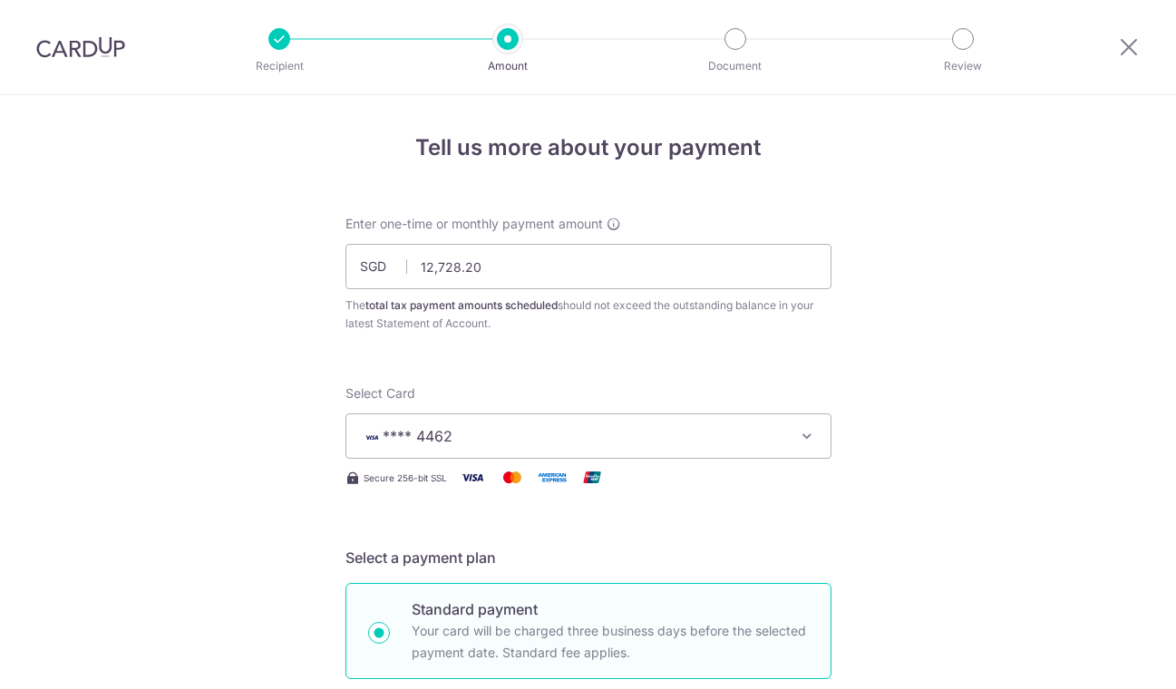
scroll to position [1271, 0]
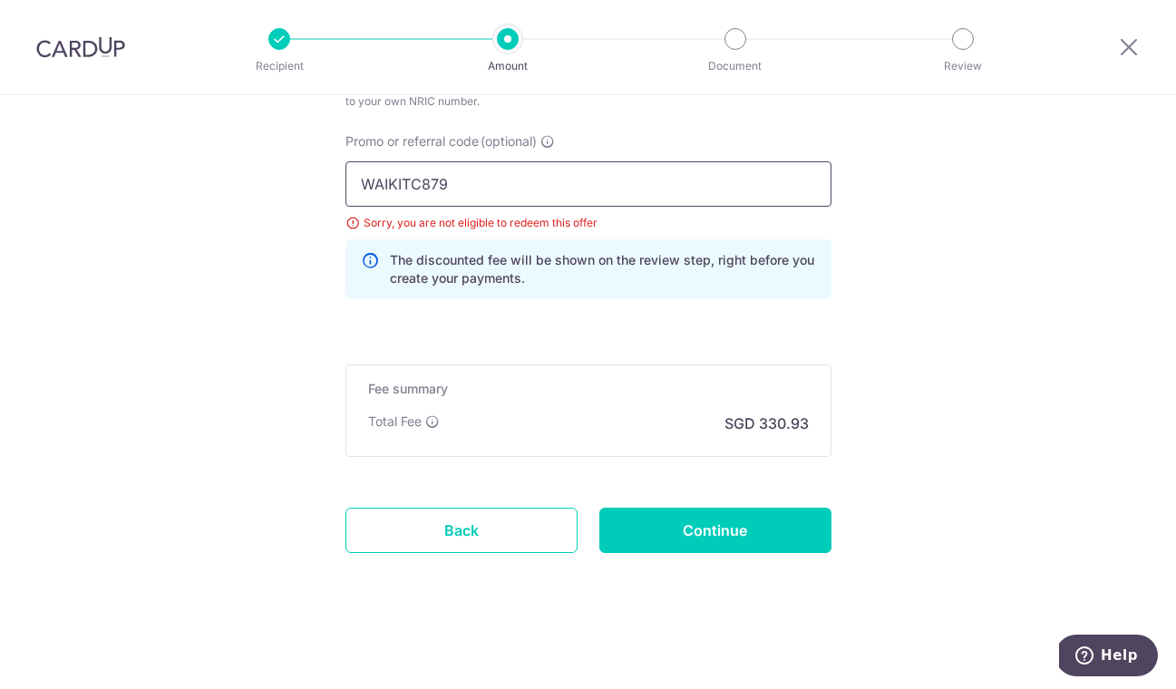
click at [498, 188] on input "WAIKITC879" at bounding box center [588, 183] width 486 height 45
paste input "YEAPFREE"
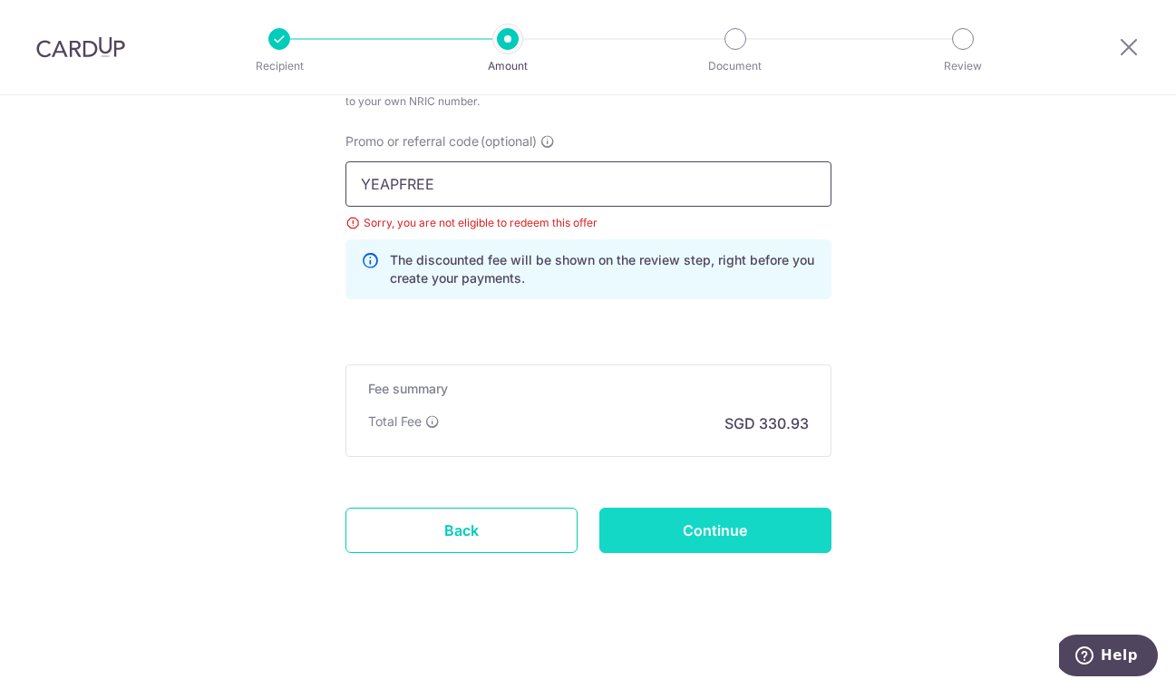
type input "YEAPFREE"
click at [679, 508] on input "Continue" at bounding box center [715, 530] width 232 height 45
type input "Update Schedule"
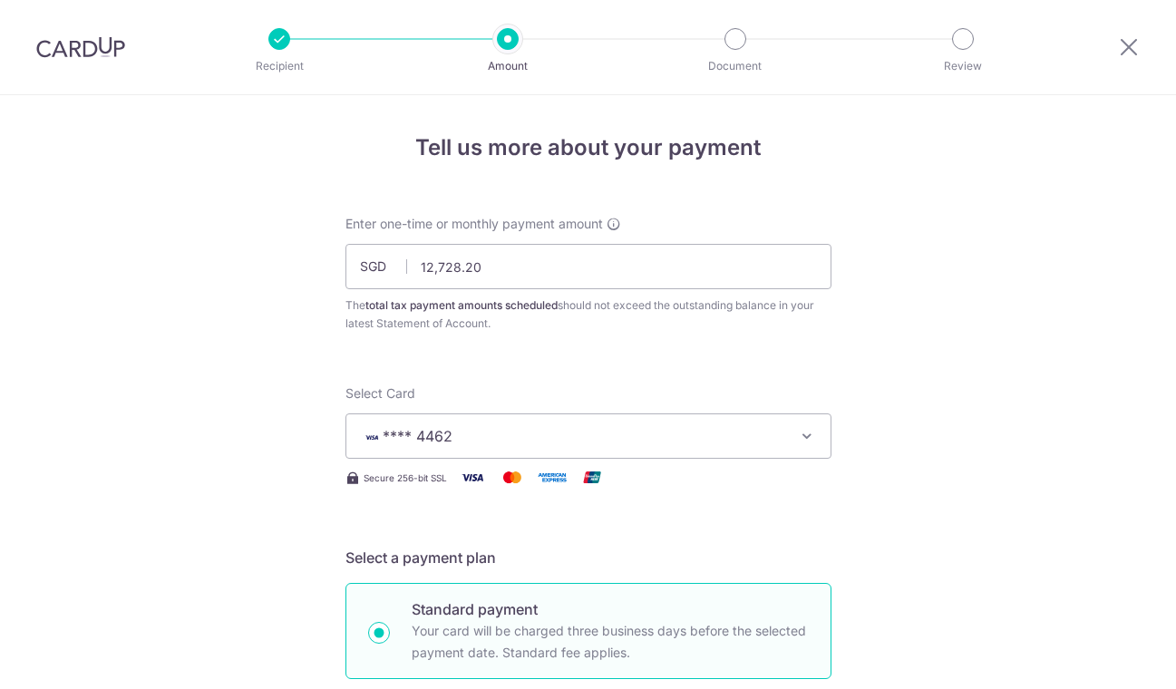
scroll to position [1271, 0]
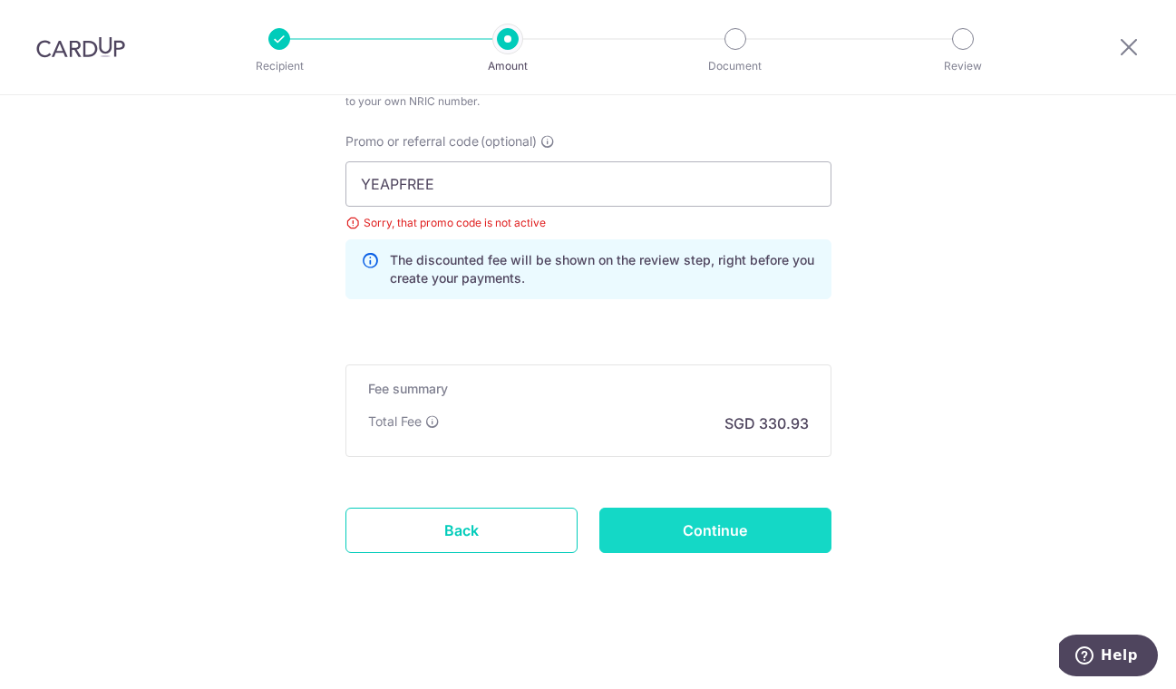
click at [706, 526] on input "Continue" at bounding box center [715, 530] width 232 height 45
type input "Update Schedule"
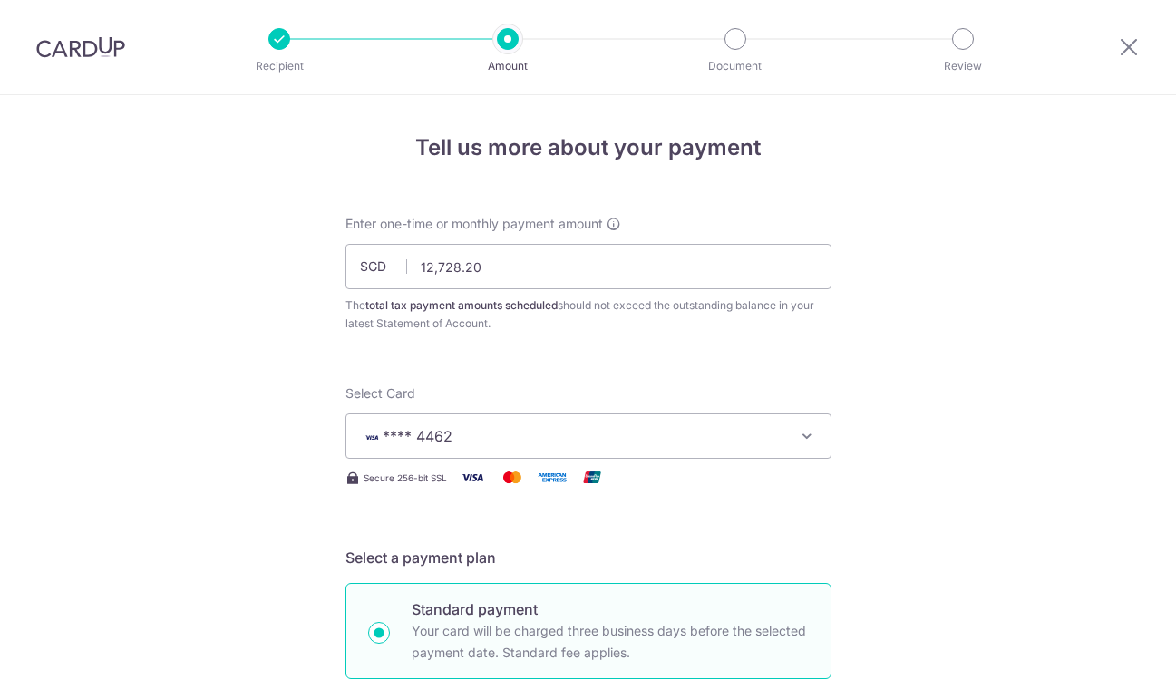
scroll to position [1271, 0]
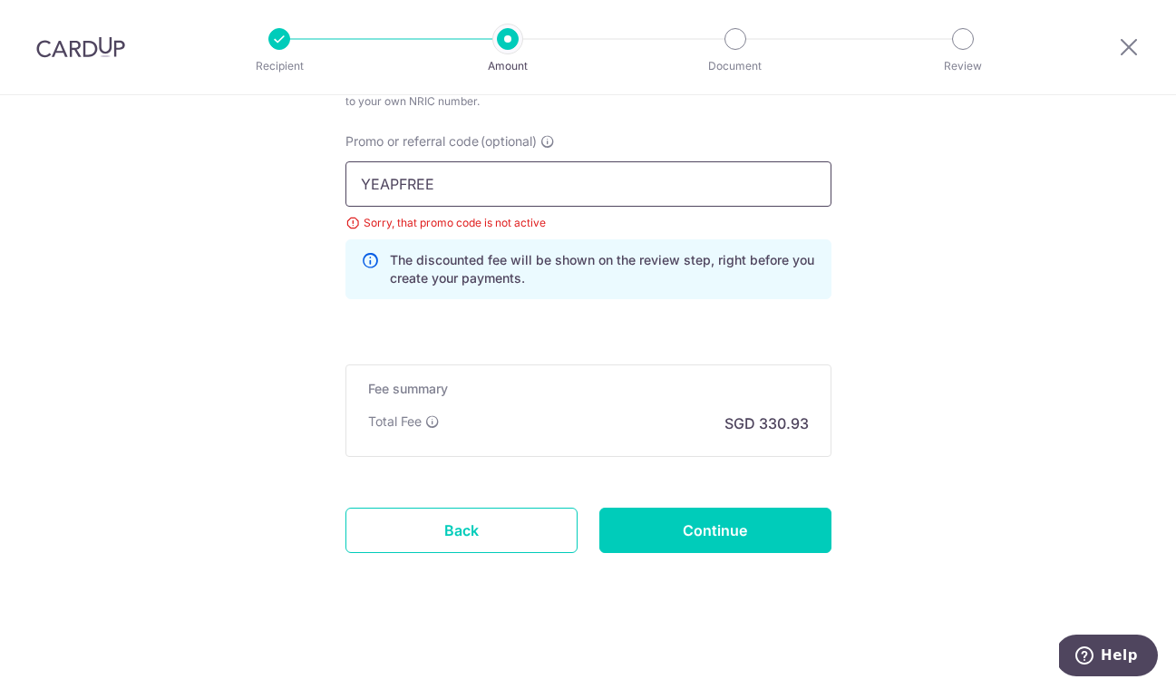
click at [469, 202] on input "YEAPFREE" at bounding box center [588, 183] width 486 height 45
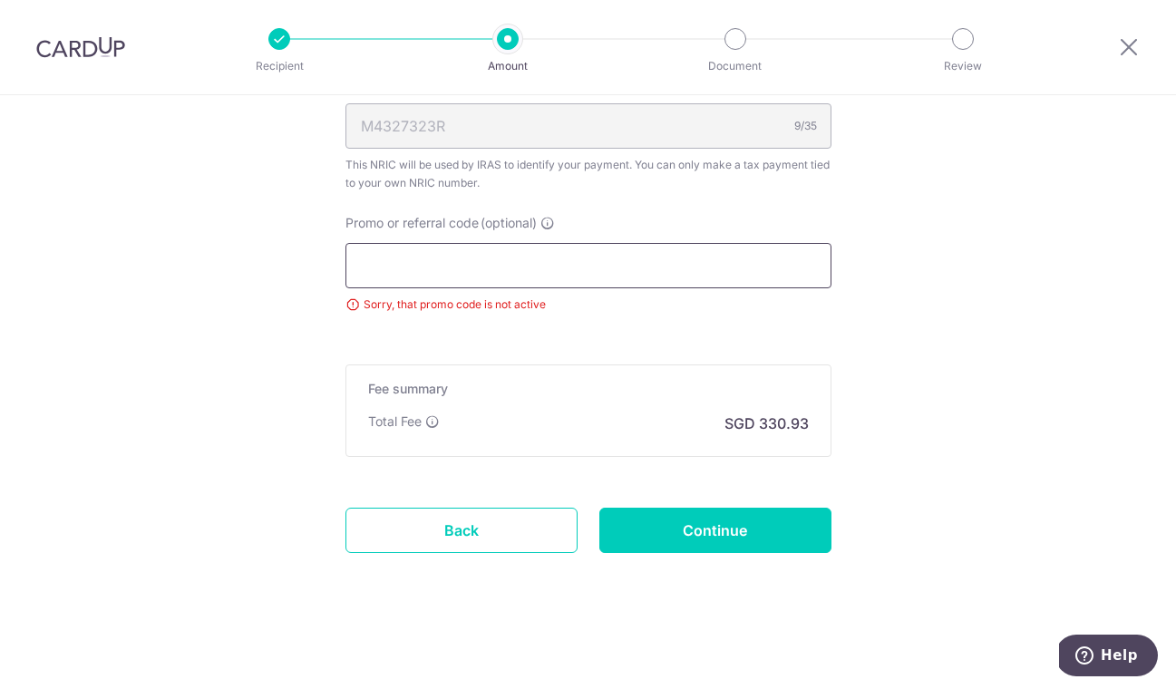
scroll to position [1189, 0]
click at [778, 534] on input "Continue" at bounding box center [715, 530] width 232 height 45
type input "Update Schedule"
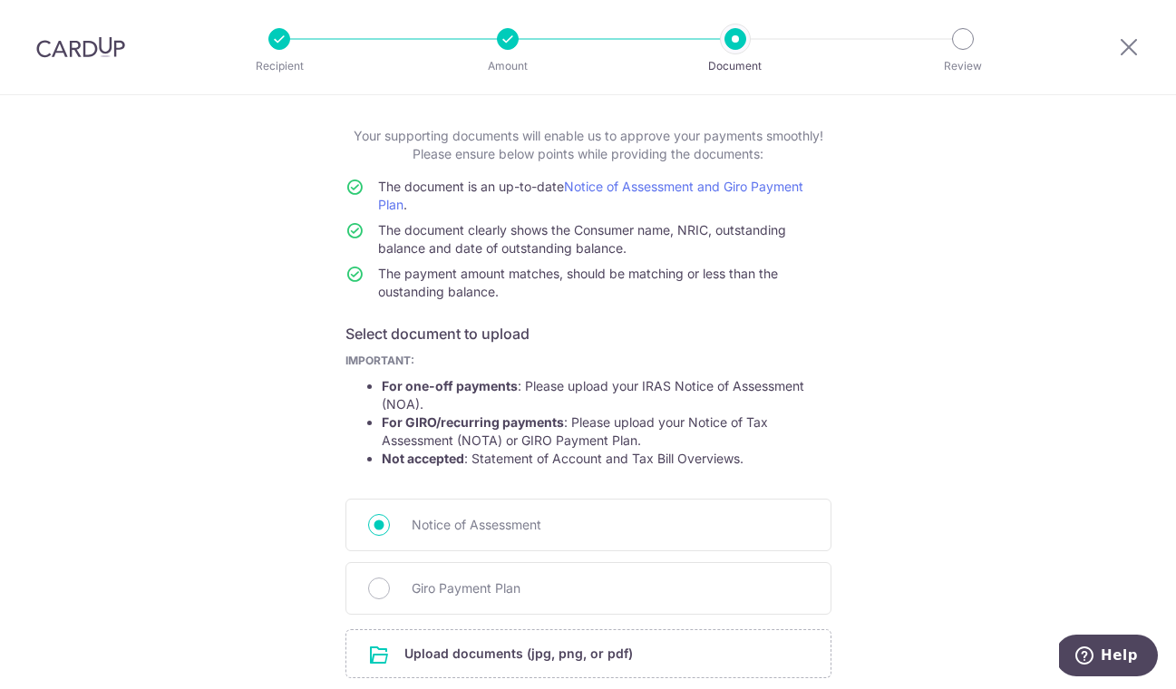
scroll to position [237, 0]
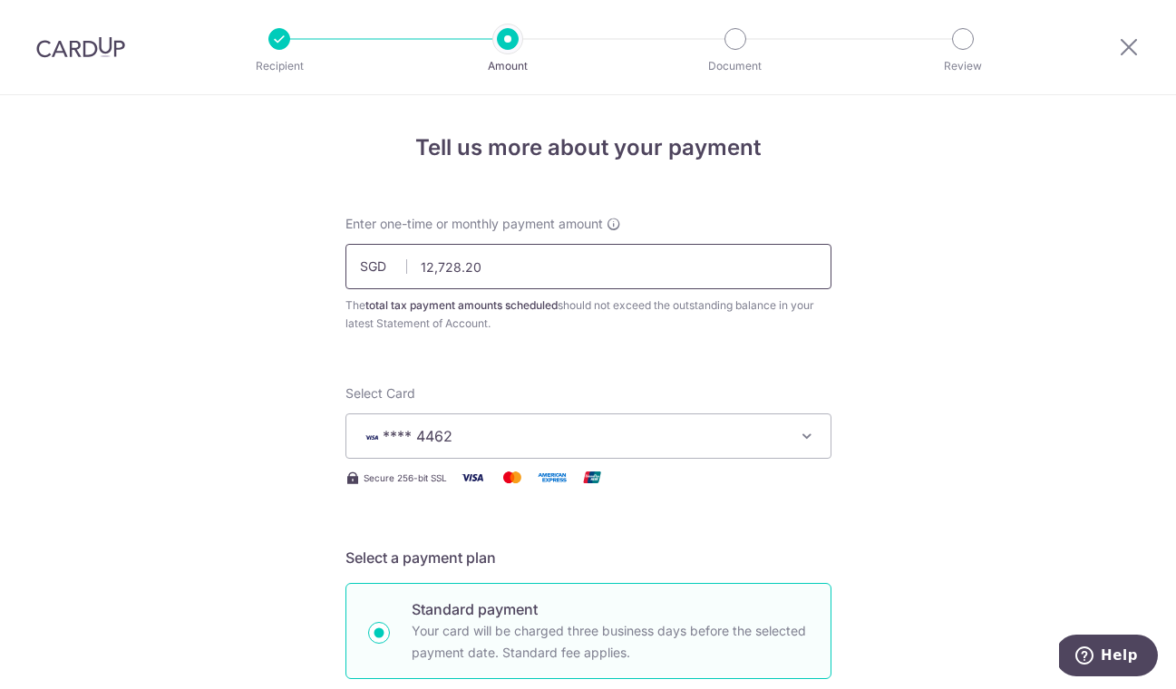
click at [433, 270] on input "12,728.20" at bounding box center [588, 266] width 486 height 45
click at [648, 285] on input "13,728.20" at bounding box center [588, 266] width 486 height 45
click at [652, 270] on input "13,728.20" at bounding box center [588, 266] width 486 height 45
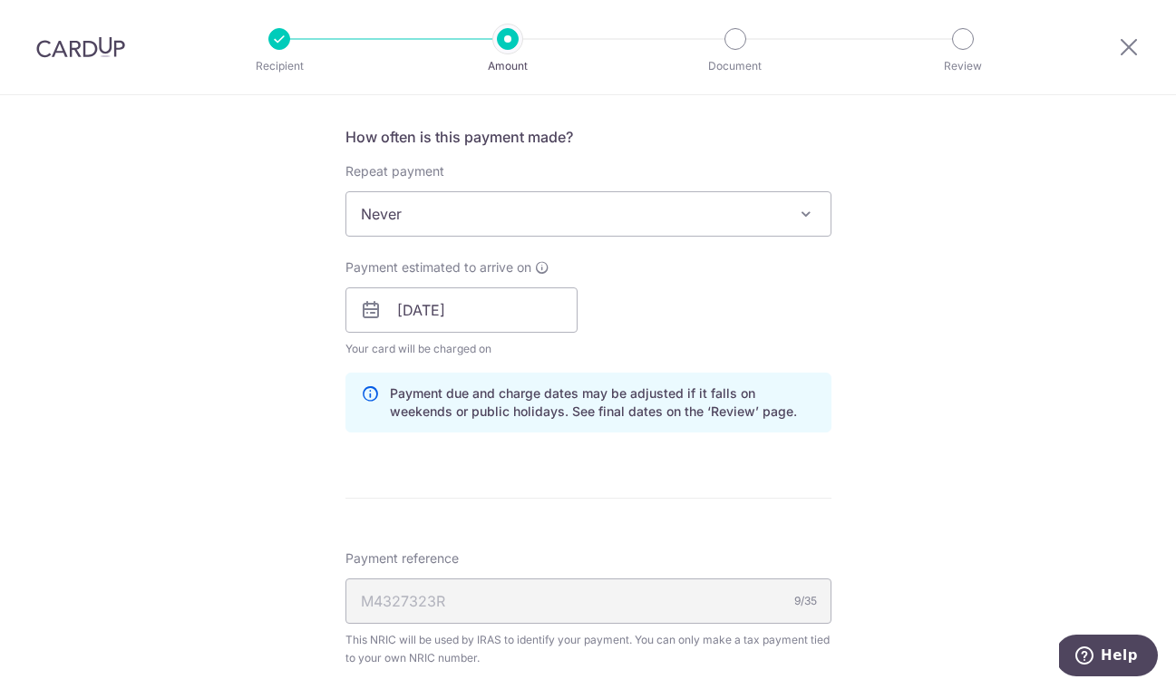
scroll to position [1073, 0]
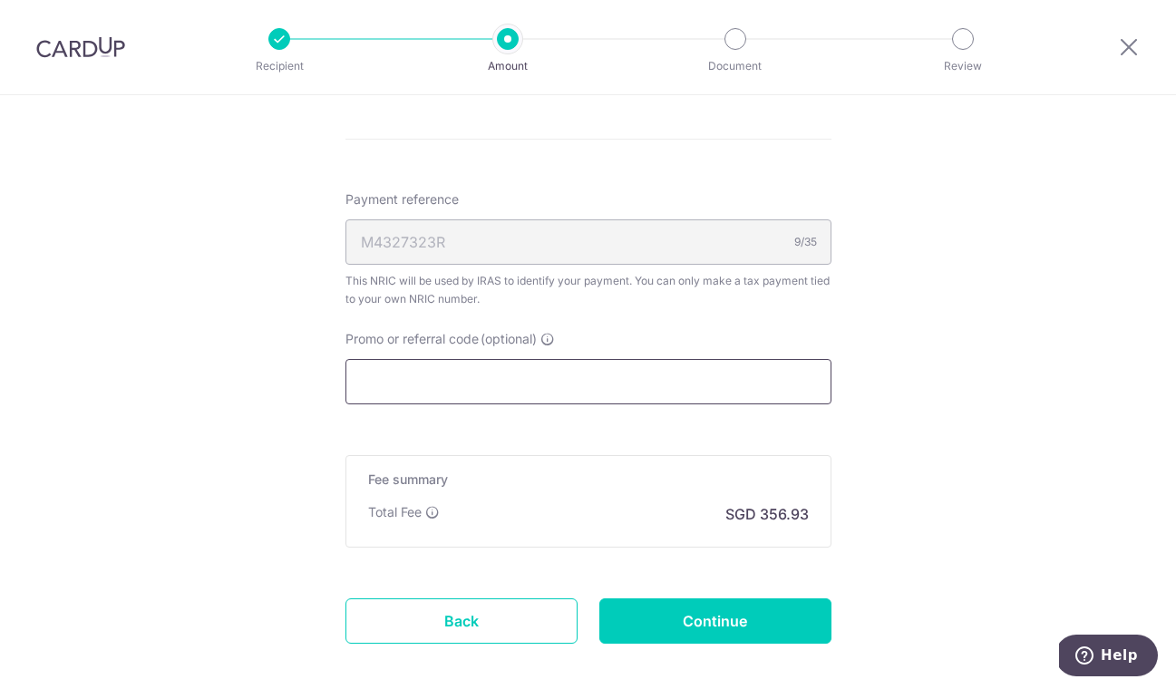
click at [644, 395] on input "Promo or referral code (optional)" at bounding box center [588, 381] width 486 height 45
type input "13,728.20"
click at [758, 633] on input "Continue" at bounding box center [715, 620] width 232 height 45
type input "Update Schedule"
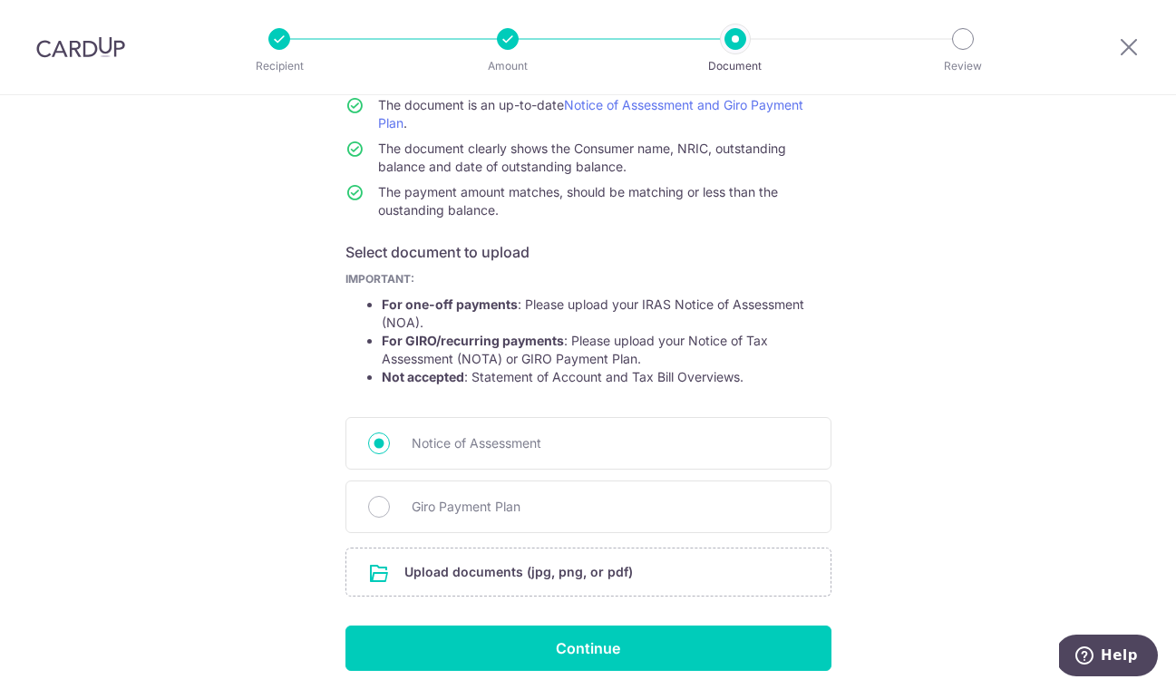
scroll to position [237, 0]
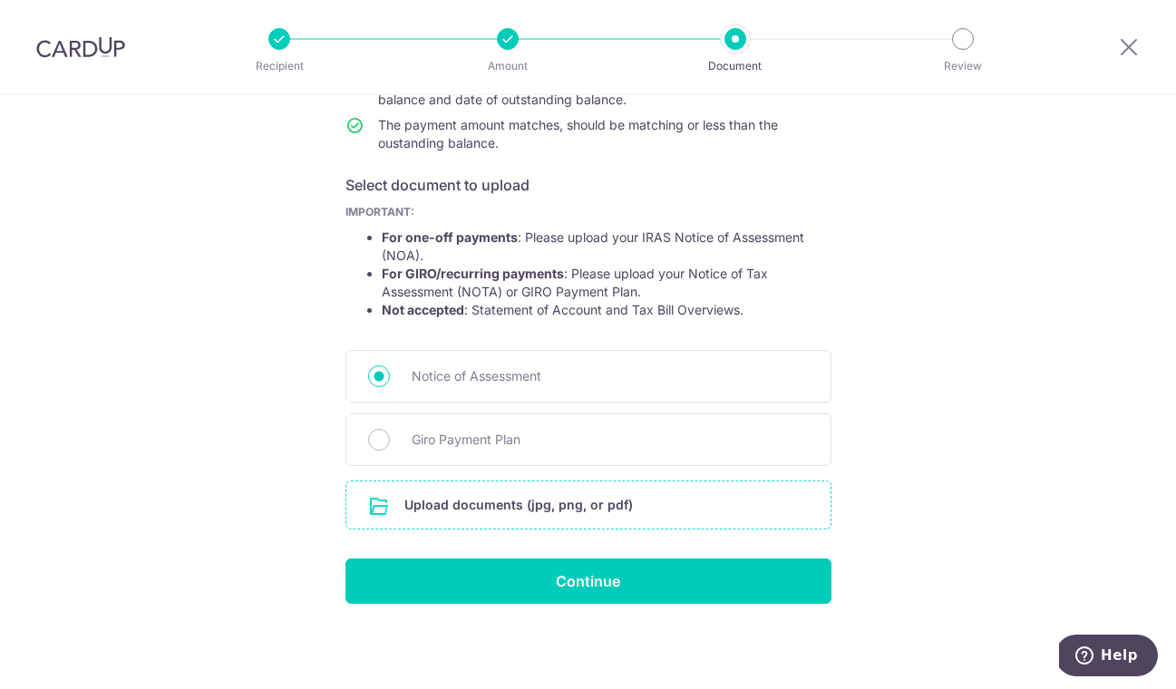
click at [628, 497] on input "file" at bounding box center [588, 504] width 484 height 47
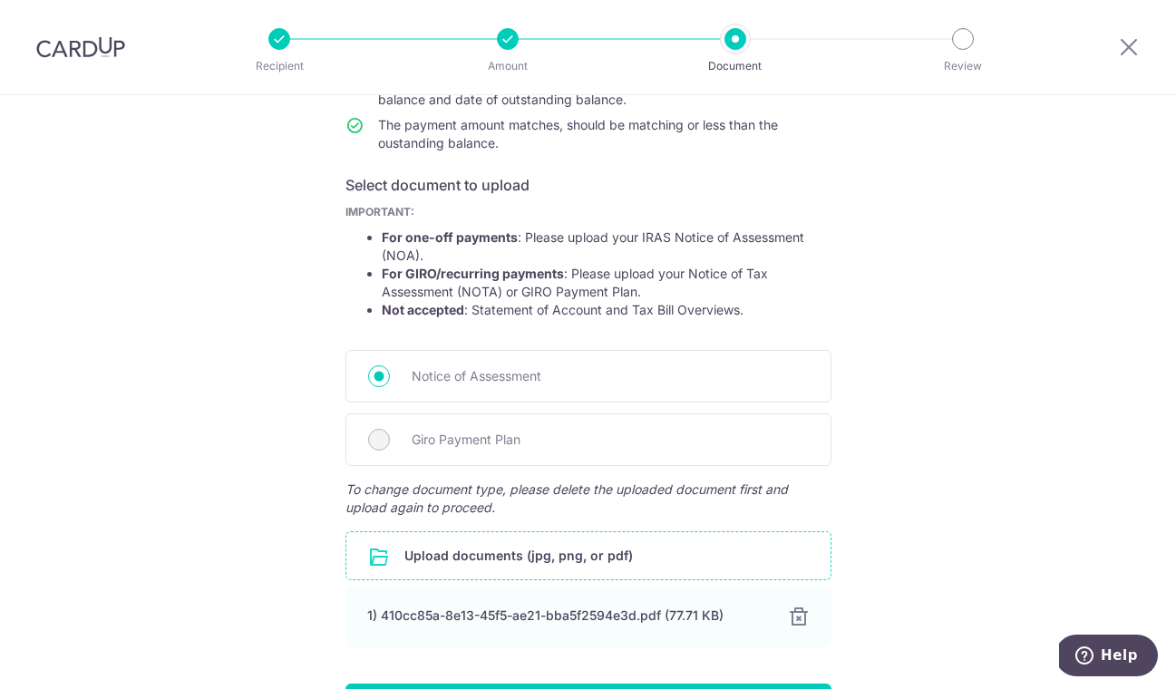
scroll to position [362, 0]
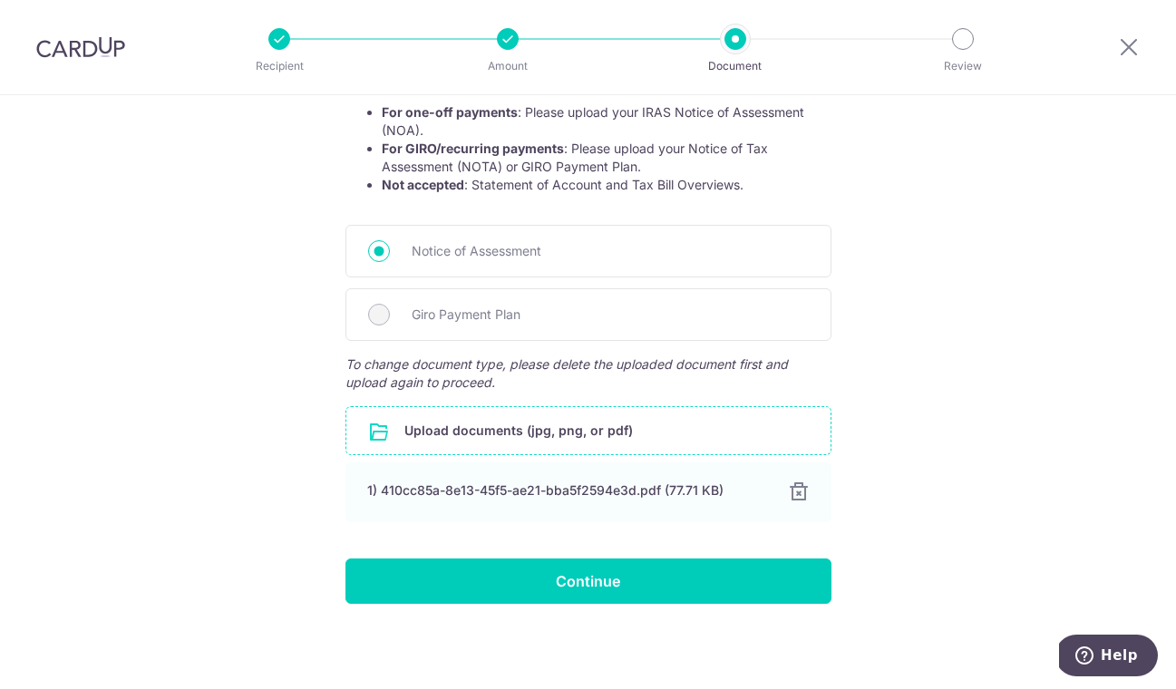
click at [827, 540] on form "Your supporting documents will enable us to approve your payments smoothly! Ple…" at bounding box center [588, 228] width 486 height 750
click at [826, 555] on form "Your supporting documents will enable us to approve your payments smoothly! Ple…" at bounding box center [588, 228] width 486 height 750
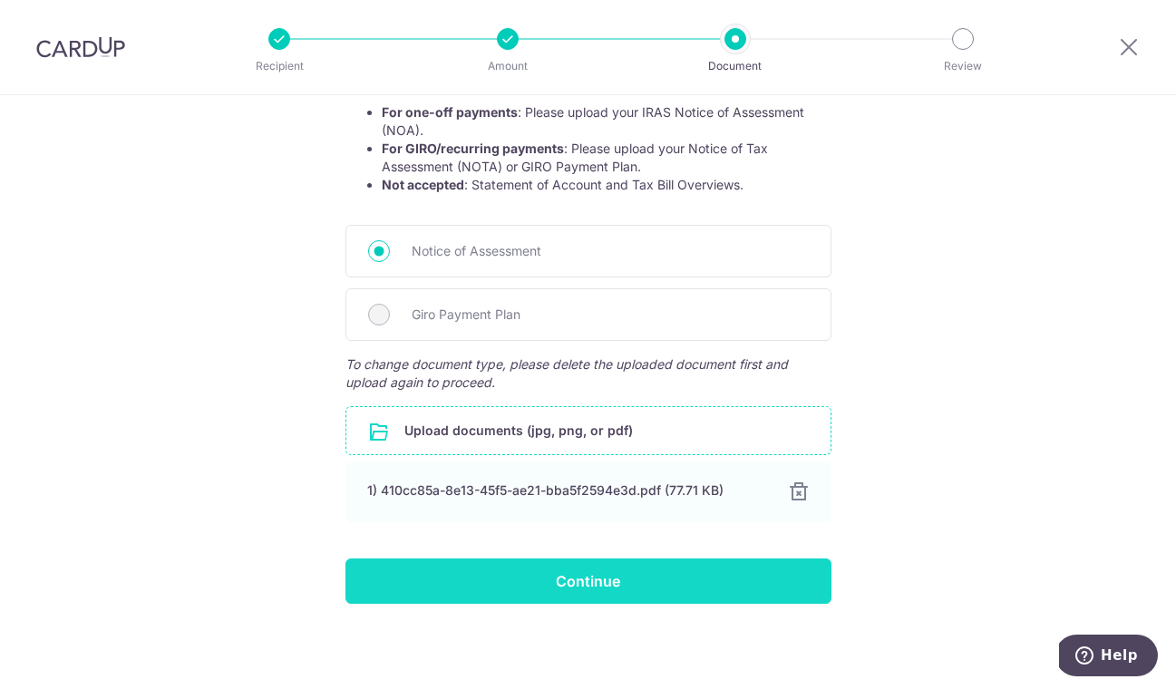
click at [799, 582] on input "Continue" at bounding box center [588, 580] width 486 height 45
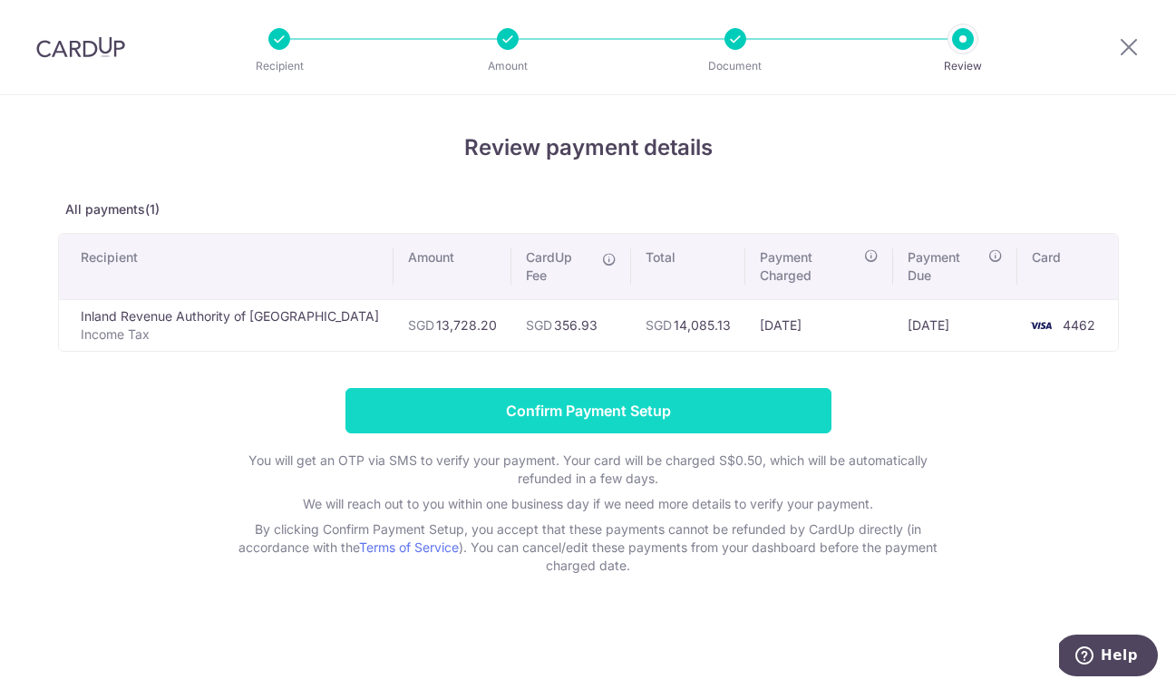
click at [699, 394] on input "Confirm Payment Setup" at bounding box center [588, 410] width 486 height 45
